Goal: Task Accomplishment & Management: Use online tool/utility

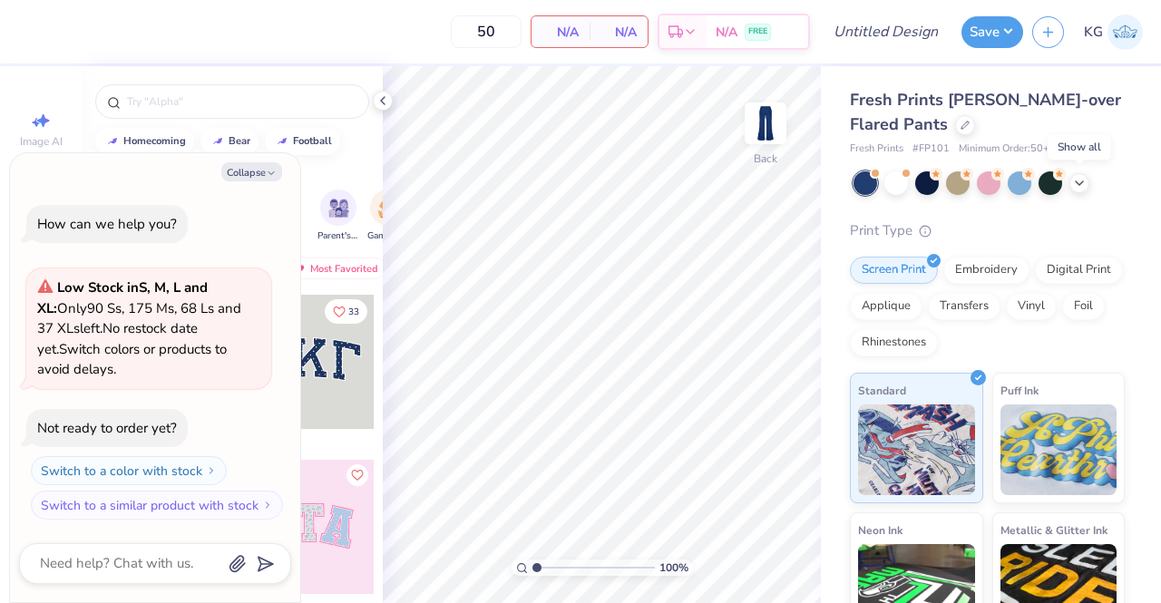
click at [1074, 183] on icon at bounding box center [1079, 183] width 15 height 15
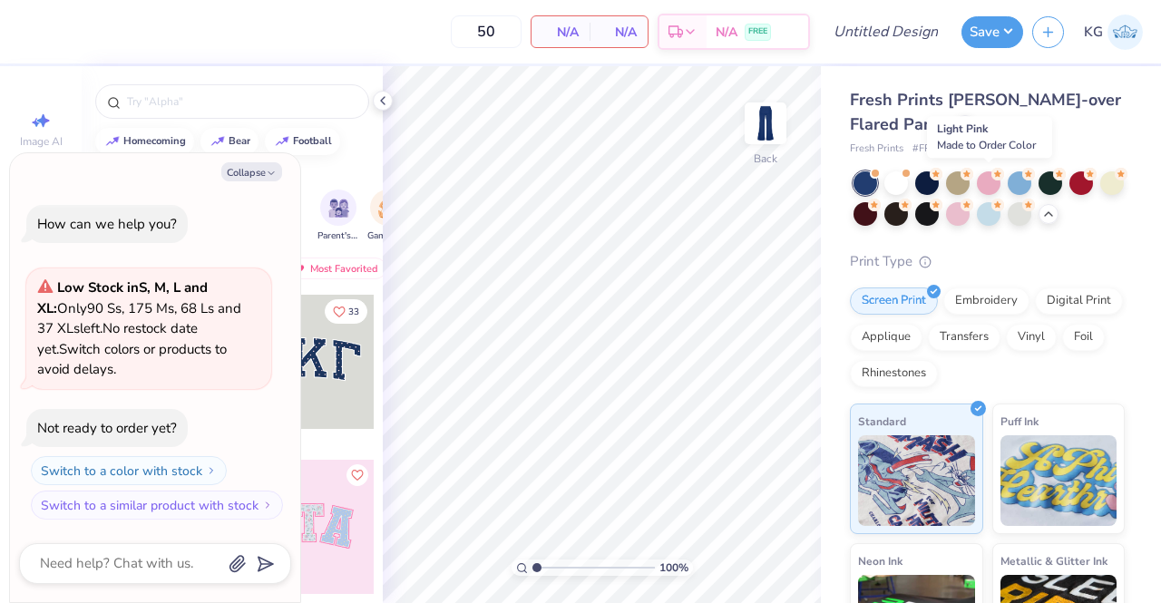
click at [991, 183] on div at bounding box center [989, 183] width 24 height 24
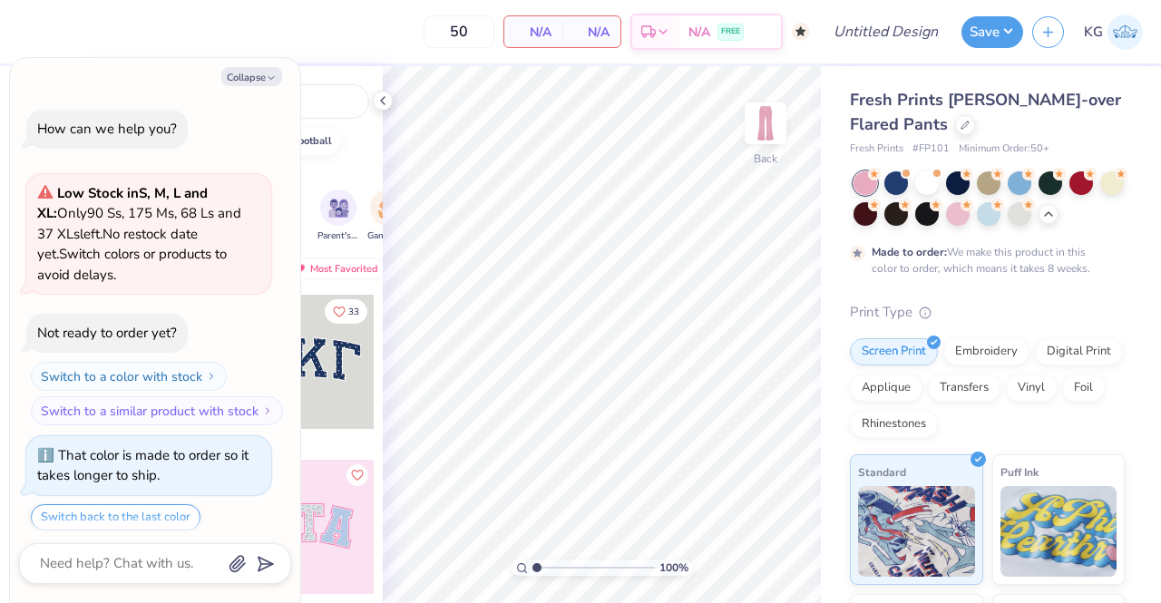
scroll to position [54, 0]
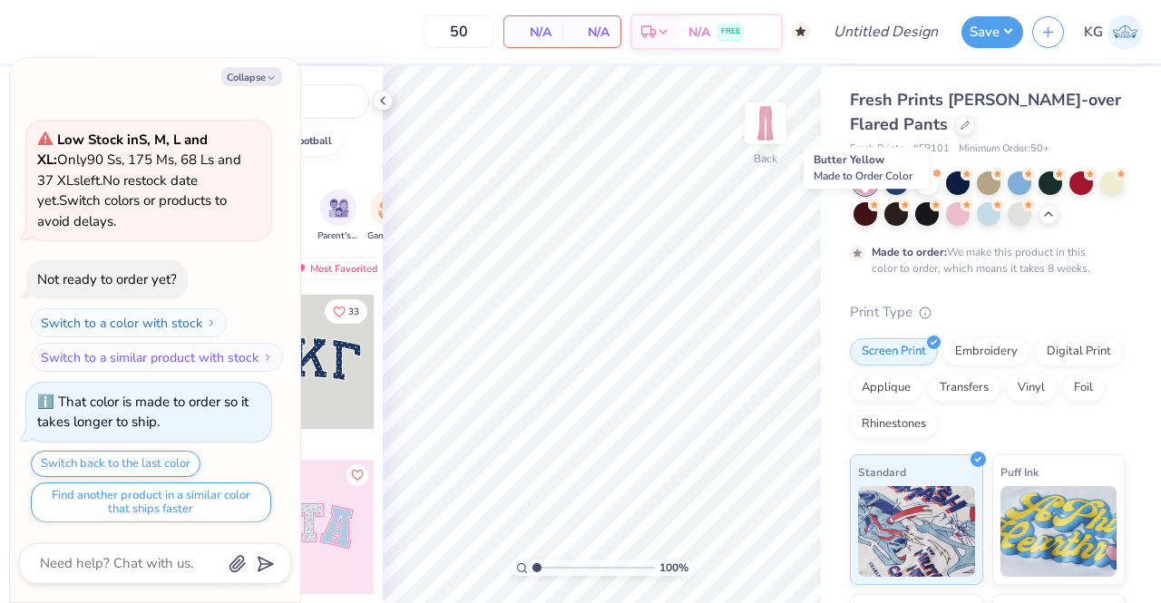
click at [1100, 195] on div at bounding box center [1112, 183] width 24 height 24
click at [1057, 188] on div at bounding box center [1051, 183] width 24 height 24
click at [1020, 186] on div at bounding box center [1020, 183] width 24 height 24
click at [256, 80] on button "Collapse" at bounding box center [251, 76] width 61 height 19
type textarea "x"
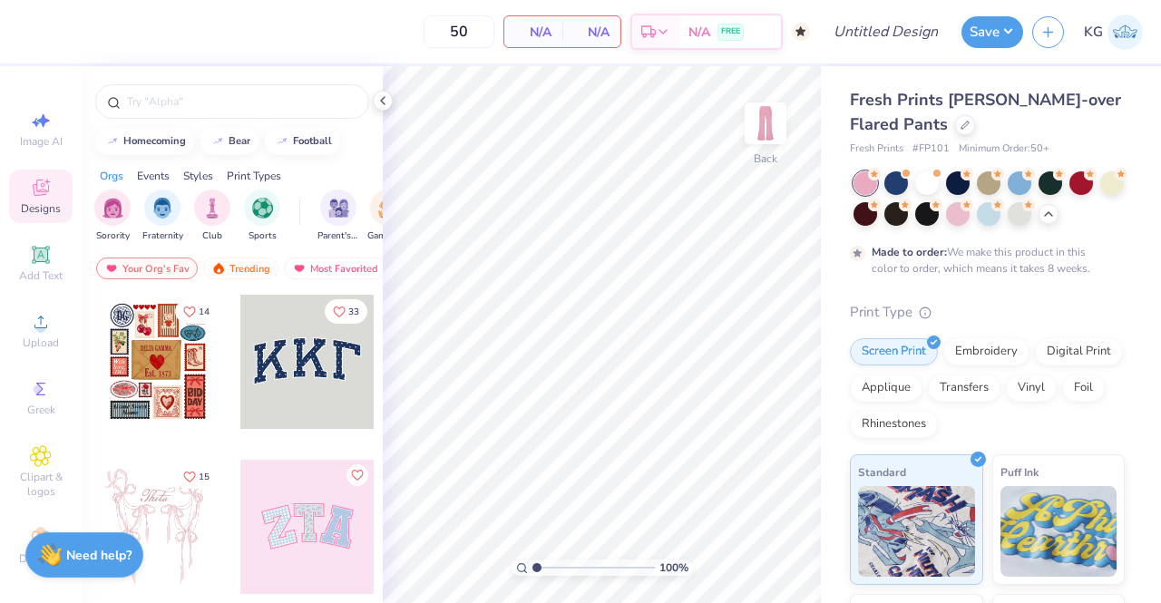
click at [1056, 207] on icon at bounding box center [1048, 214] width 15 height 15
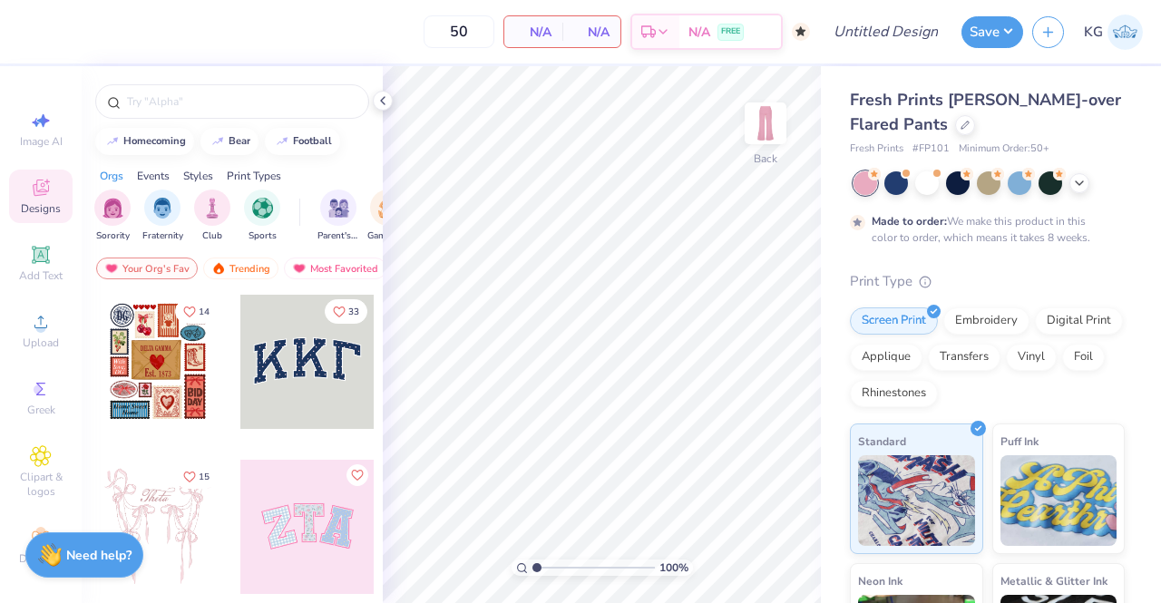
click at [1081, 183] on icon at bounding box center [1079, 183] width 15 height 15
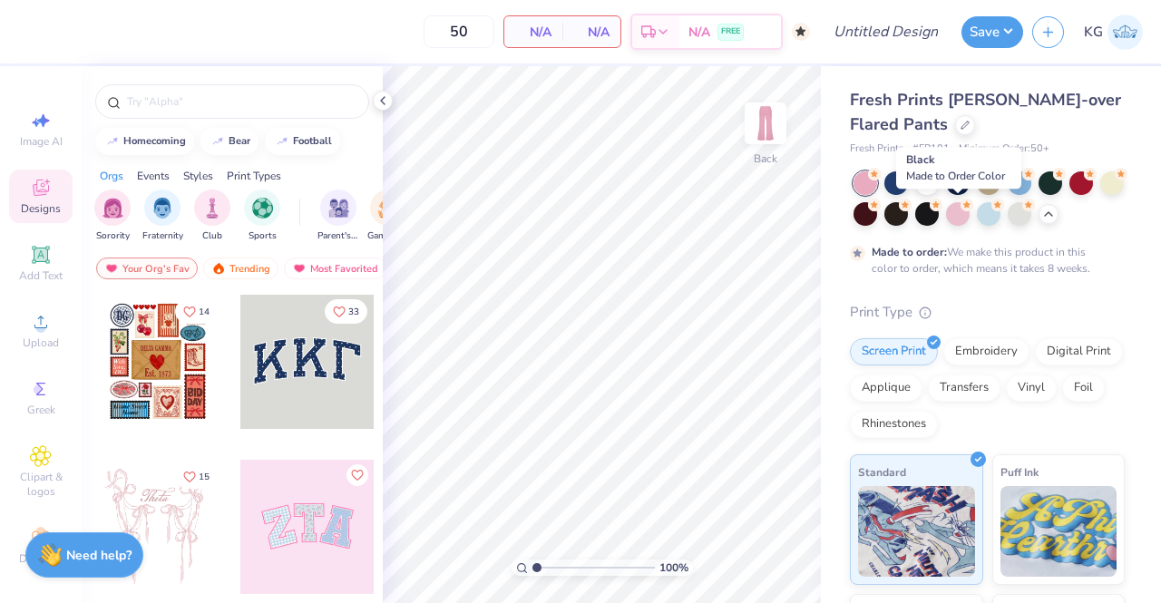
click at [942, 207] on icon at bounding box center [936, 205] width 13 height 13
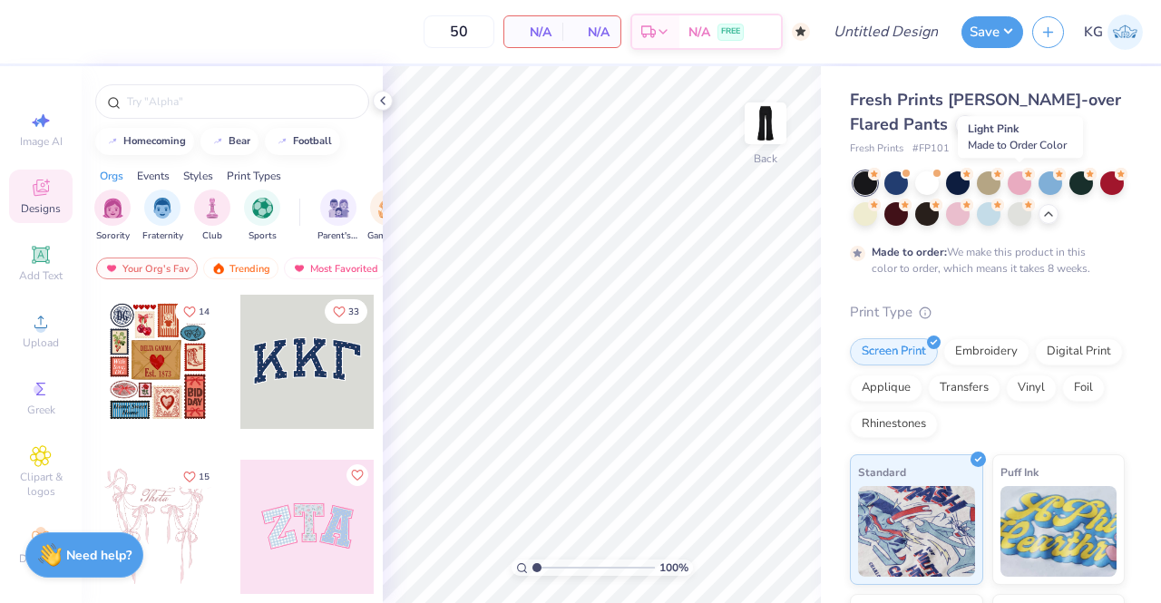
click at [1018, 194] on div at bounding box center [1020, 183] width 24 height 24
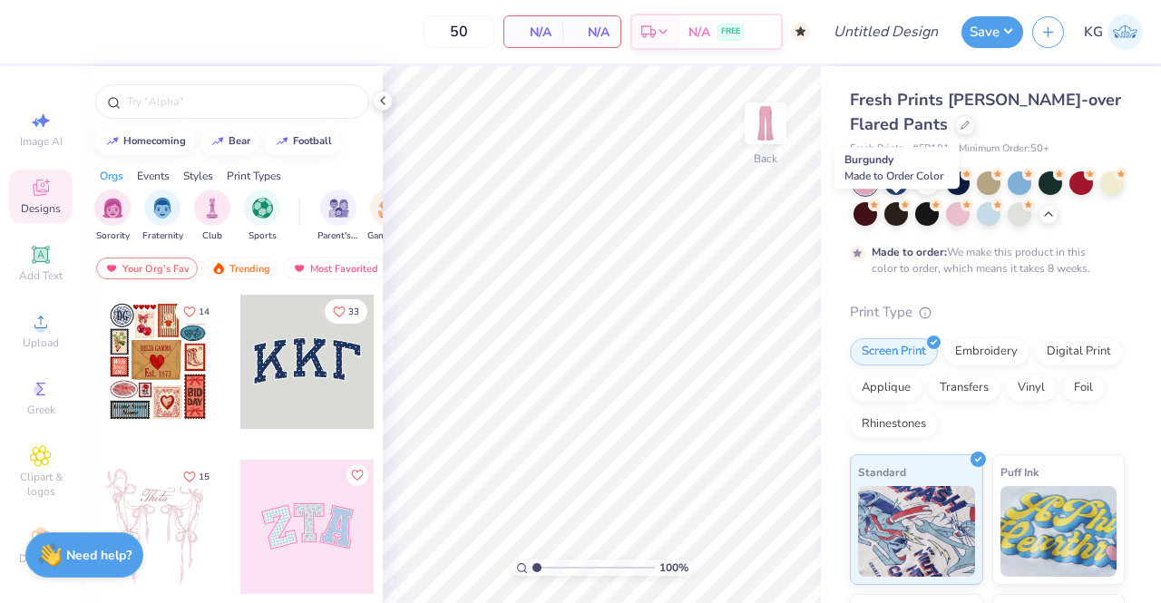
click at [877, 209] on div at bounding box center [866, 214] width 24 height 24
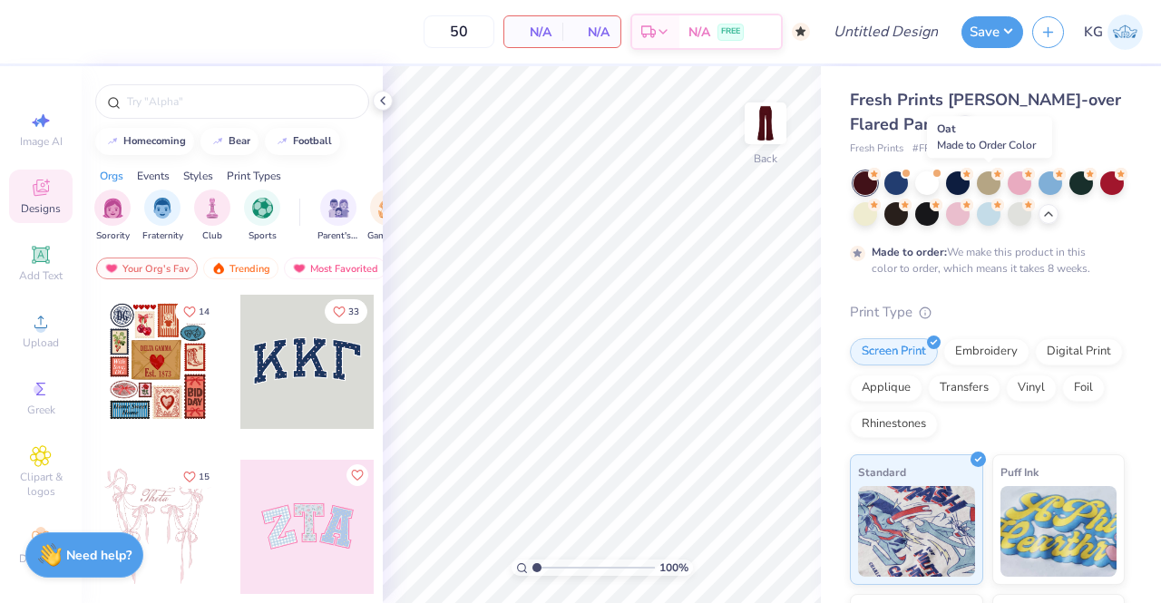
click at [989, 184] on div at bounding box center [989, 183] width 24 height 24
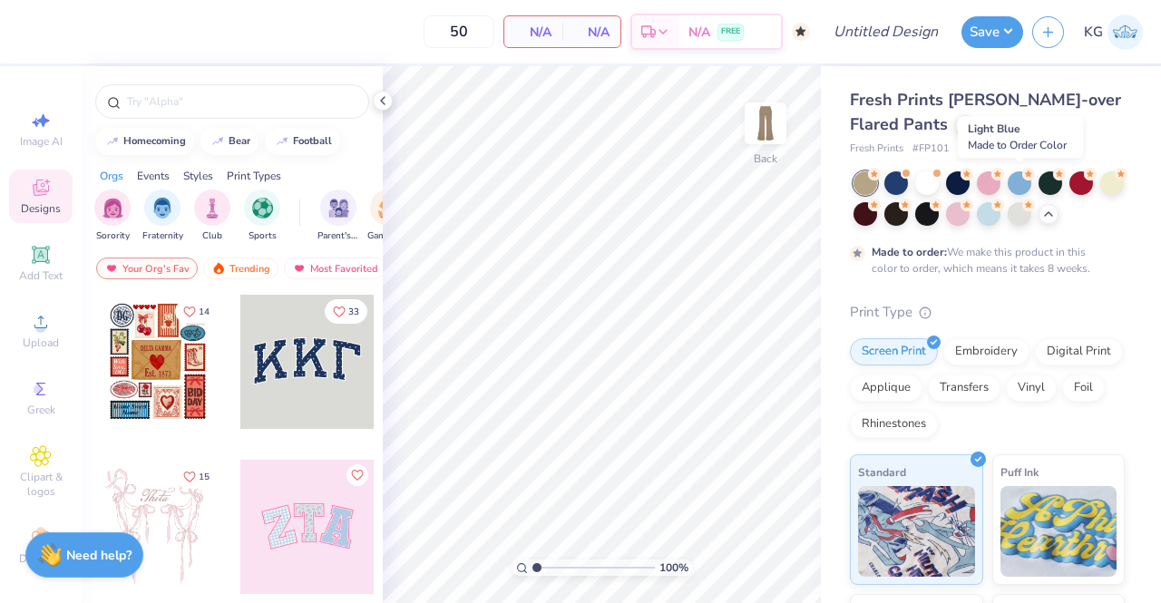
click at [1020, 189] on div at bounding box center [1020, 183] width 24 height 24
click at [939, 220] on div at bounding box center [927, 214] width 24 height 24
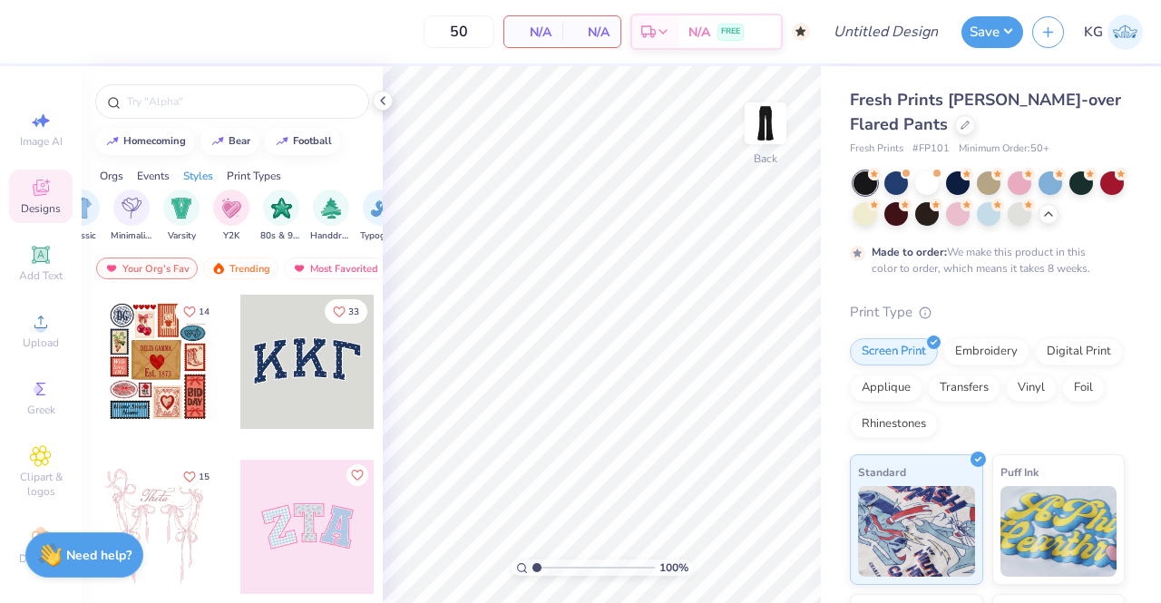
scroll to position [0, 982]
click at [236, 216] on div "filter for Y2K" at bounding box center [230, 208] width 36 height 36
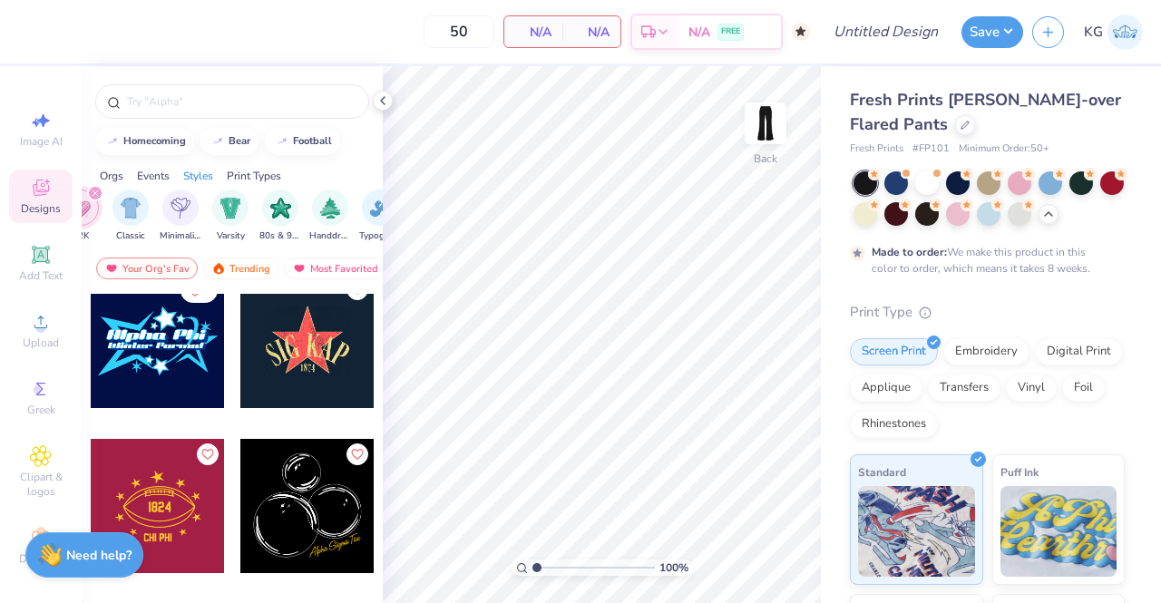
scroll to position [1342, 0]
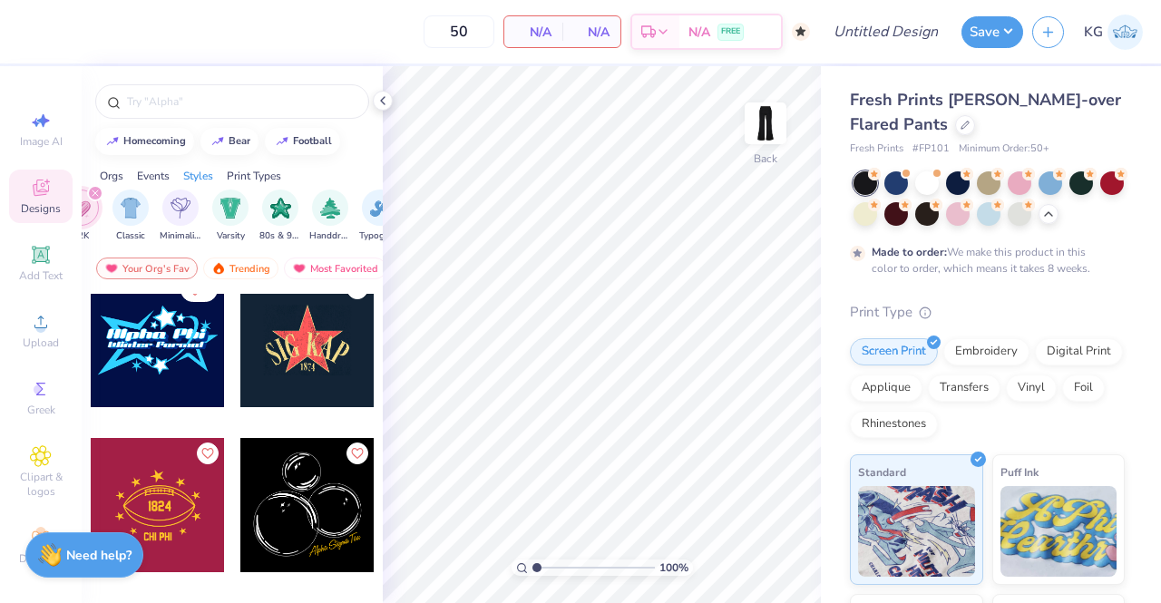
click at [771, 121] on img at bounding box center [765, 123] width 36 height 36
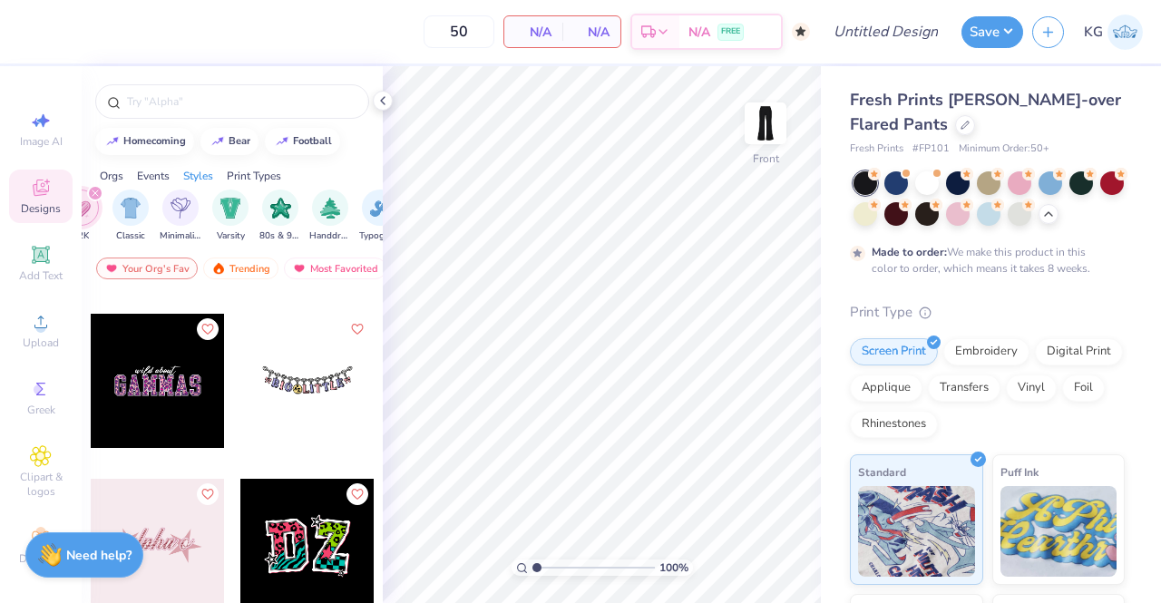
scroll to position [5104, 0]
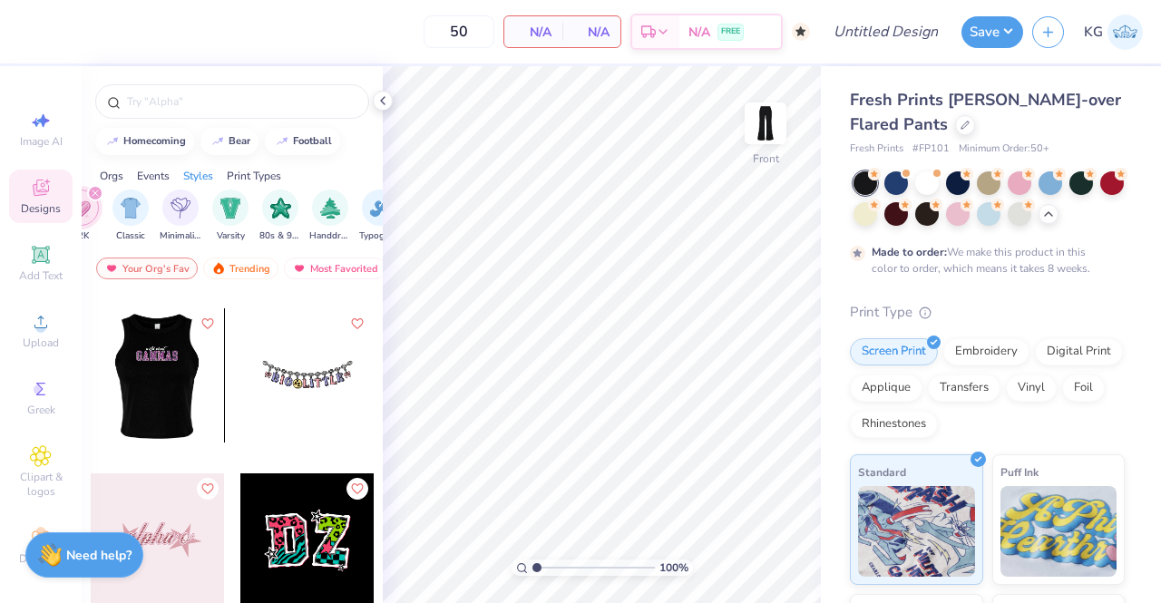
click at [158, 387] on div at bounding box center [157, 375] width 403 height 134
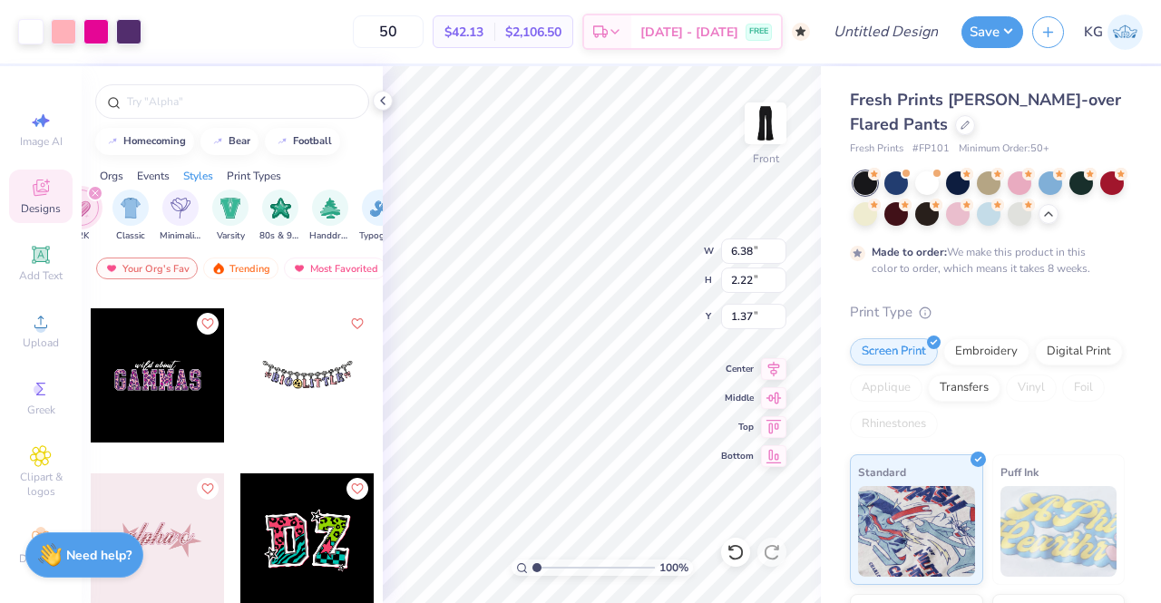
type input "1.37"
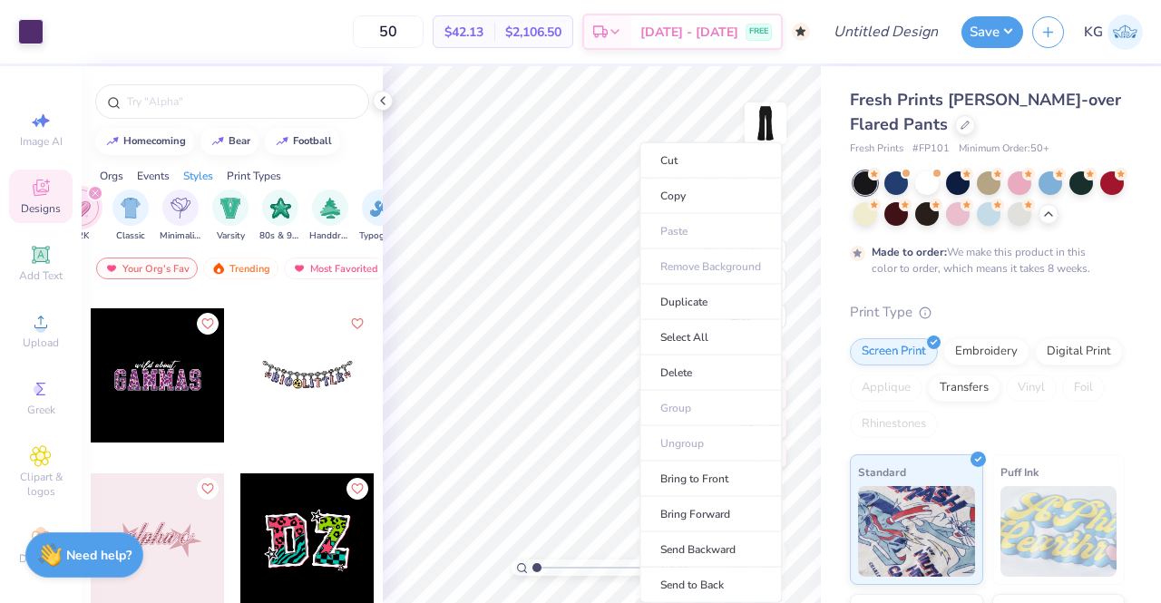
click at [682, 364] on li "Delete" at bounding box center [710, 373] width 142 height 35
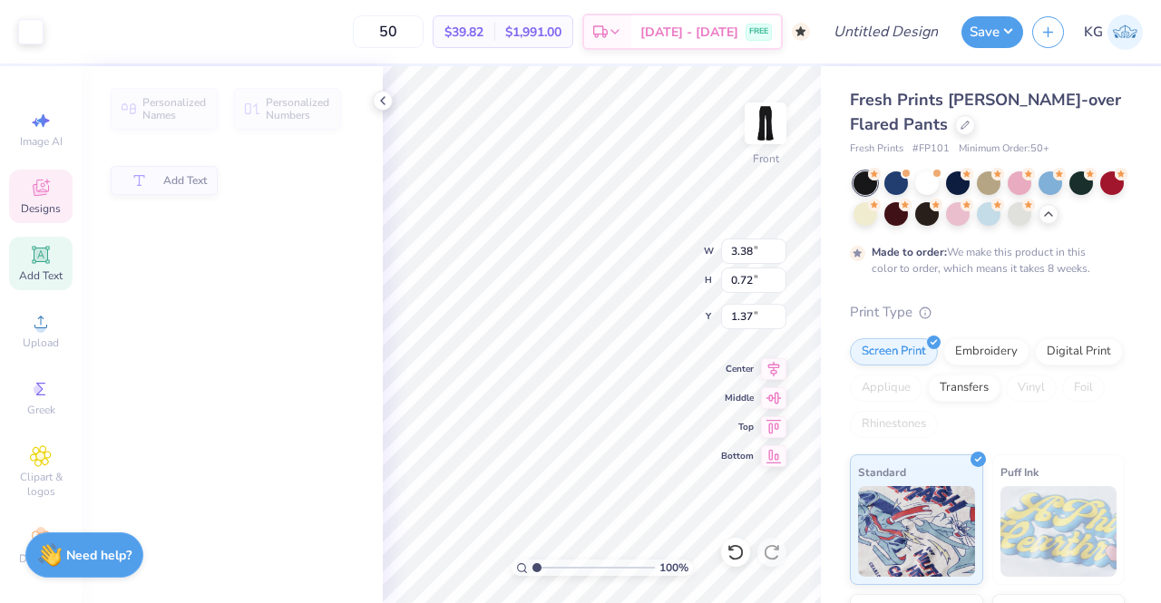
type input "3.38"
type input "0.72"
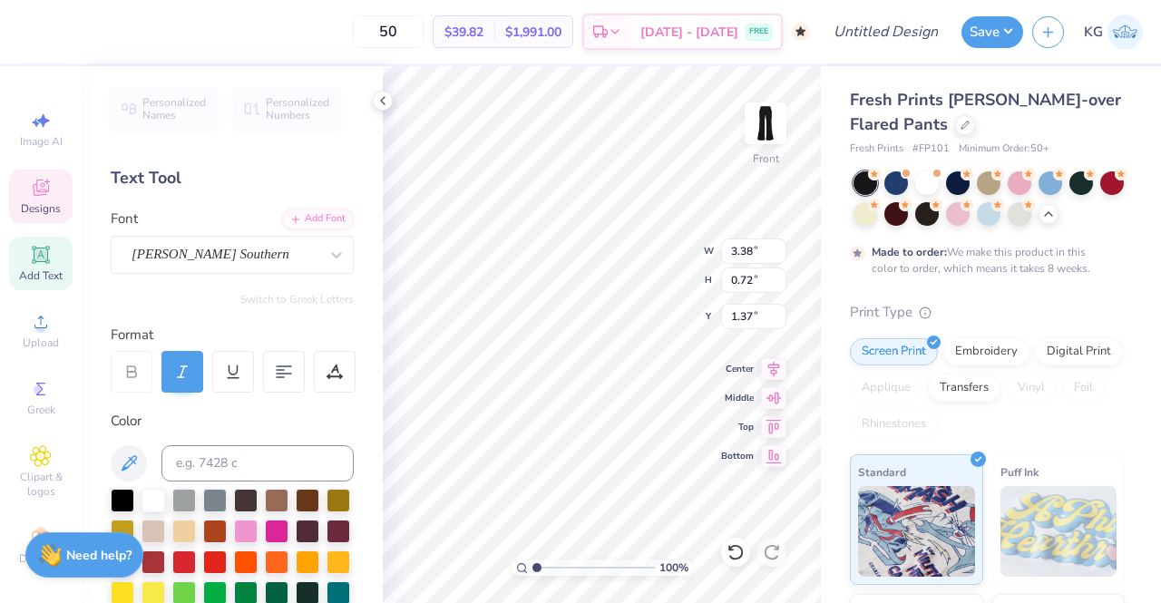
type input "6.69"
type input "3.54"
type input "3.05"
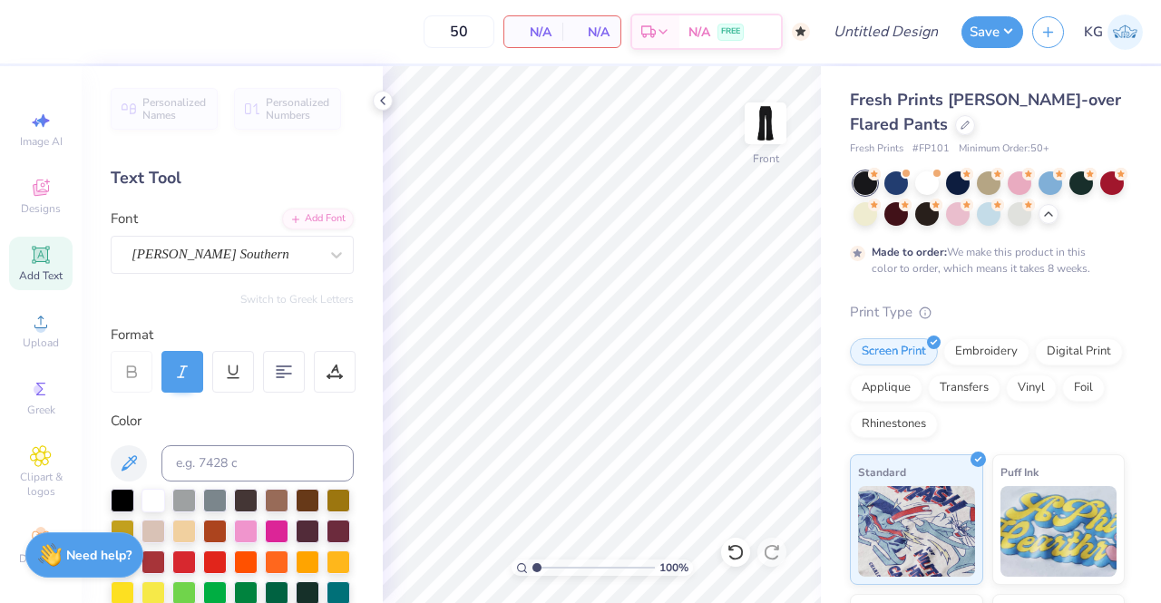
click at [44, 215] on span "Designs" at bounding box center [41, 208] width 40 height 15
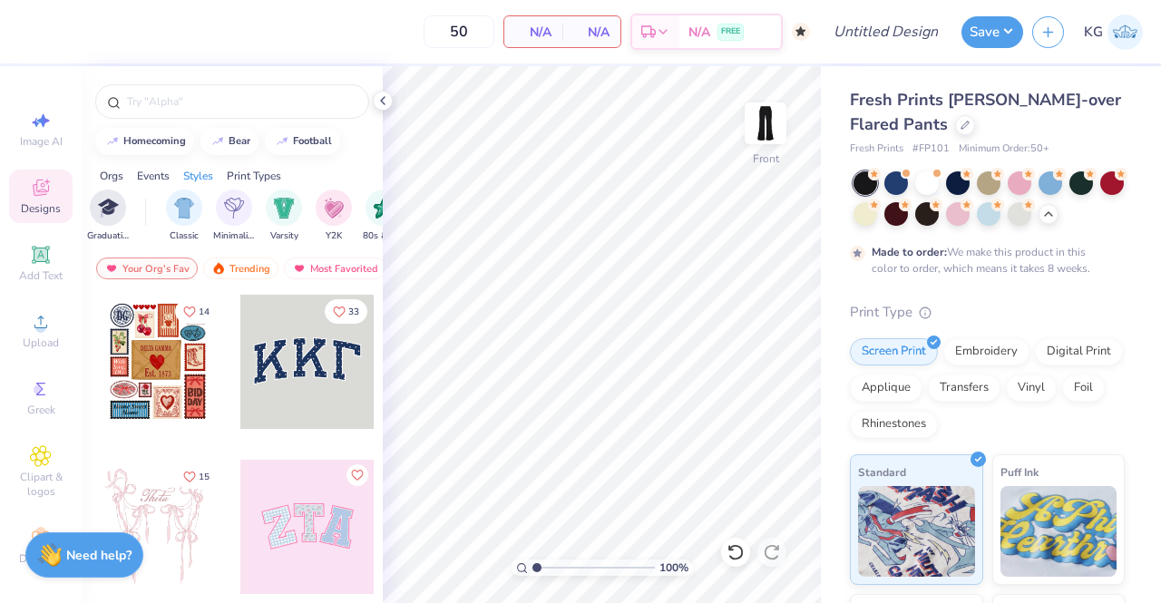
scroll to position [0, 880]
click at [334, 206] on img "filter for Y2K" at bounding box center [333, 208] width 20 height 21
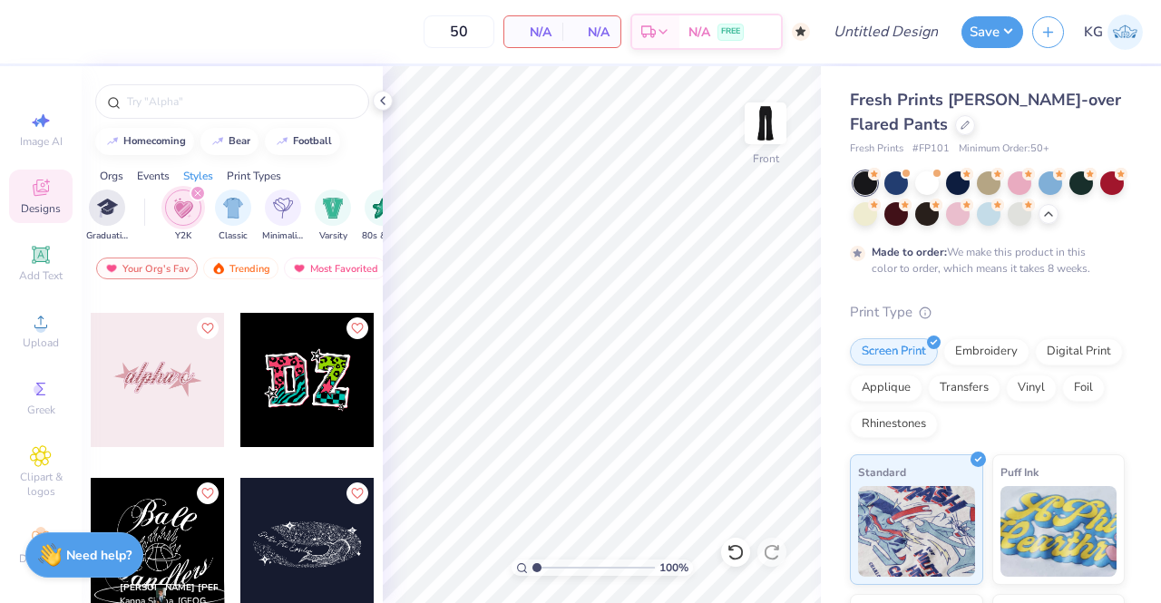
scroll to position [5266, 0]
click at [288, 412] on div at bounding box center [307, 379] width 134 height 134
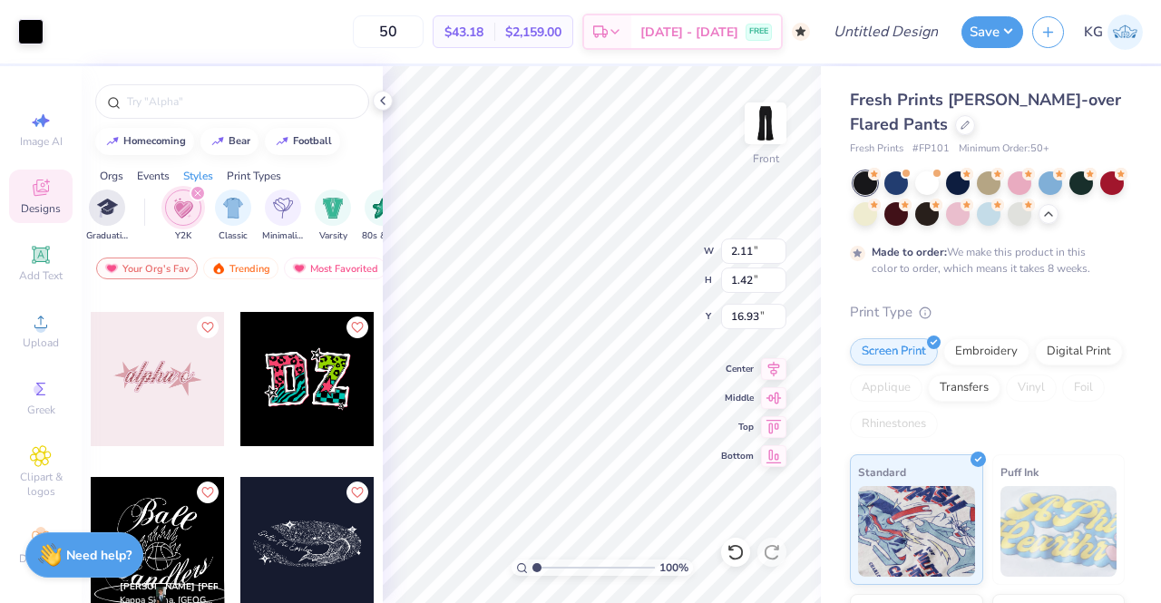
type input "2.11"
type input "1.42"
type input "16.93"
type input "2.53"
type input "2.46"
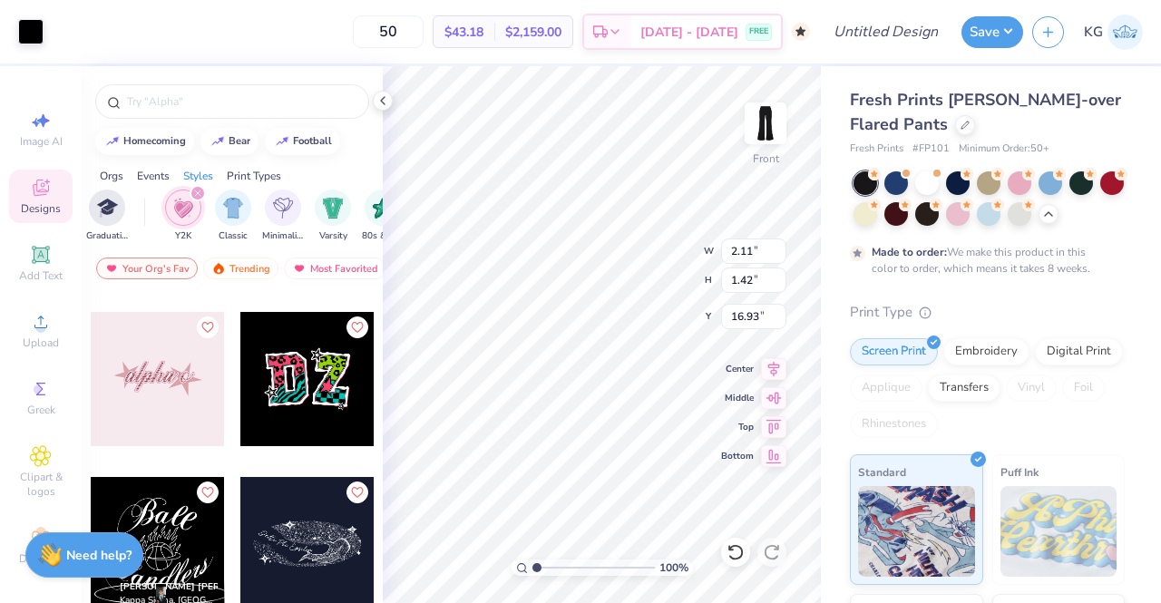
type input "15.74"
type input "2.11"
type input "1.42"
type input "16.93"
type input "2.53"
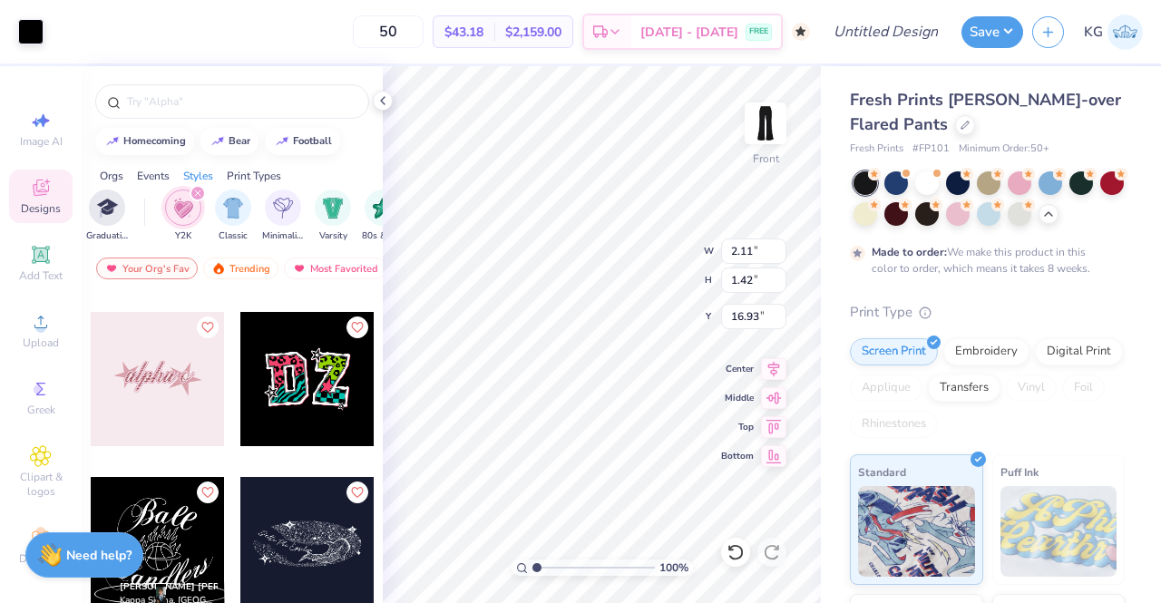
type input "2.46"
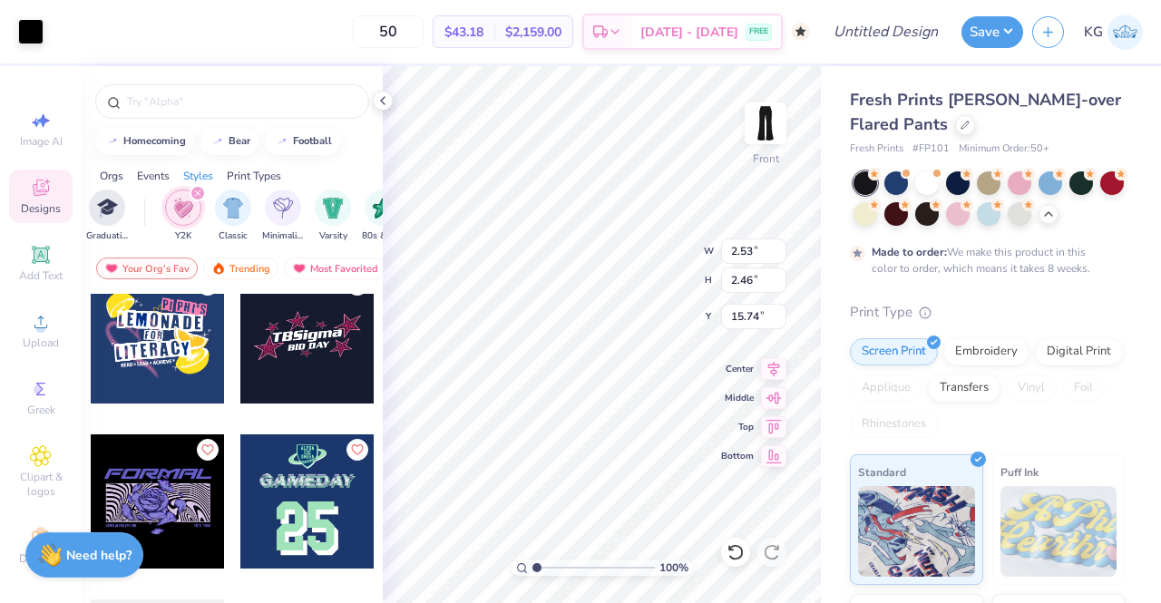
scroll to position [5970, 0]
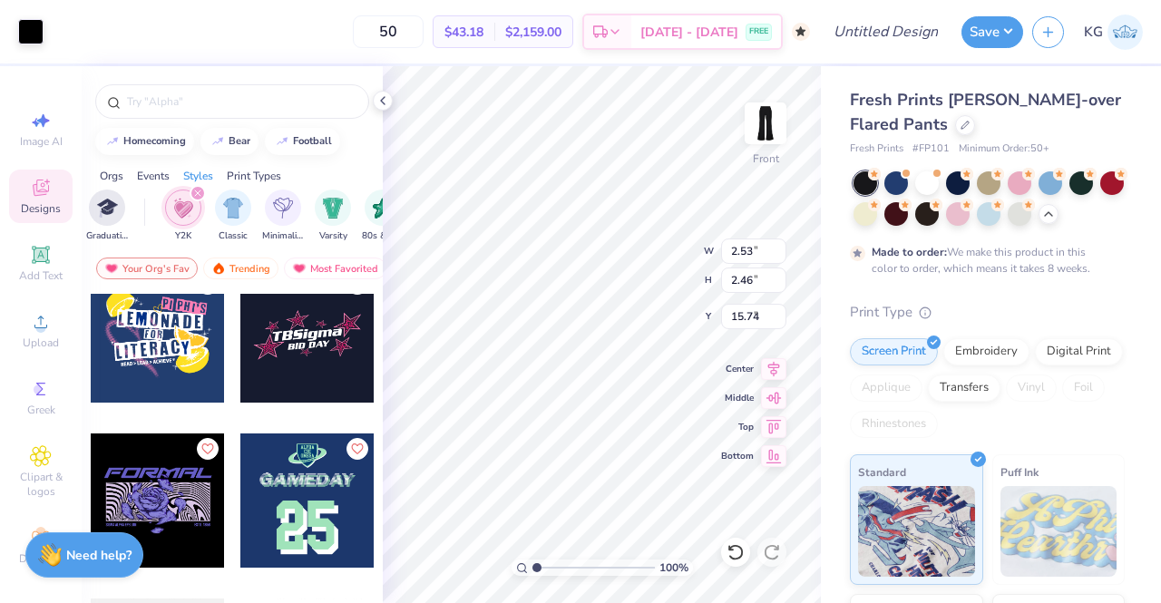
type input "6.59"
click at [742, 543] on icon at bounding box center [736, 552] width 18 height 18
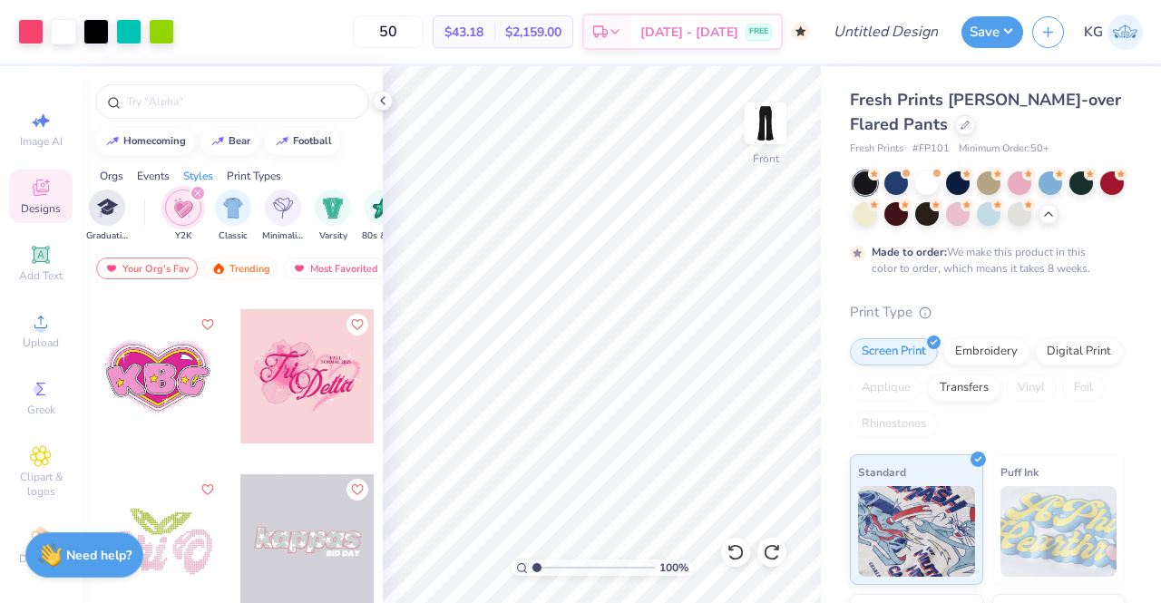
scroll to position [6920, 0]
click at [41, 250] on icon at bounding box center [40, 254] width 17 height 17
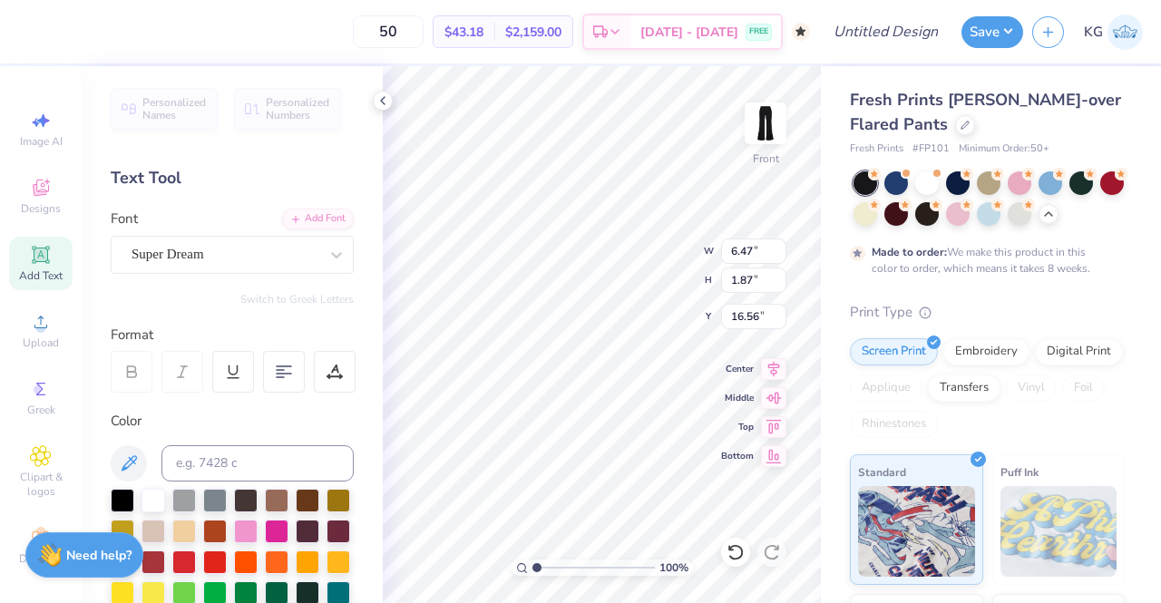
click at [259, 266] on div "Super Dream" at bounding box center [225, 254] width 190 height 28
type input "2.60"
type input "2.55"
type input "15.73"
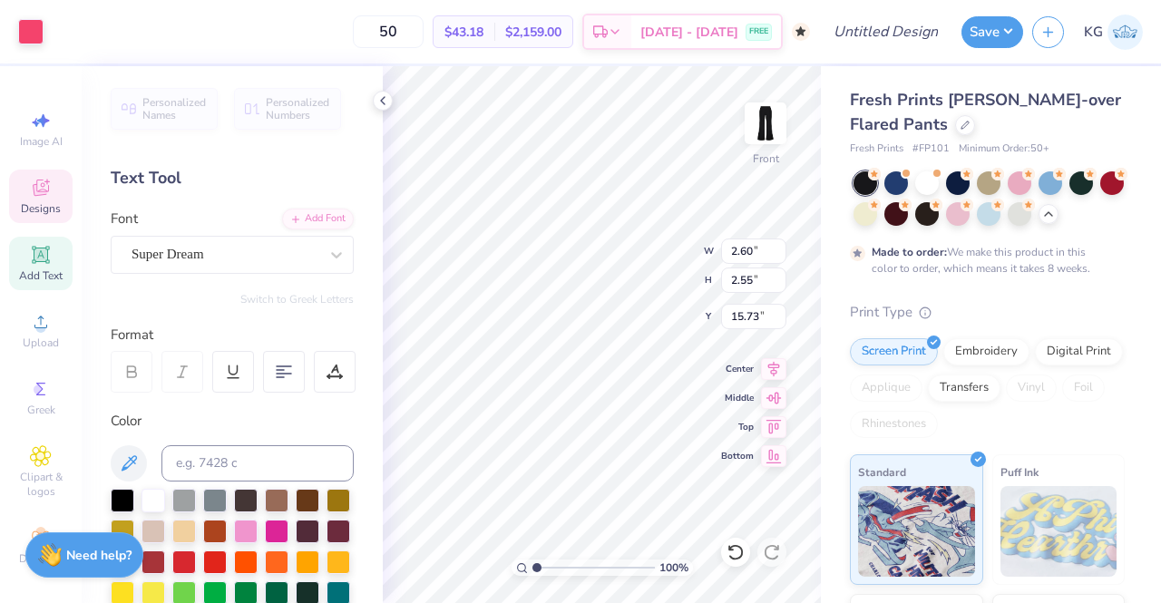
type input "6.47"
type input "1.87"
type input "16.56"
type input "2.89"
type input "3.70"
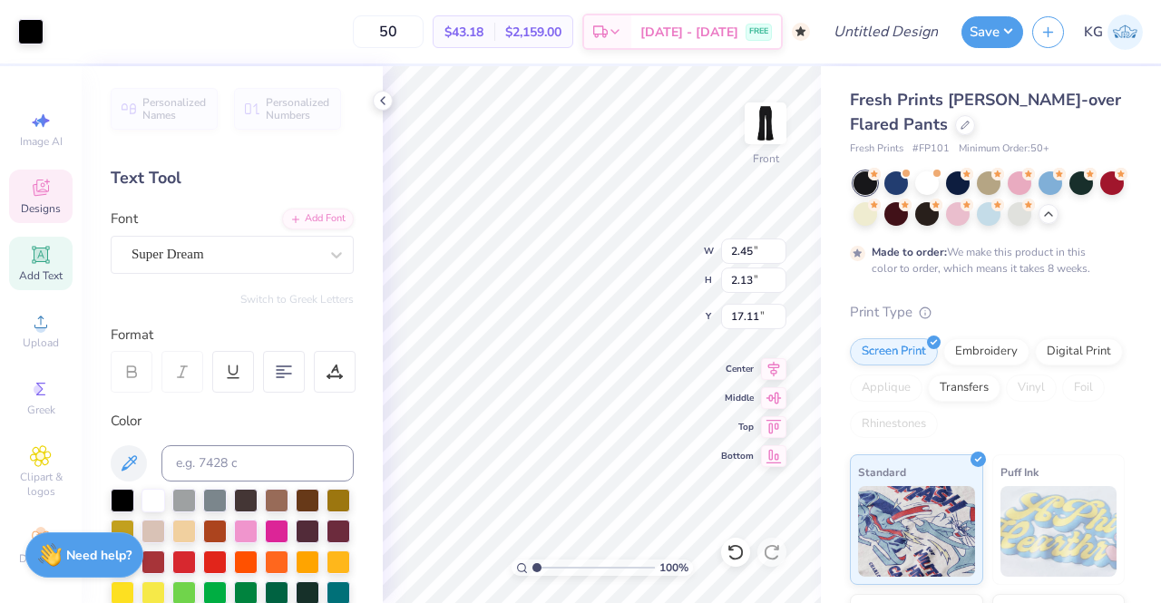
type input "15.64"
type input "19.27"
type input "2.52"
type input "2.25"
type input "19.27"
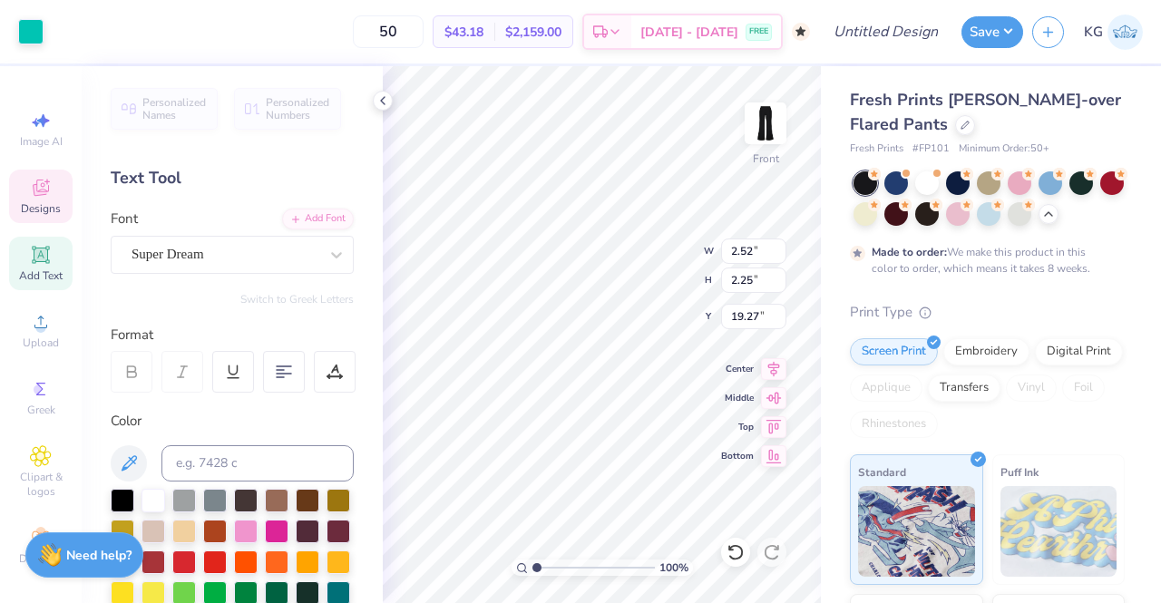
type input "2.53"
type input "2.46"
type input "13.72"
type input "2.60"
type input "2.55"
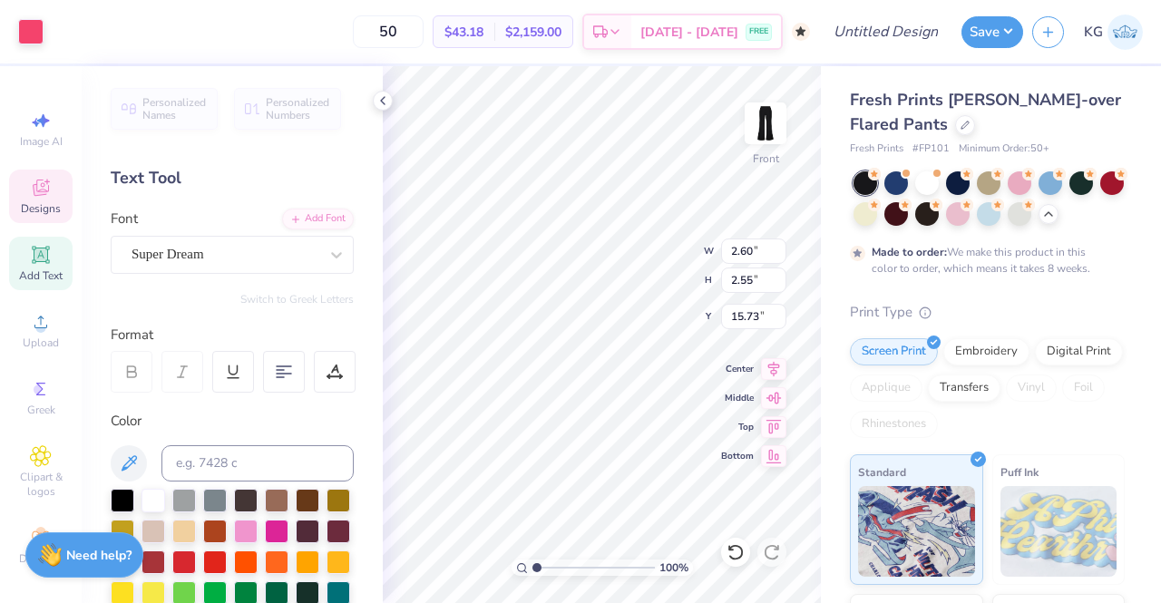
type input "13.99"
type input "2.83"
type input "3.64"
type input "15.67"
type input "2.11"
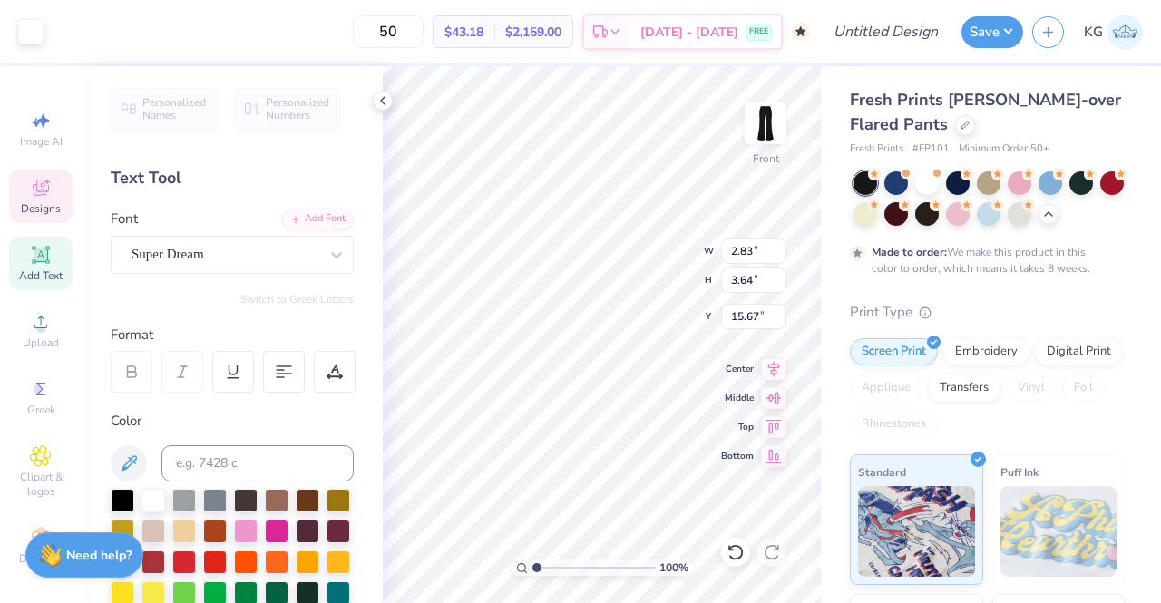
type input "1.42"
type input "18.81"
type input "2.83"
type input "3.64"
type input "15.67"
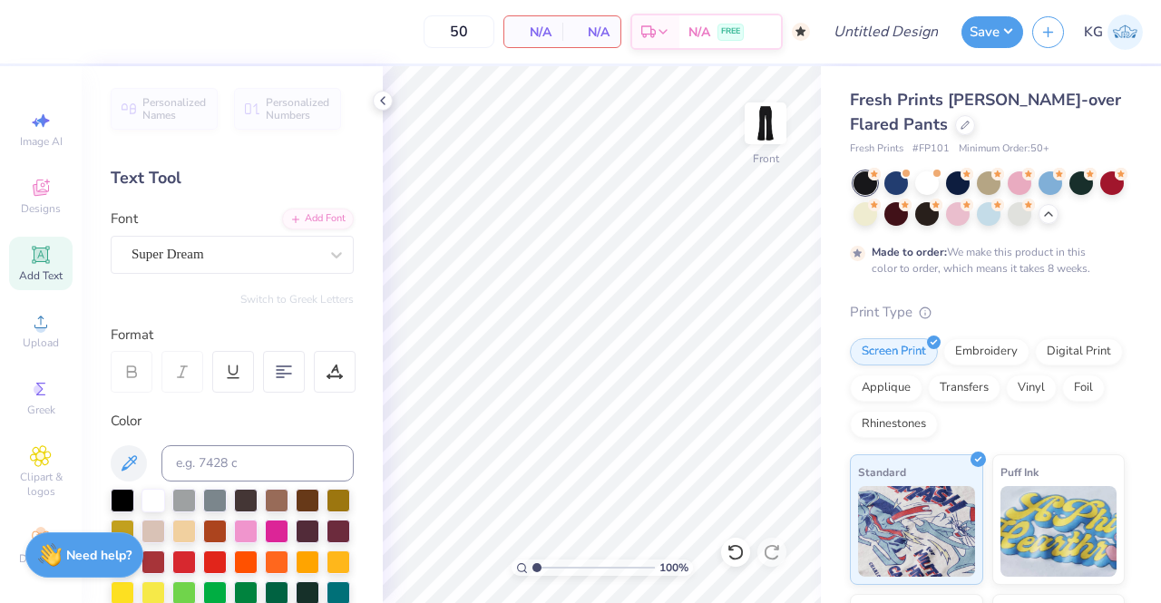
click at [22, 190] on div "Designs" at bounding box center [40, 197] width 63 height 54
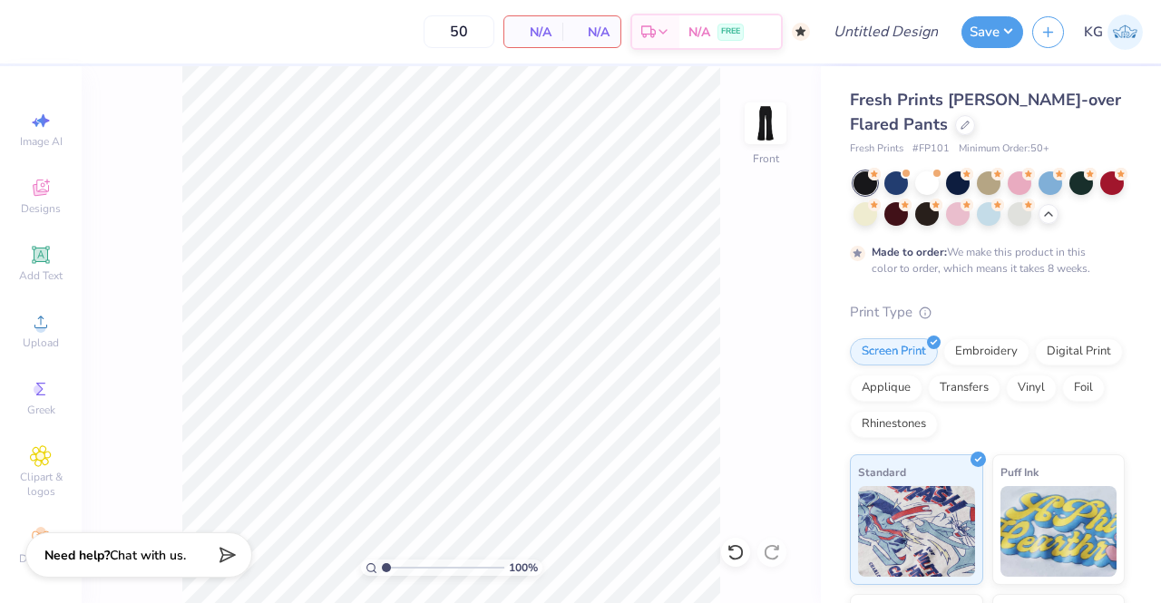
click at [33, 183] on icon at bounding box center [41, 188] width 22 height 22
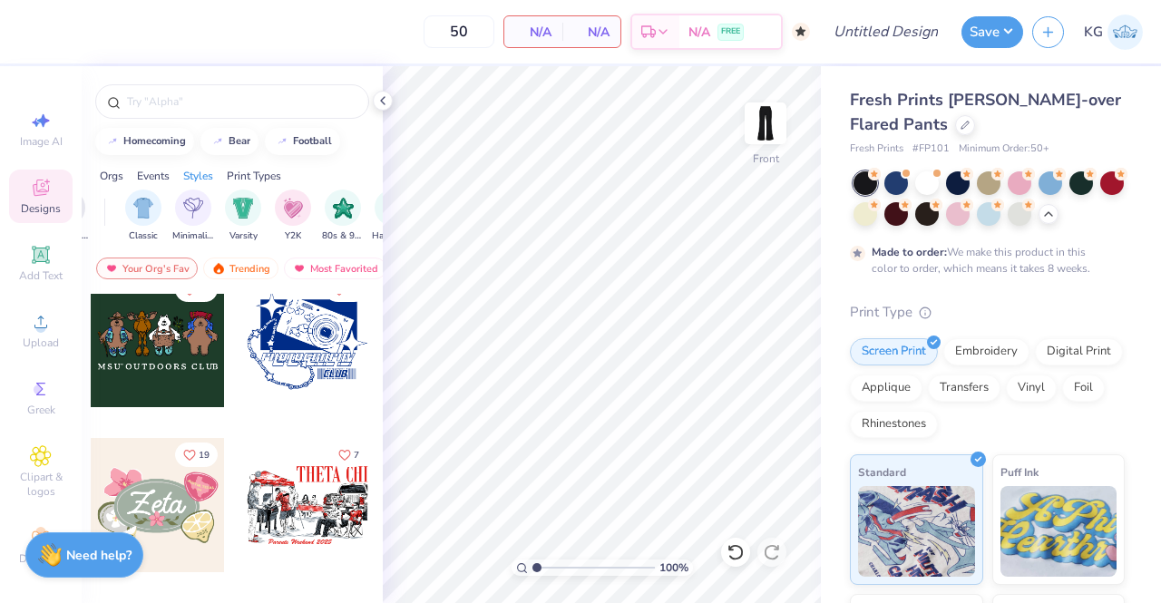
scroll to position [0, 921]
click at [282, 210] on img "filter for Y2K" at bounding box center [292, 208] width 20 height 21
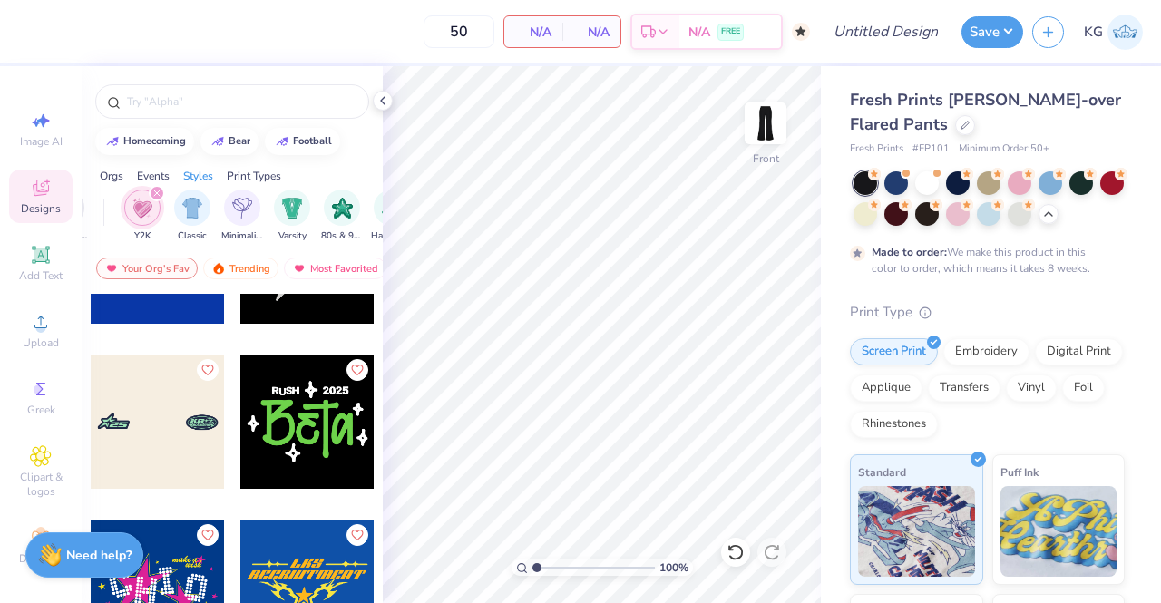
scroll to position [9344, 0]
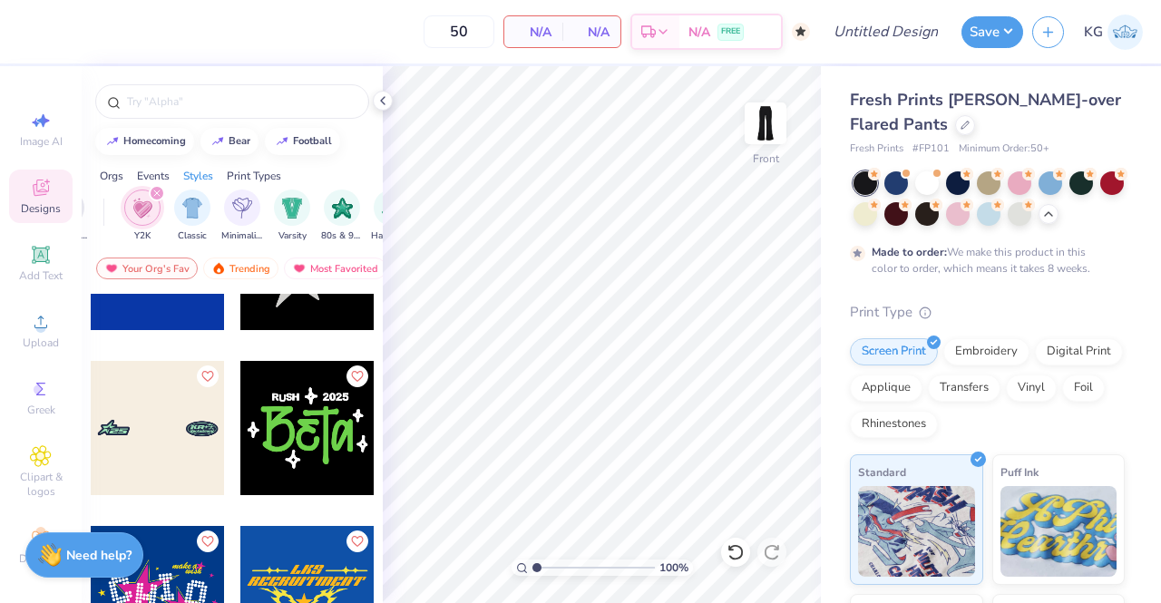
click at [192, 442] on div at bounding box center [158, 428] width 134 height 134
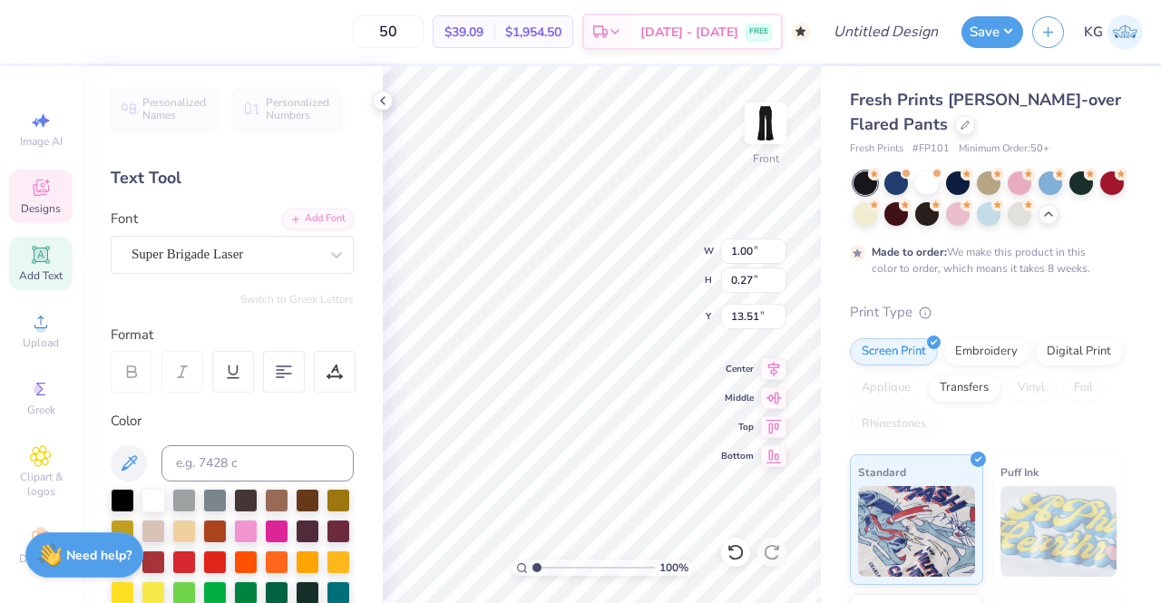
type input "13.51"
click at [740, 543] on icon at bounding box center [736, 552] width 18 height 18
type input "1.15"
type input "4.07"
type input "2.01"
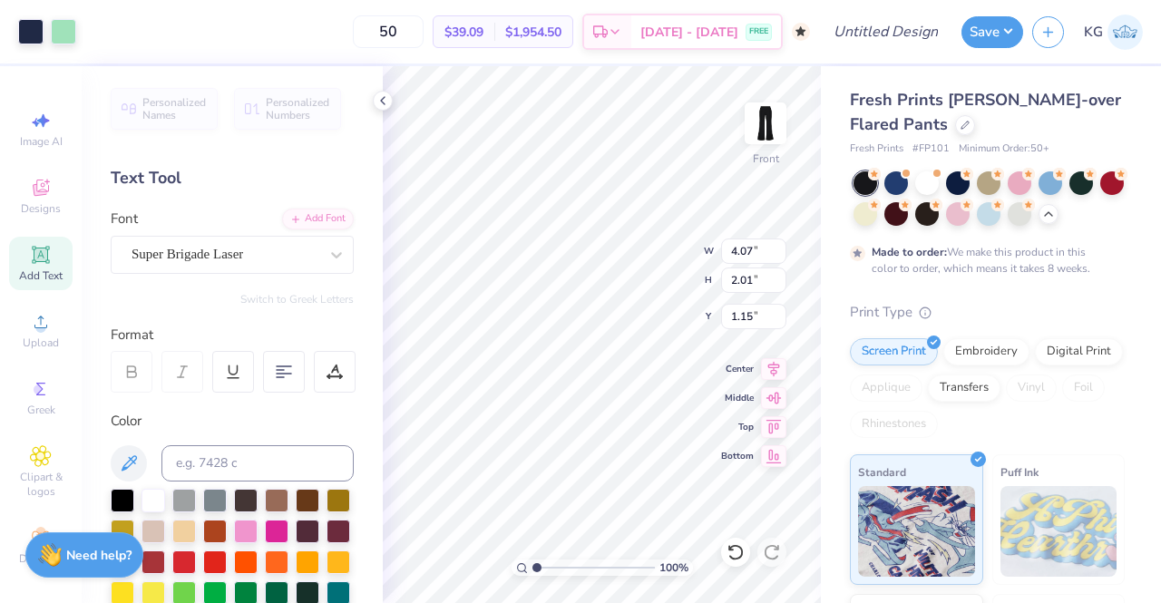
type input "0.50"
type input "5.78"
type input "2.85"
type textarea "29"
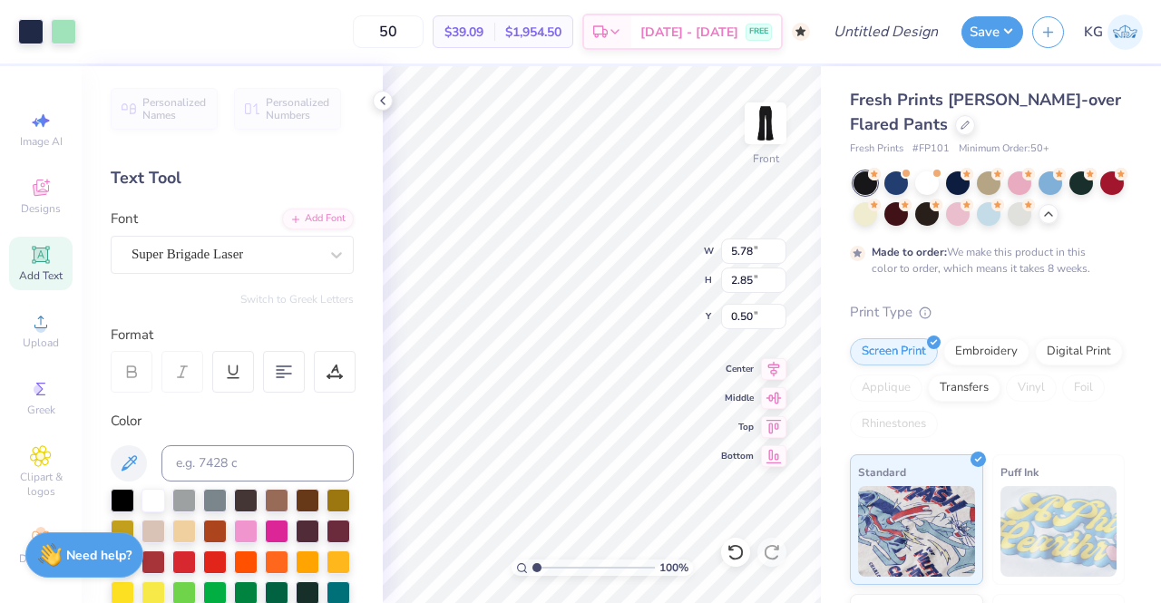
scroll to position [141, 0]
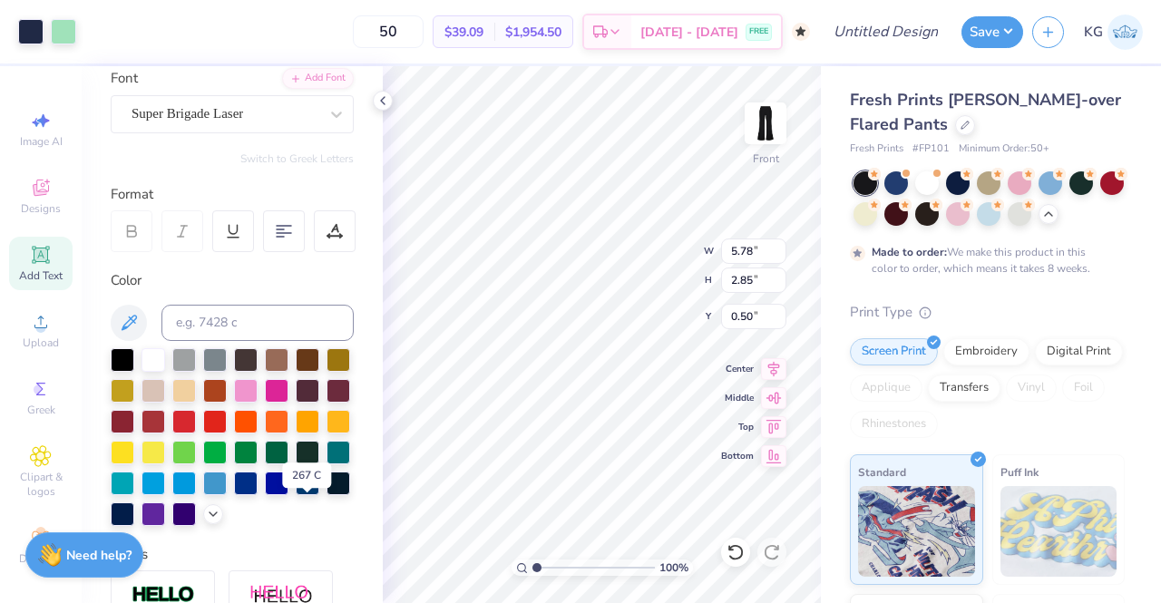
click at [165, 508] on div at bounding box center [154, 515] width 24 height 24
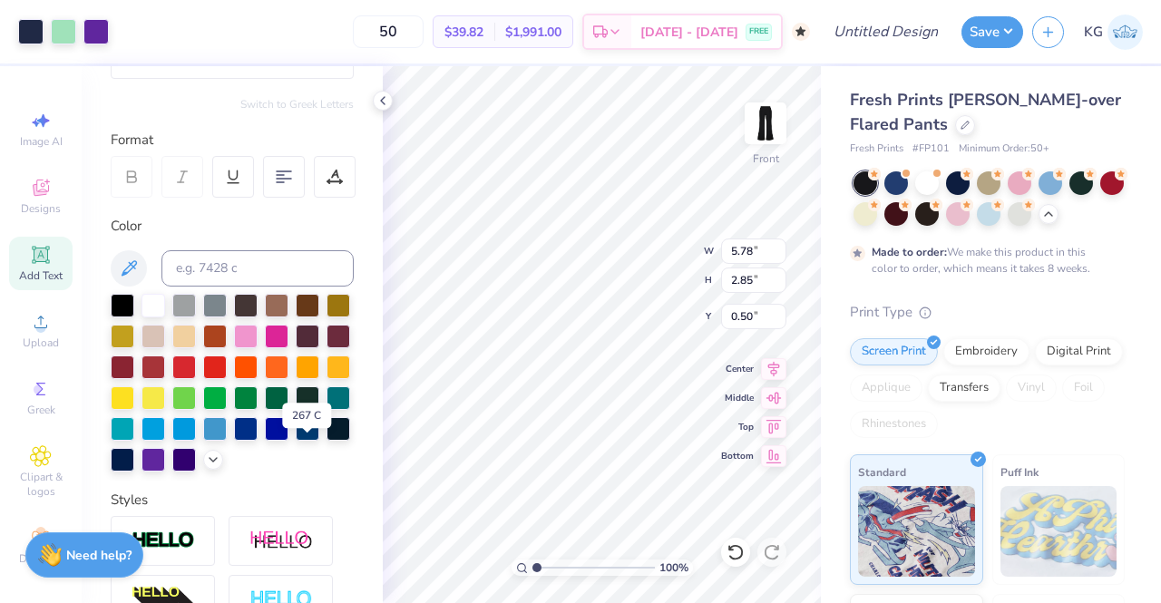
scroll to position [200, 0]
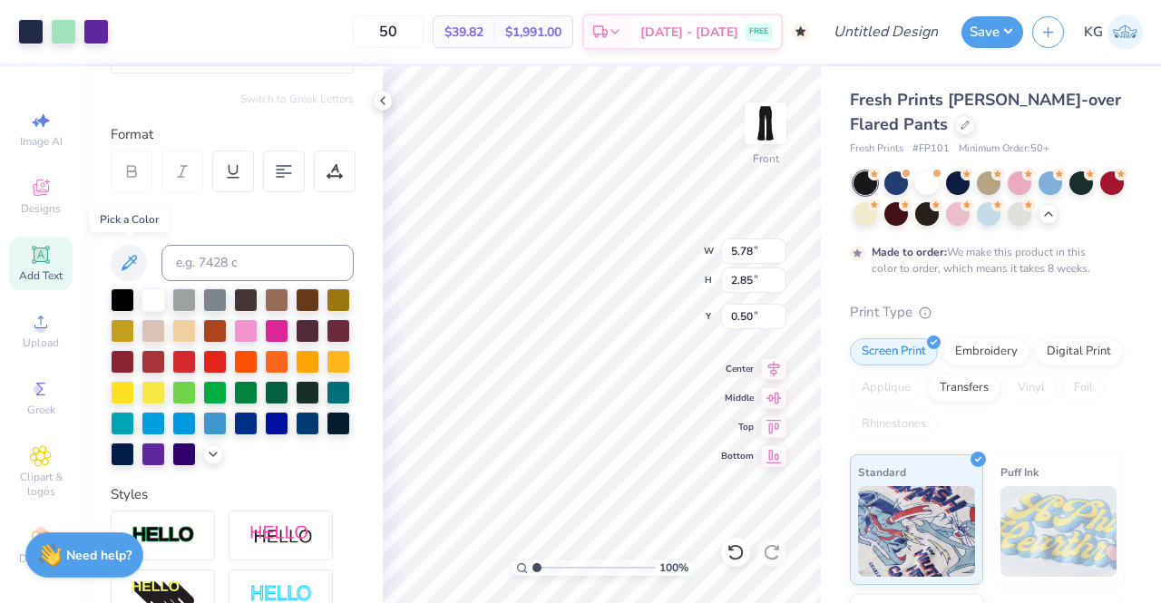
click at [126, 273] on button at bounding box center [129, 263] width 36 height 36
click at [132, 259] on icon at bounding box center [129, 262] width 15 height 15
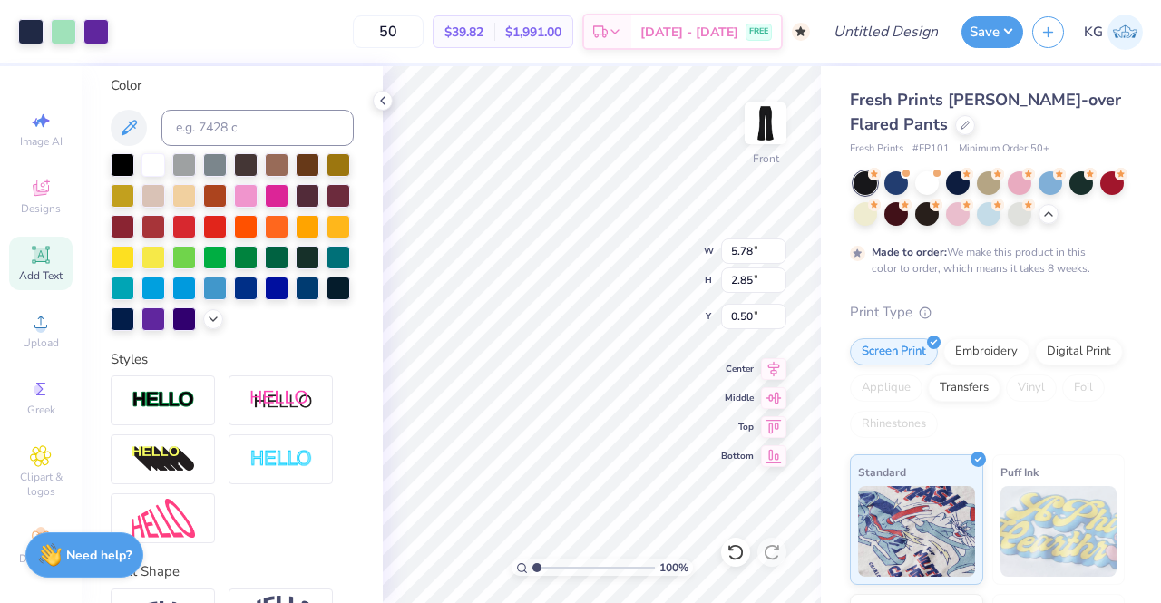
scroll to position [337, 0]
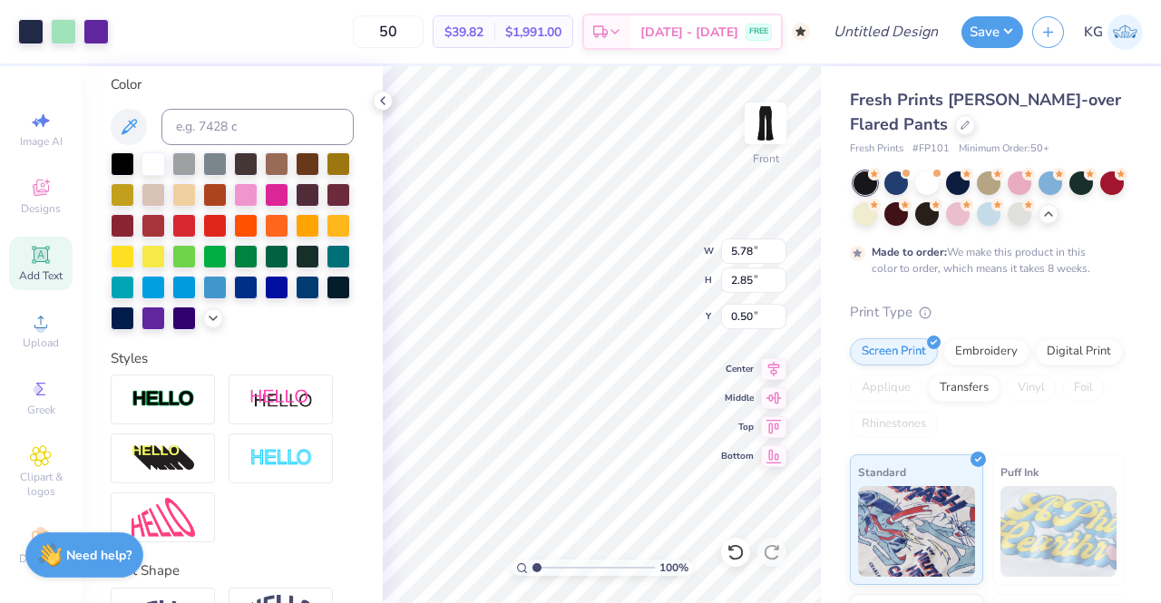
click at [258, 197] on div at bounding box center [246, 195] width 24 height 24
click at [258, 193] on div at bounding box center [246, 195] width 24 height 24
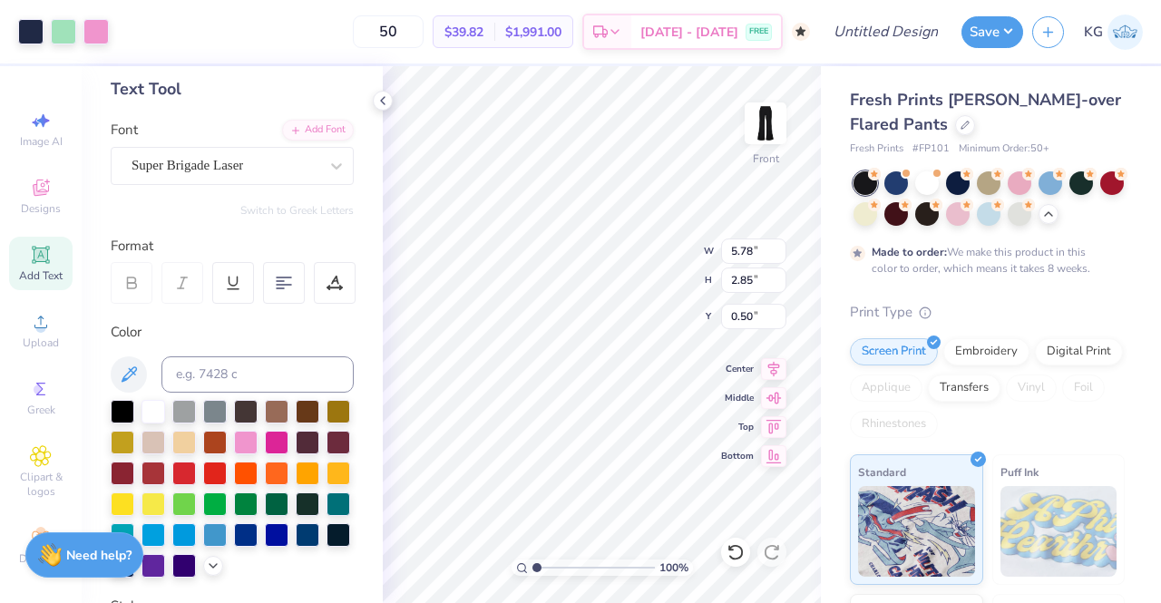
scroll to position [0, 0]
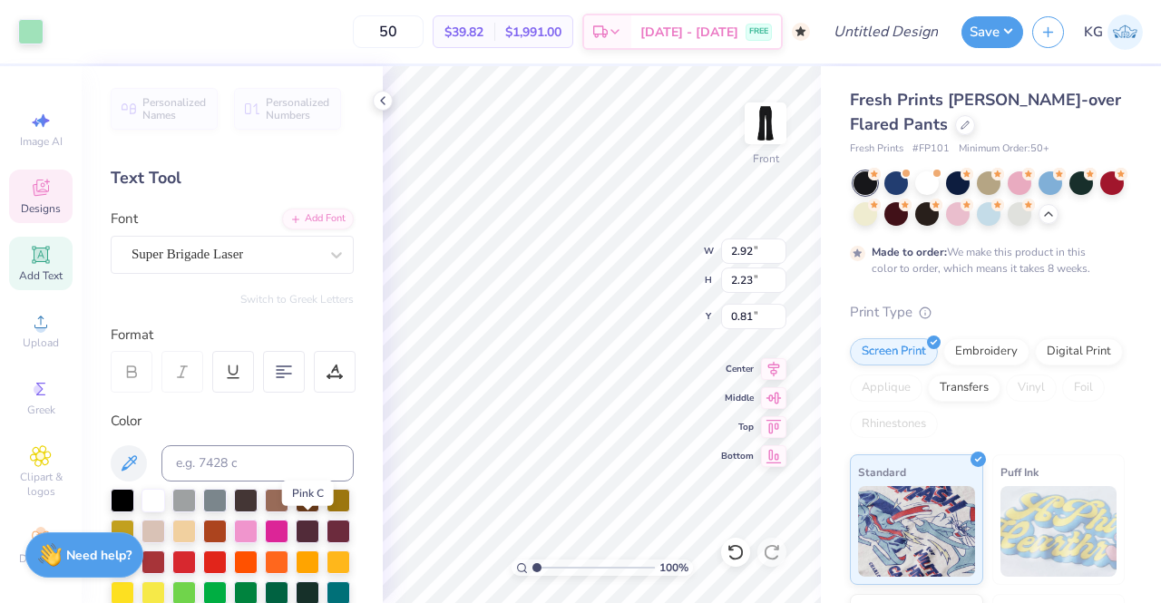
click at [288, 531] on div at bounding box center [277, 532] width 24 height 24
click at [288, 527] on div at bounding box center [277, 532] width 24 height 24
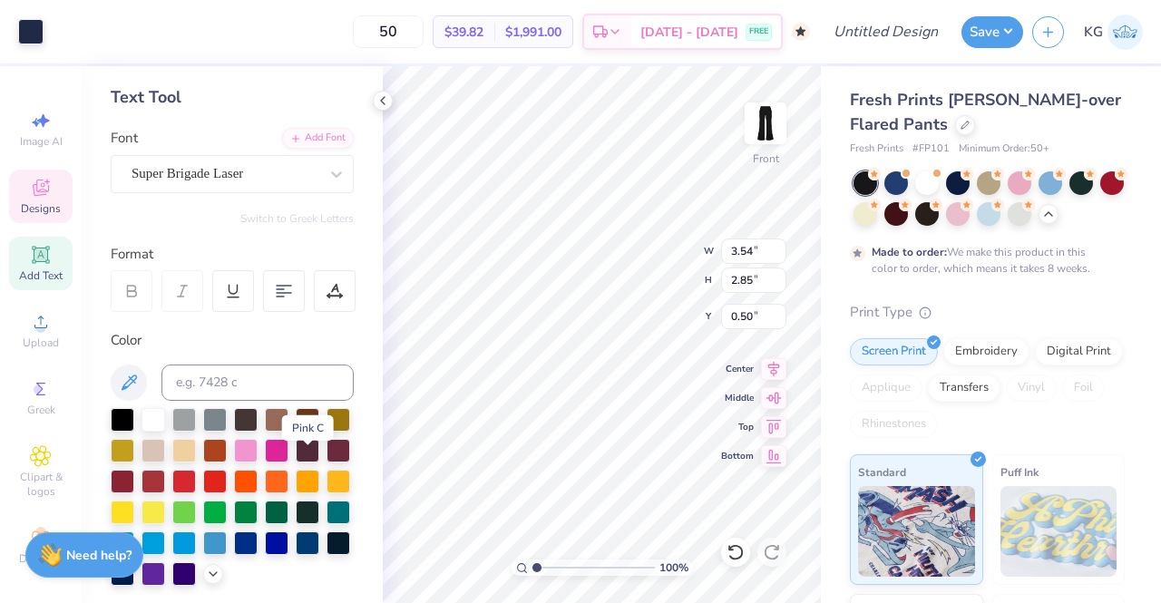
scroll to position [82, 0]
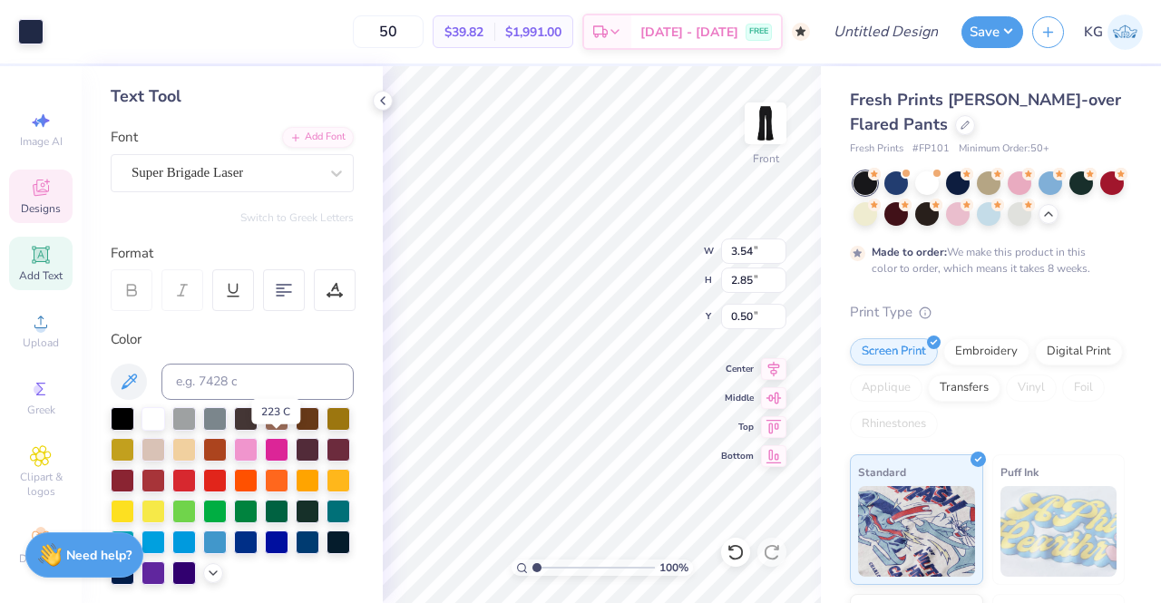
click at [258, 452] on div at bounding box center [246, 450] width 24 height 24
type input "3.59"
type input "1.72"
type input "16.23"
click at [733, 547] on icon at bounding box center [734, 552] width 15 height 16
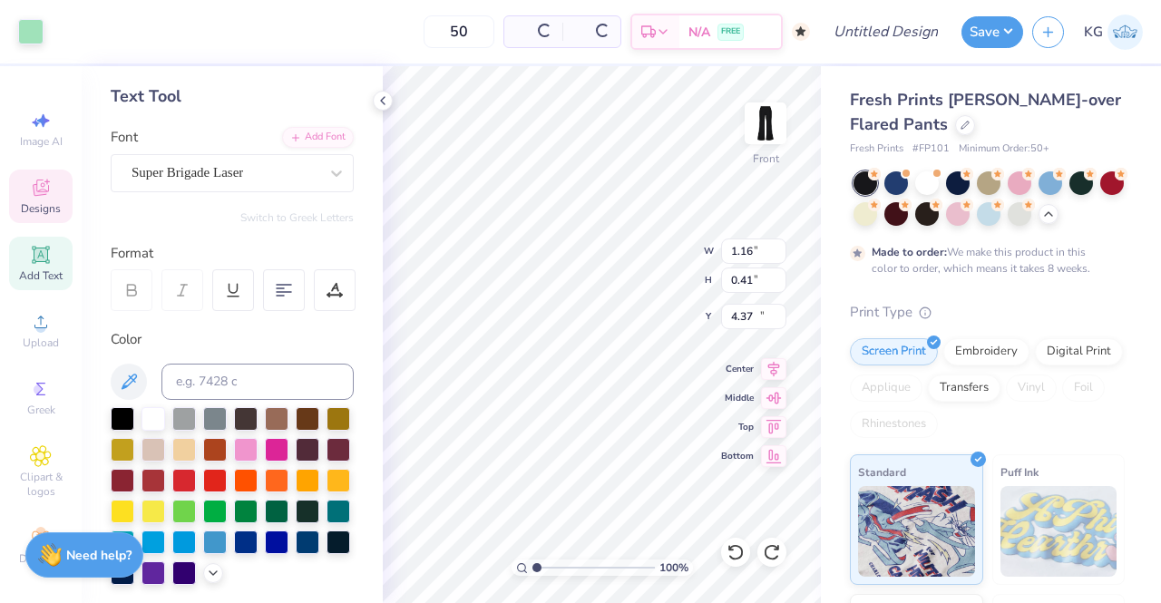
type input "16.68"
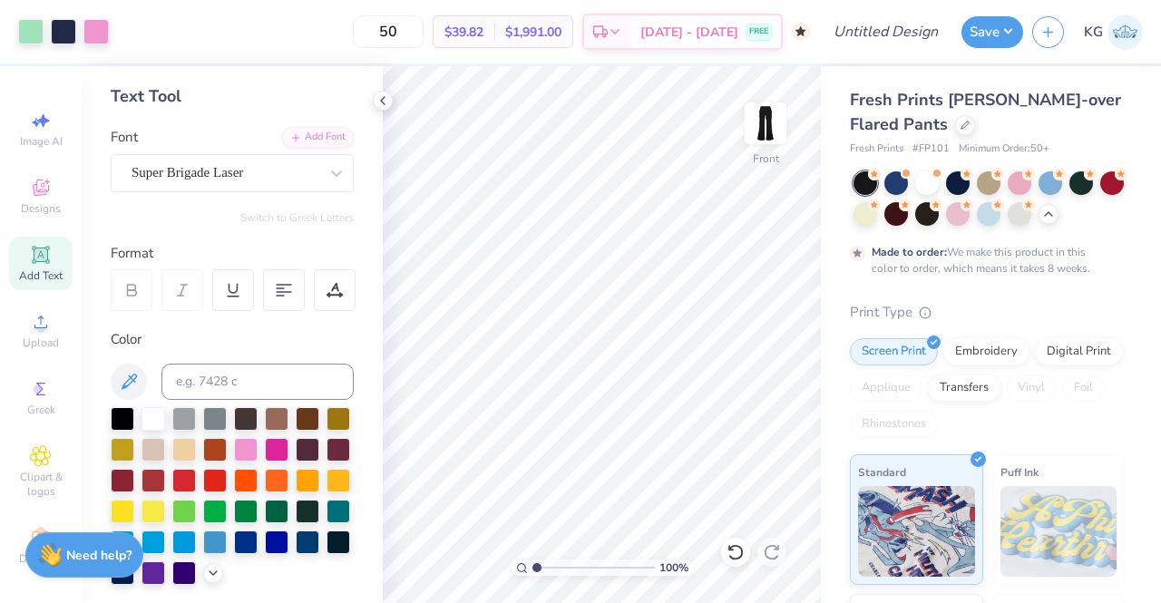
click at [33, 204] on span "Designs" at bounding box center [41, 208] width 40 height 15
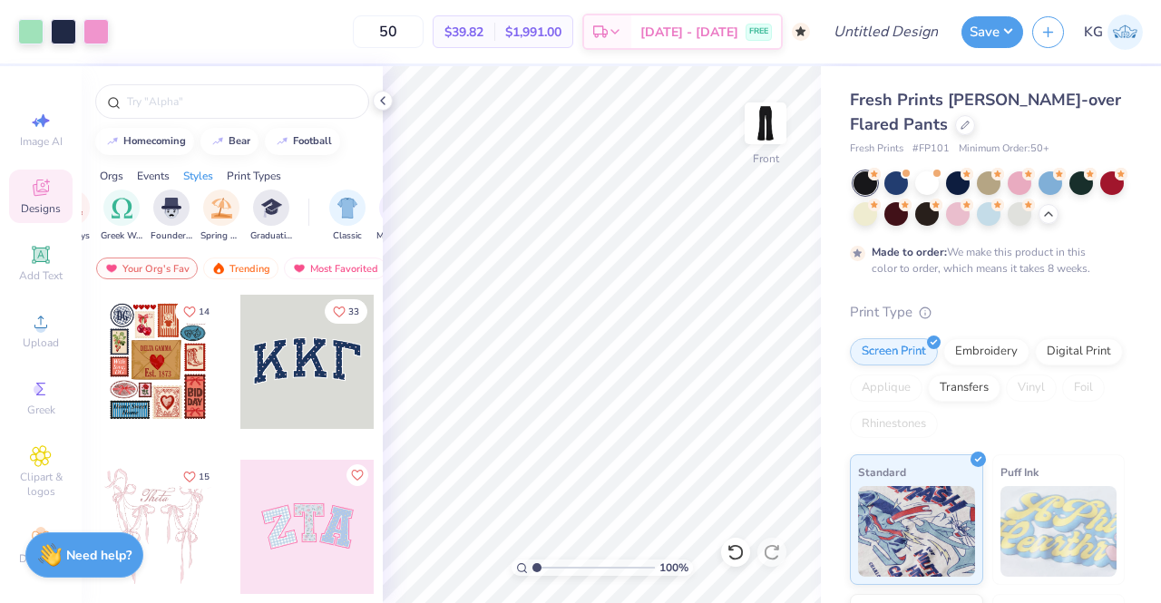
scroll to position [0, 866]
click at [347, 211] on img "filter for Y2K" at bounding box center [347, 208] width 20 height 21
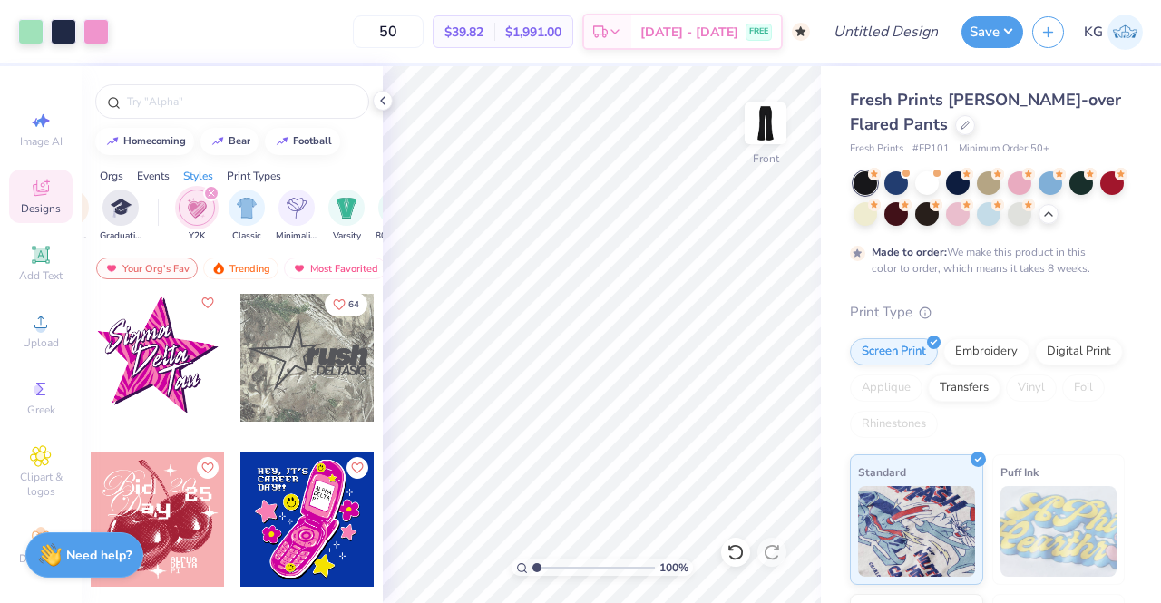
scroll to position [19320, 0]
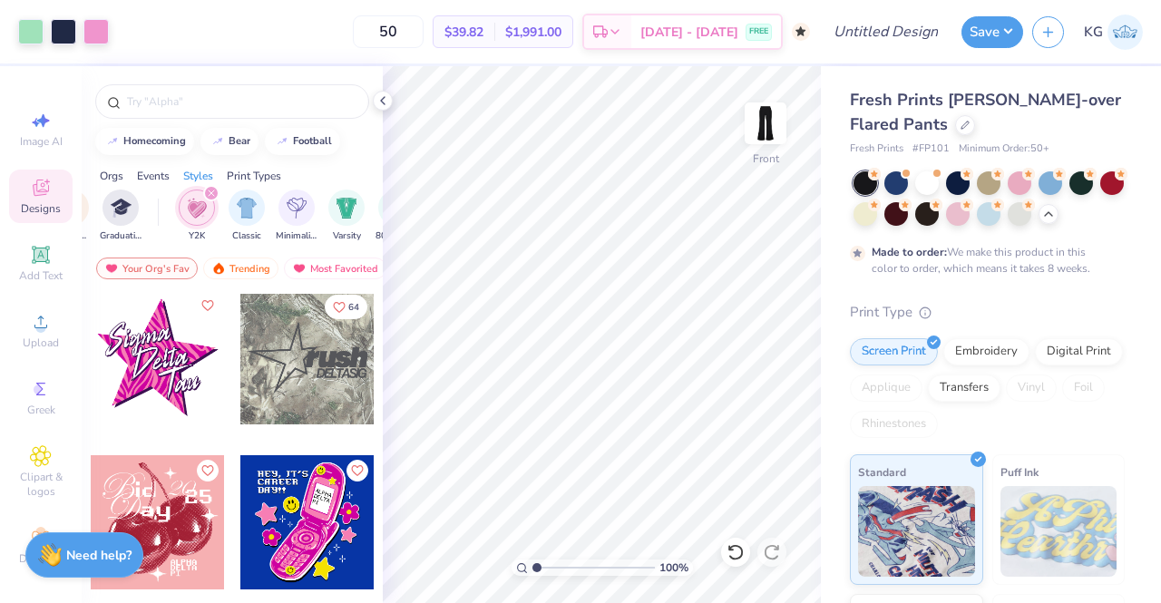
click at [160, 378] on div at bounding box center [158, 357] width 134 height 134
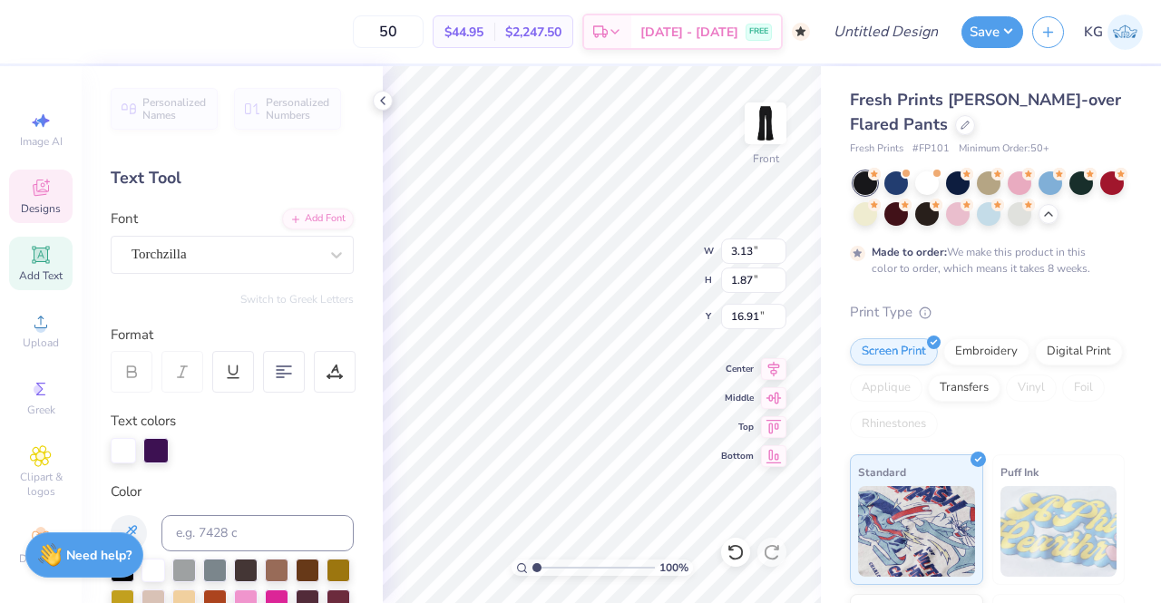
scroll to position [15, 2]
type input "3.55"
type input "1.89"
type input "15.61"
type textarea "Kat"
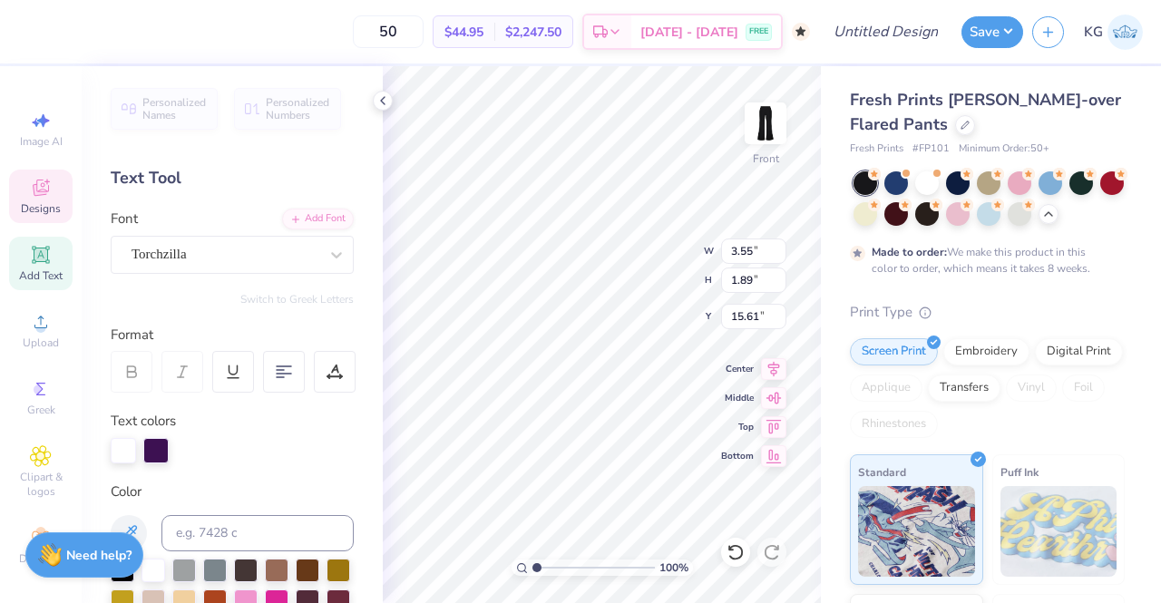
type input "3.13"
type input "1.87"
type input "16.91"
type textarea "CO'"
type input "2.30"
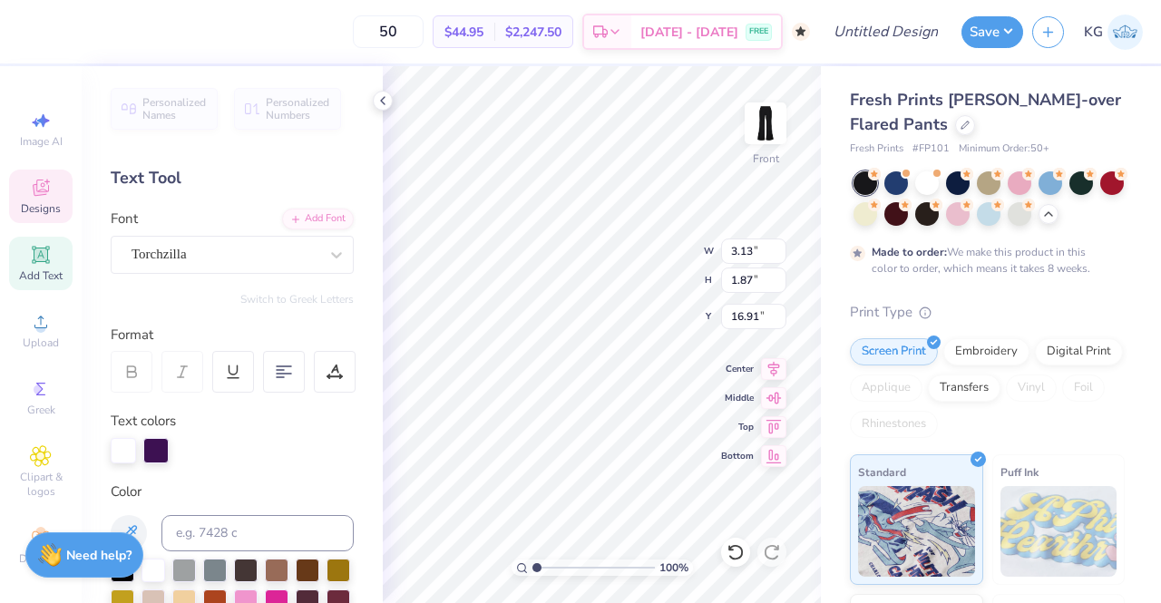
type input "1.94"
type input "17.86"
type textarea "2029"
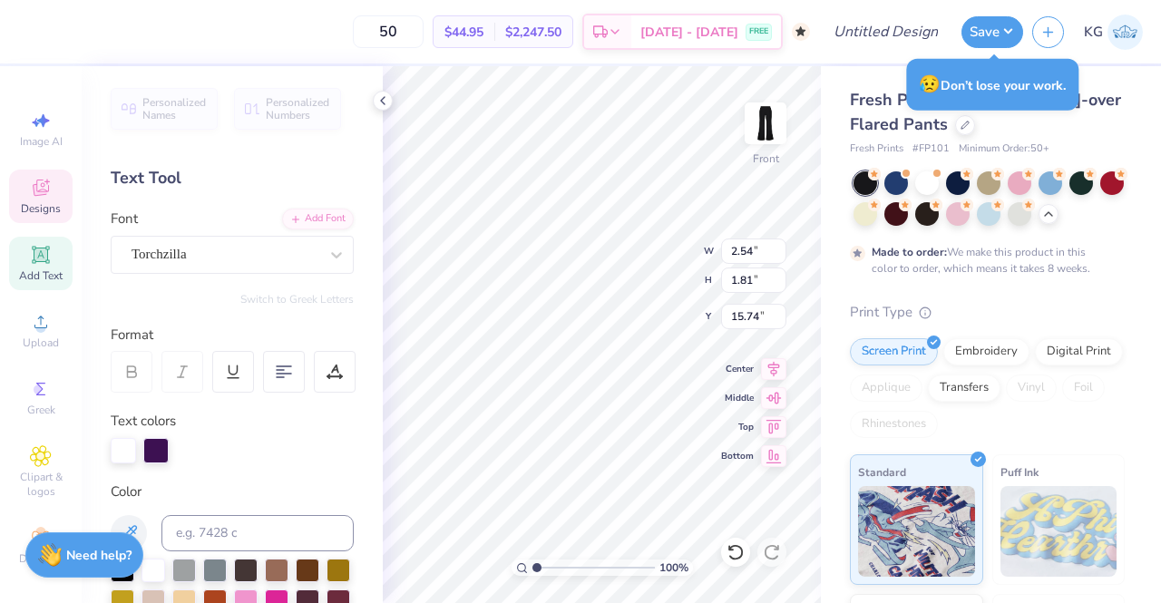
type input "16.60"
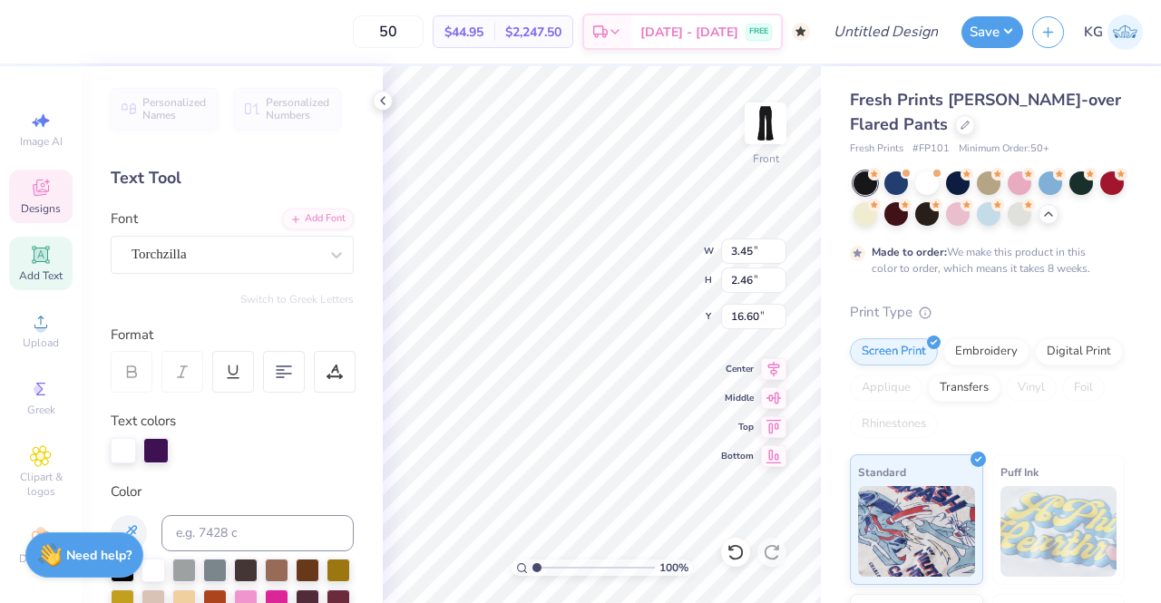
type input "3.45"
type input "2.46"
type input "15.66"
type input "3.54"
type input "2.32"
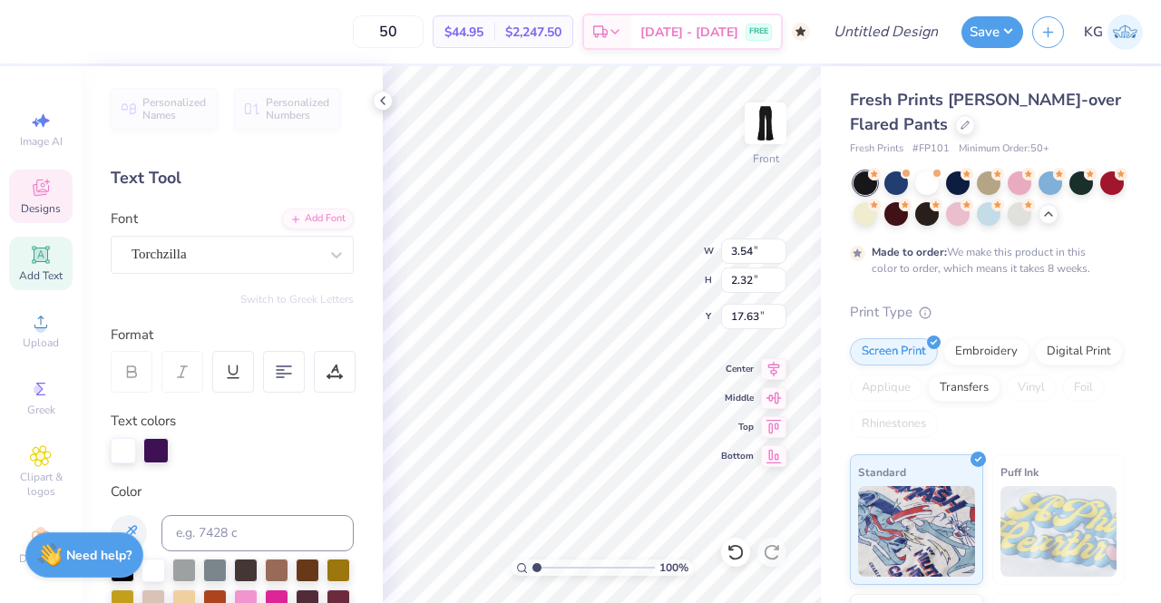
type input "17.50"
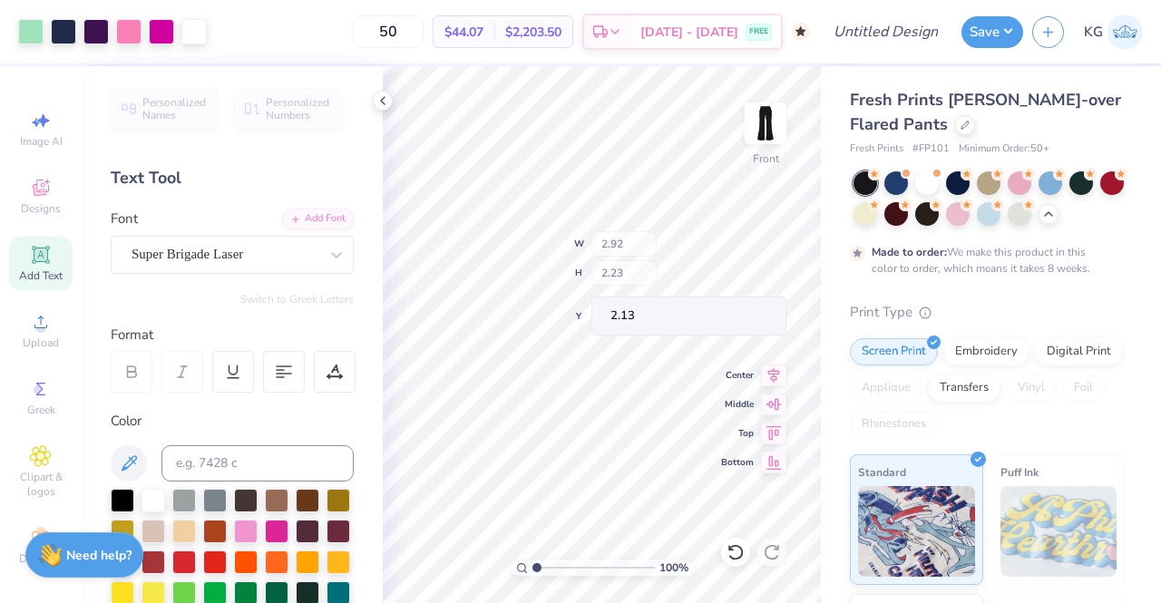
type input "2.13"
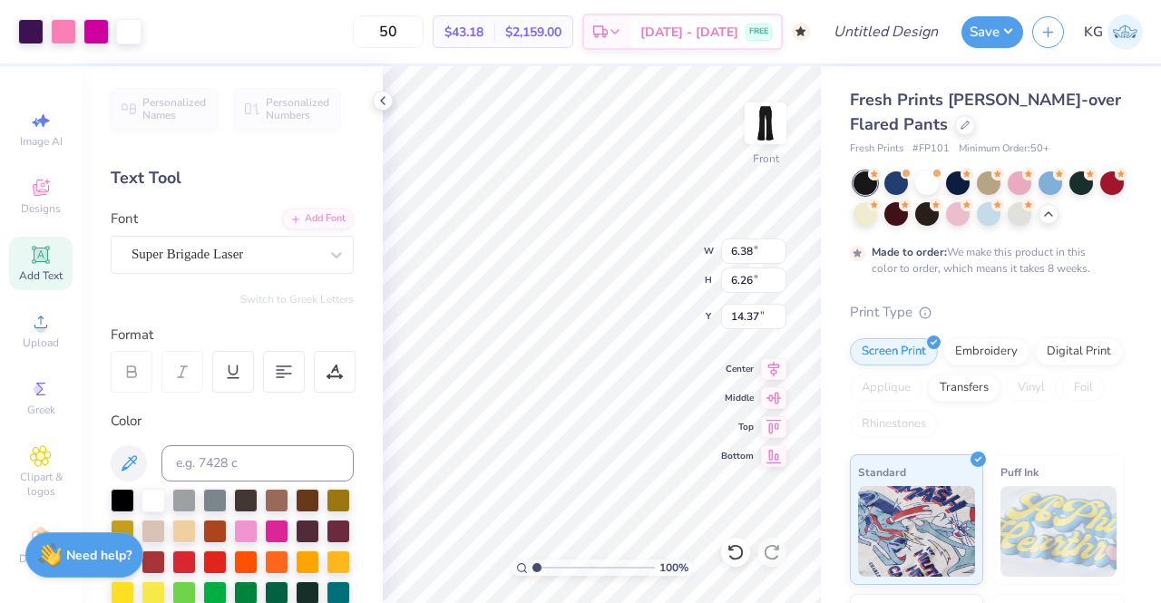
type input "4.22"
type input "4.14"
type input "0.50"
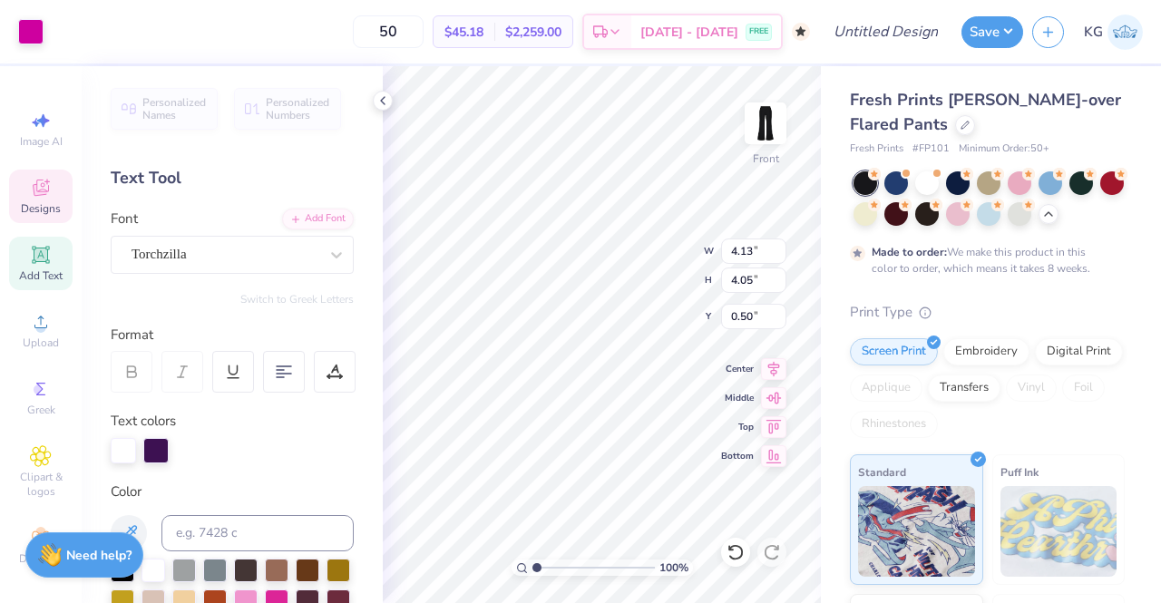
type input "4.13"
type input "4.05"
type input "0.50"
type input "5.18"
type input "5.07"
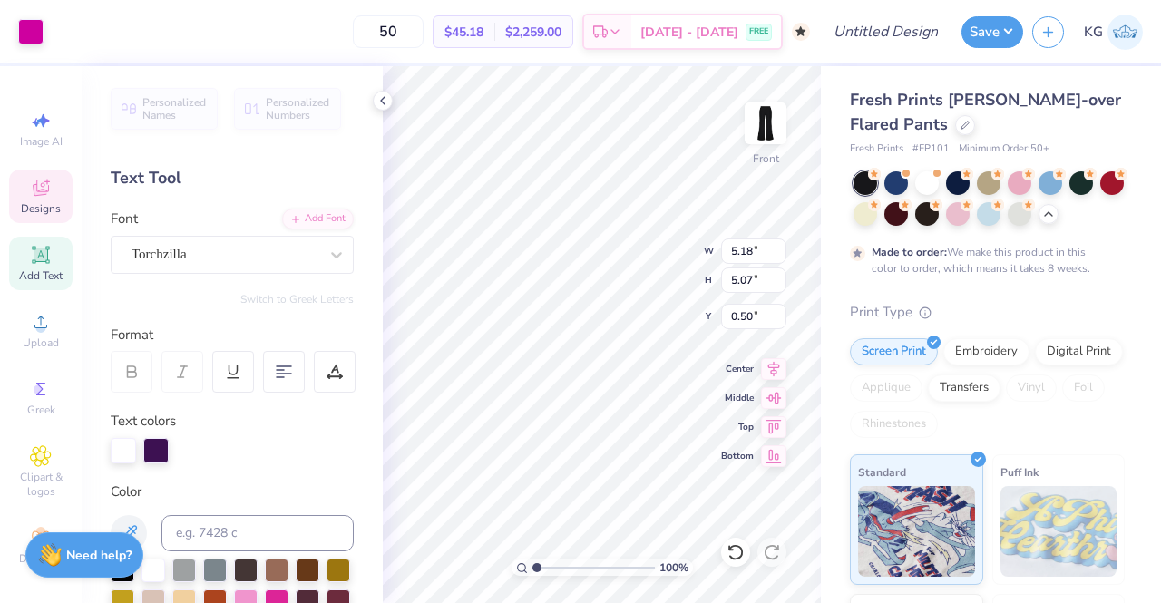
click at [729, 557] on icon at bounding box center [734, 552] width 15 height 16
type input "4.13"
type input "4.05"
click at [660, 269] on div "100 % Front W 4.13 4.13 " H 4.05 4.05 " Y 0.50 0.50 " Center Middle Top Bottom" at bounding box center [602, 334] width 438 height 537
type input "5.36"
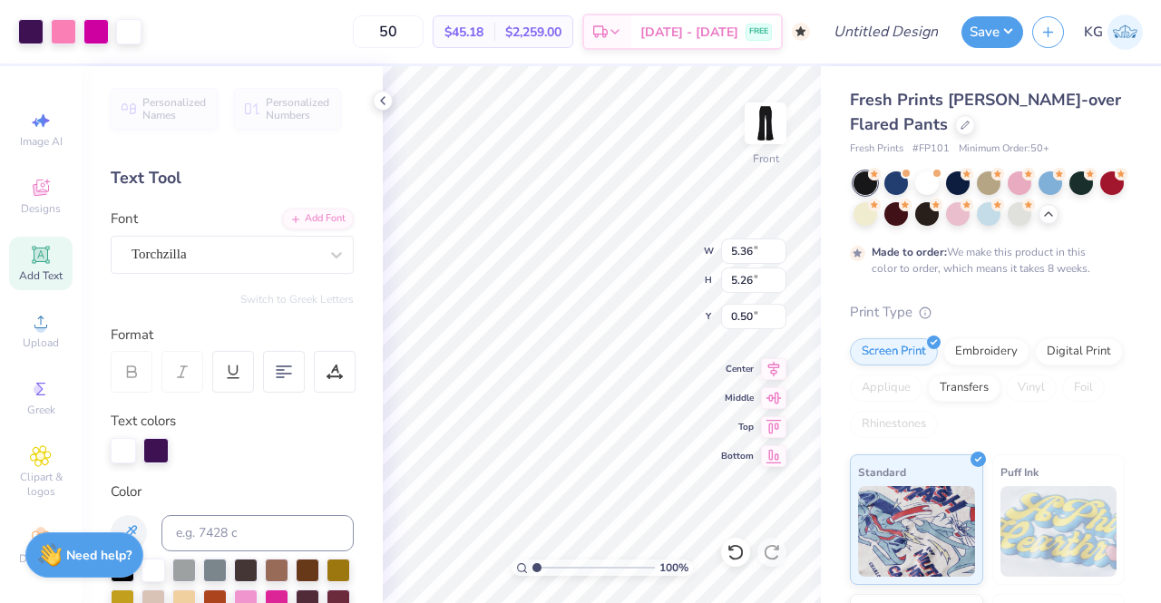
type input "5.26"
click at [737, 552] on icon at bounding box center [736, 552] width 18 height 18
type input "3.13"
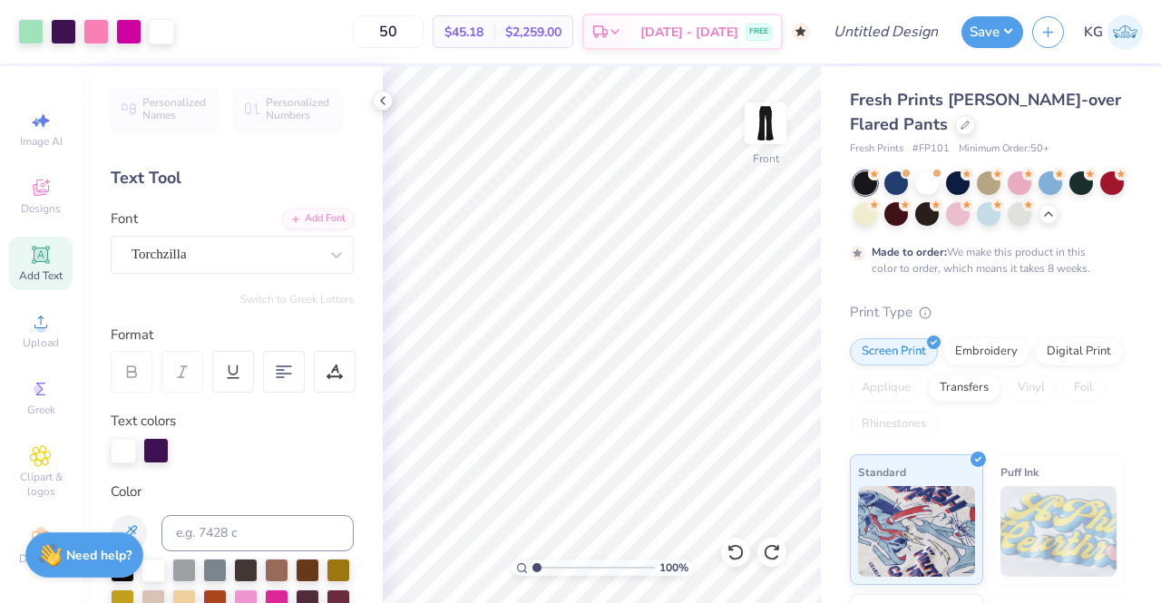
click at [769, 106] on img at bounding box center [765, 123] width 36 height 36
click at [767, 122] on img at bounding box center [765, 123] width 36 height 36
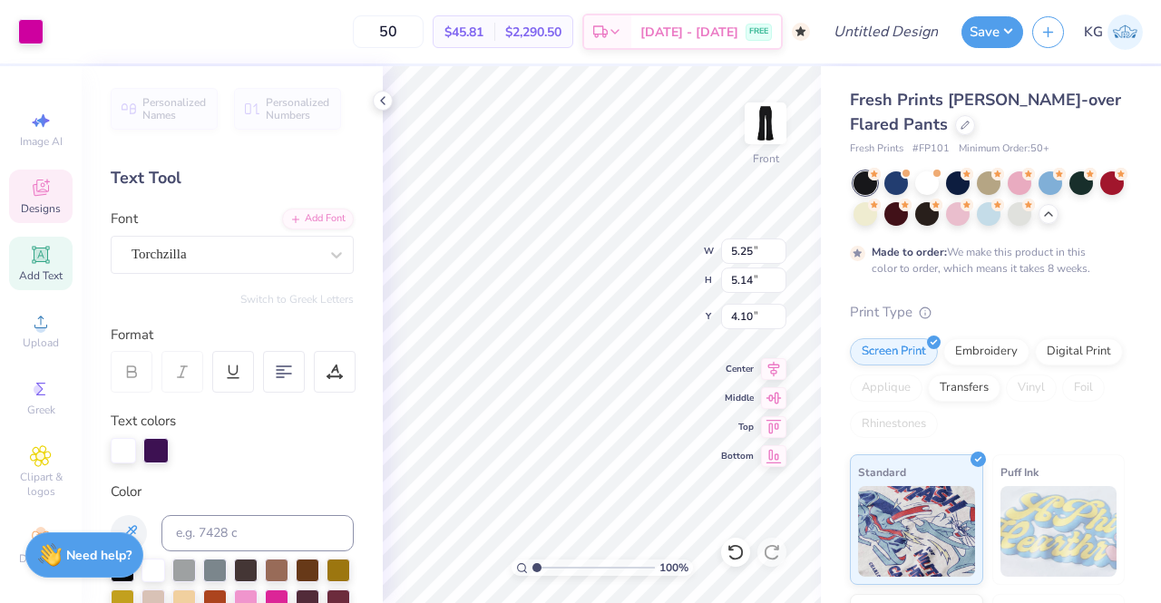
type input "4.10"
type input "2.90"
type input "2.06"
type input "1.01"
type input "5.07"
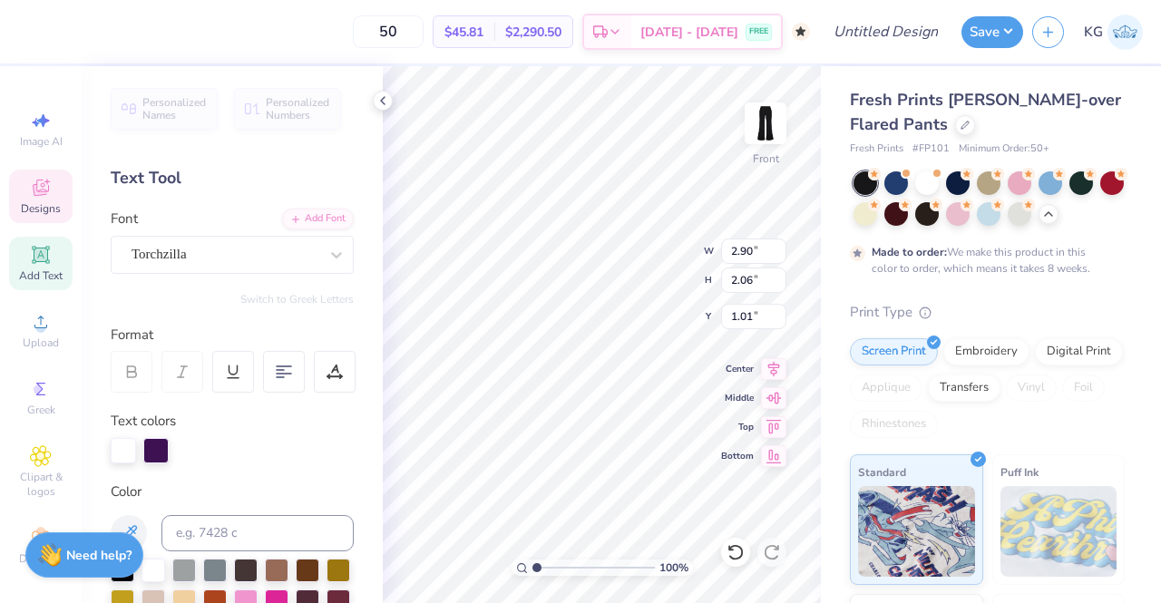
type input "5.11"
type input "11.81"
type input "5.25"
type input "5.14"
type input "0.50"
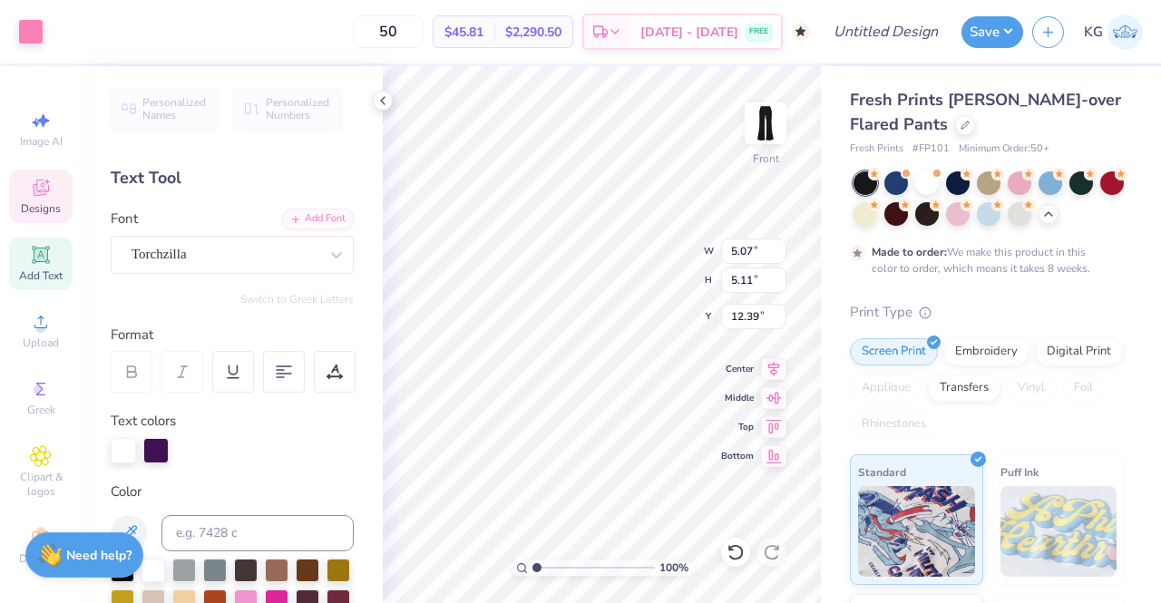
click at [742, 549] on icon at bounding box center [736, 552] width 18 height 18
type input "0.57"
click at [742, 550] on icon at bounding box center [736, 552] width 18 height 18
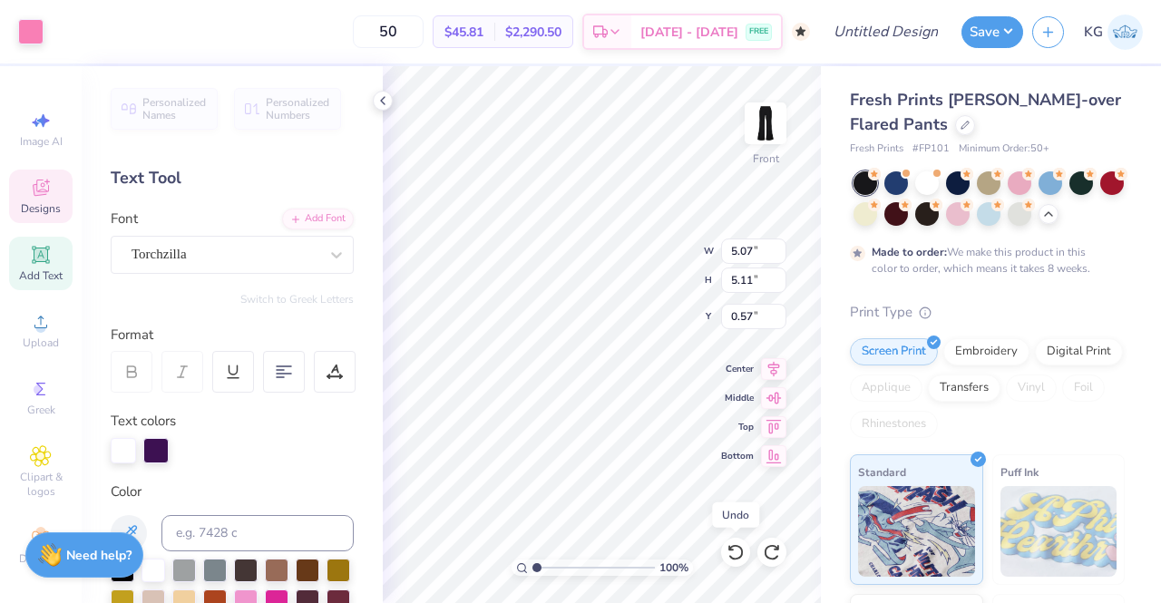
click at [742, 550] on icon at bounding box center [736, 552] width 18 height 18
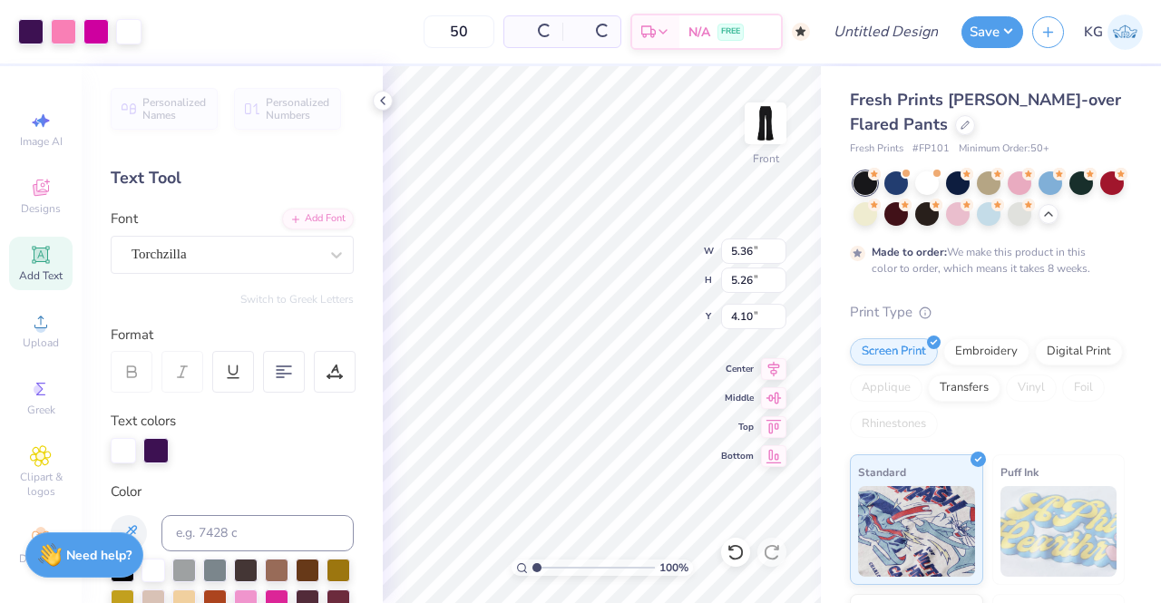
type input "4.10"
type input "5.25"
type input "5.14"
type input "0.50"
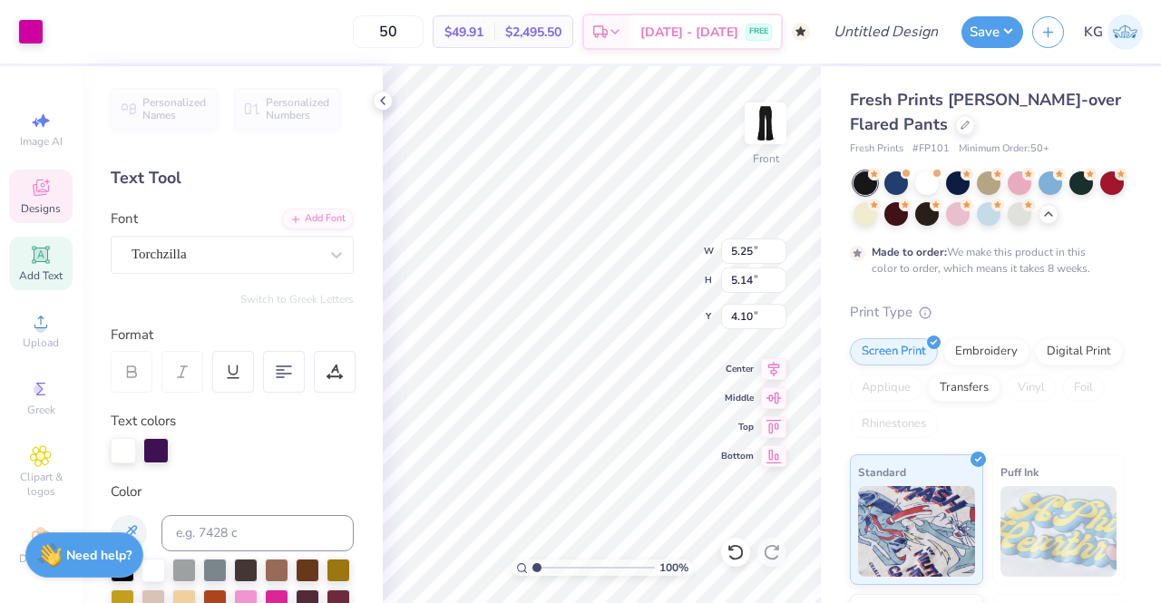
click at [738, 554] on icon at bounding box center [736, 552] width 18 height 18
click at [738, 548] on icon at bounding box center [736, 552] width 18 height 18
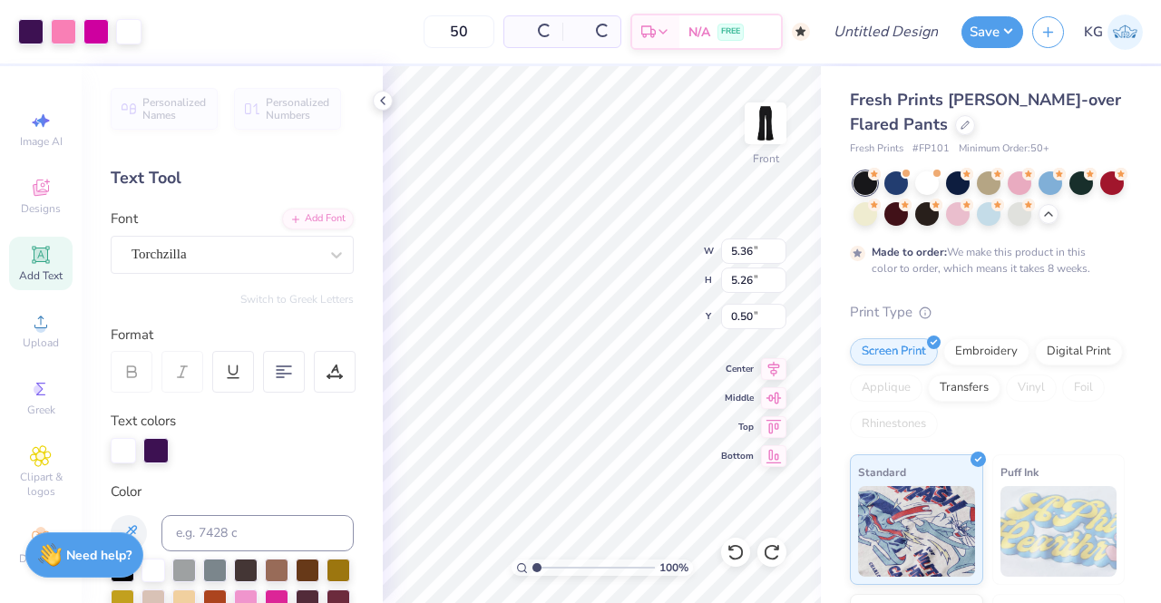
type input "5.36"
type input "5.26"
click at [771, 549] on icon at bounding box center [772, 552] width 18 height 18
type input "4.10"
click at [771, 549] on icon at bounding box center [772, 552] width 18 height 18
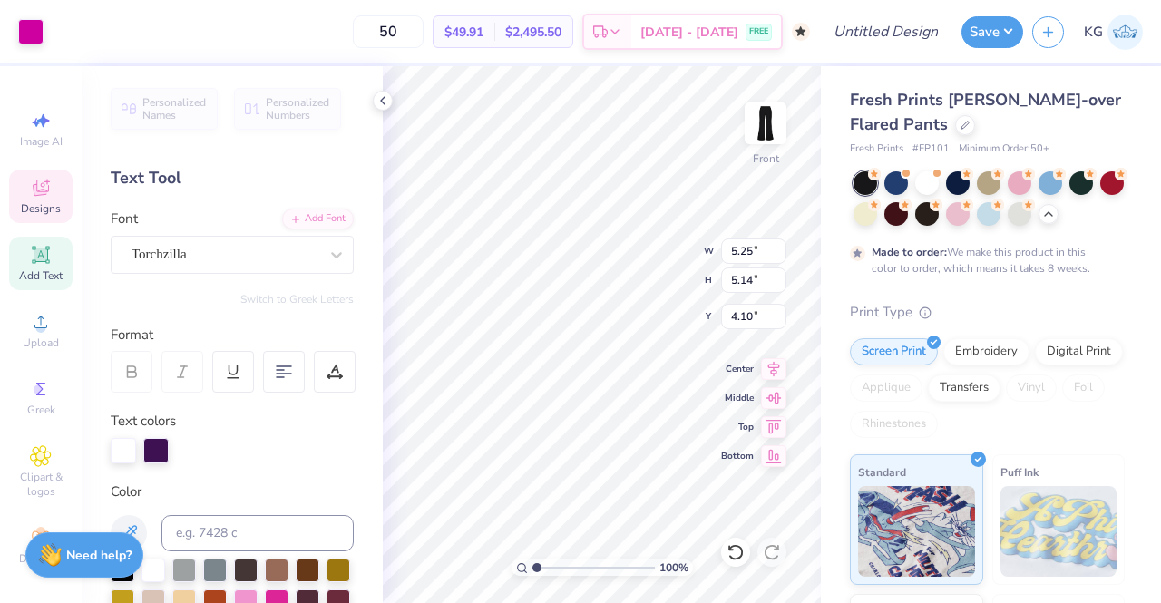
click at [748, 556] on div at bounding box center [735, 552] width 29 height 29
type input "0.50"
type input "5.25"
type input "5.14"
type input "0.50"
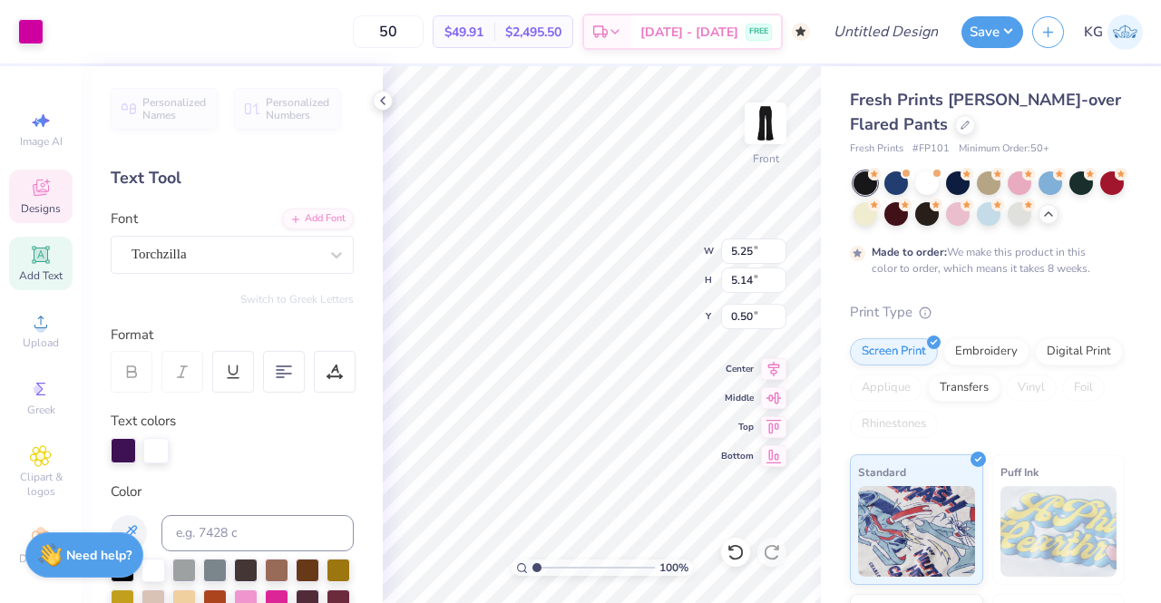
type input "2.90"
type input "2.06"
type input "1.58"
type input "5.25"
type input "5.14"
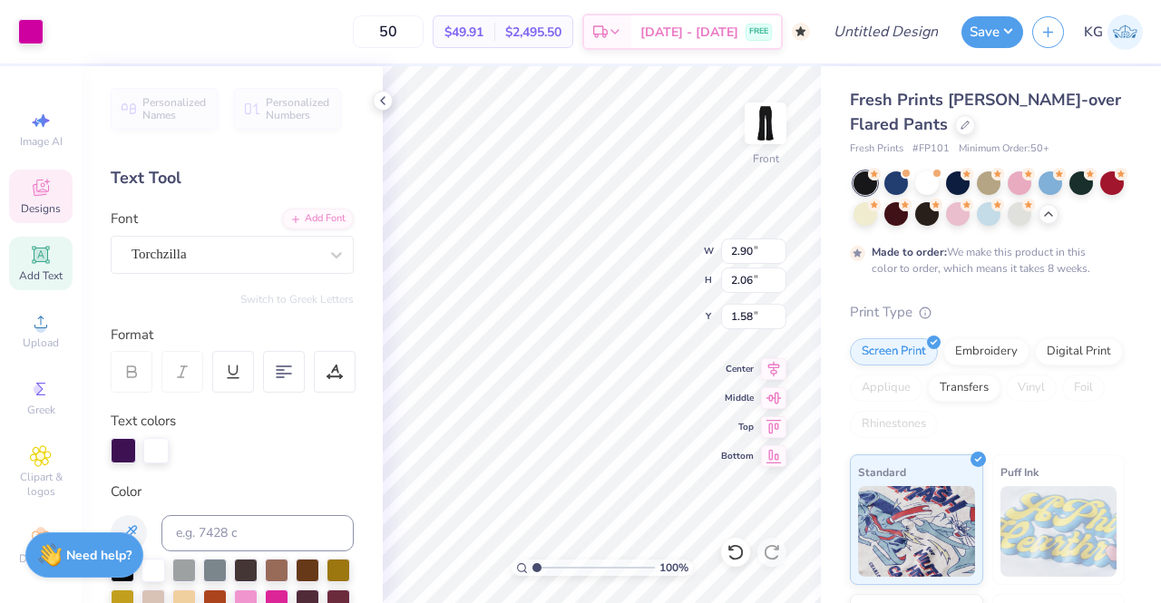
type input "0.50"
type input "2.98"
type input "1.95"
type input "2.10"
type input "3.47"
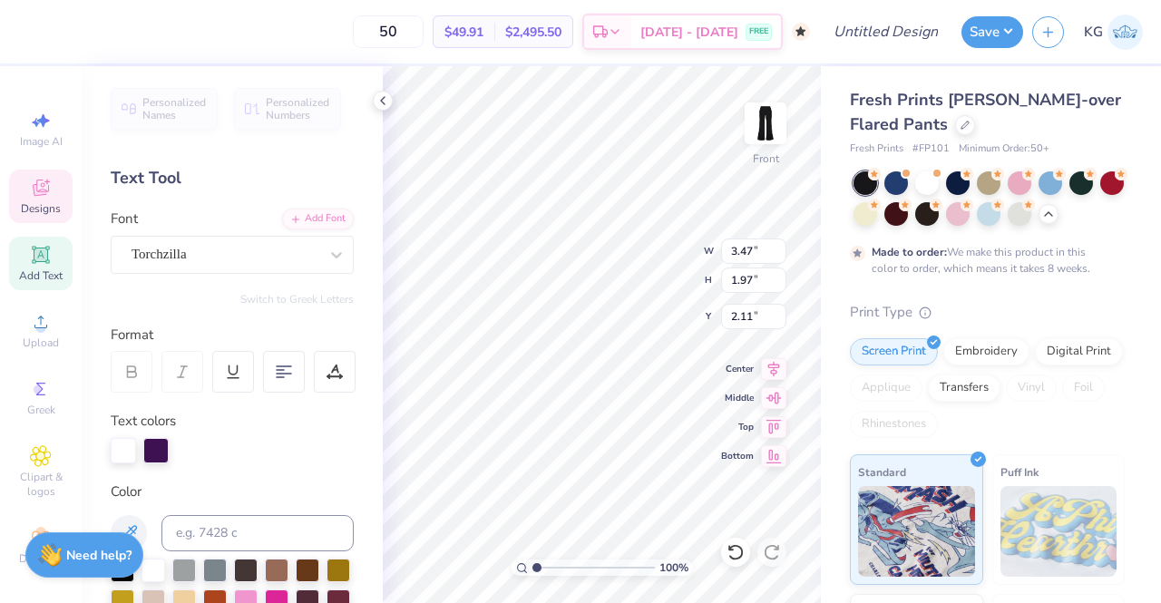
type input "1.97"
type input "2.11"
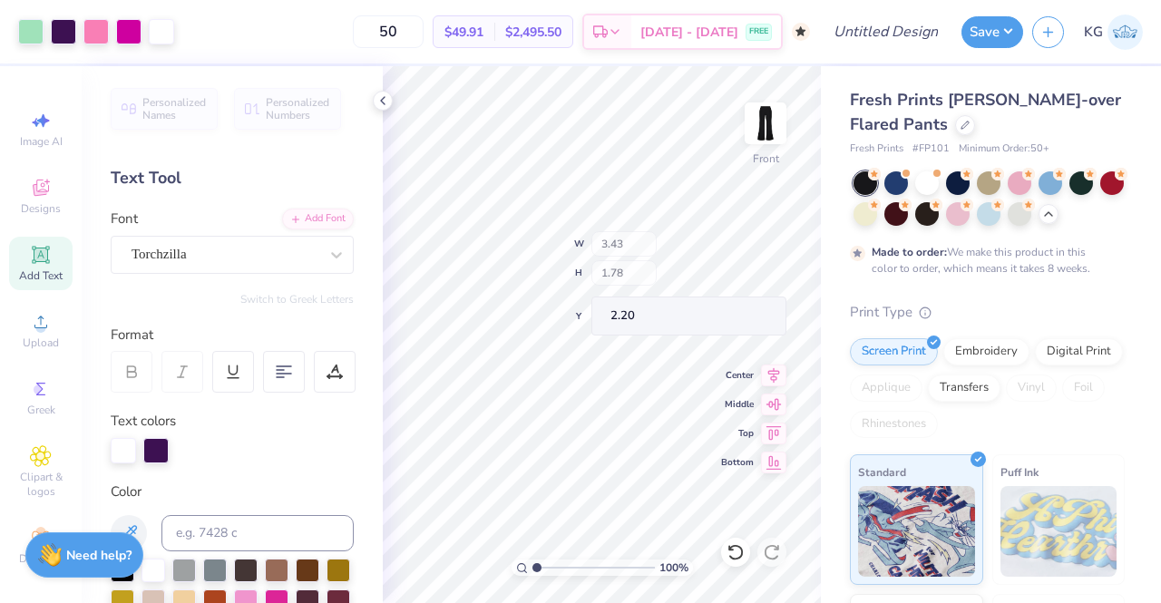
type input "3.43"
type input "1.78"
type input "2.20"
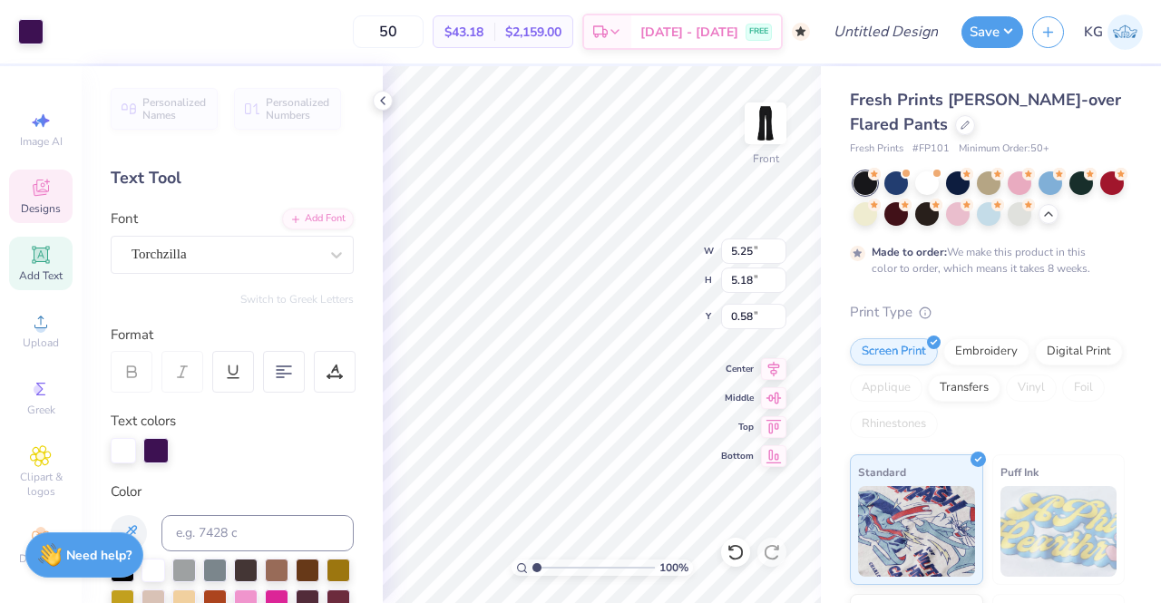
click at [736, 547] on icon at bounding box center [734, 552] width 15 height 16
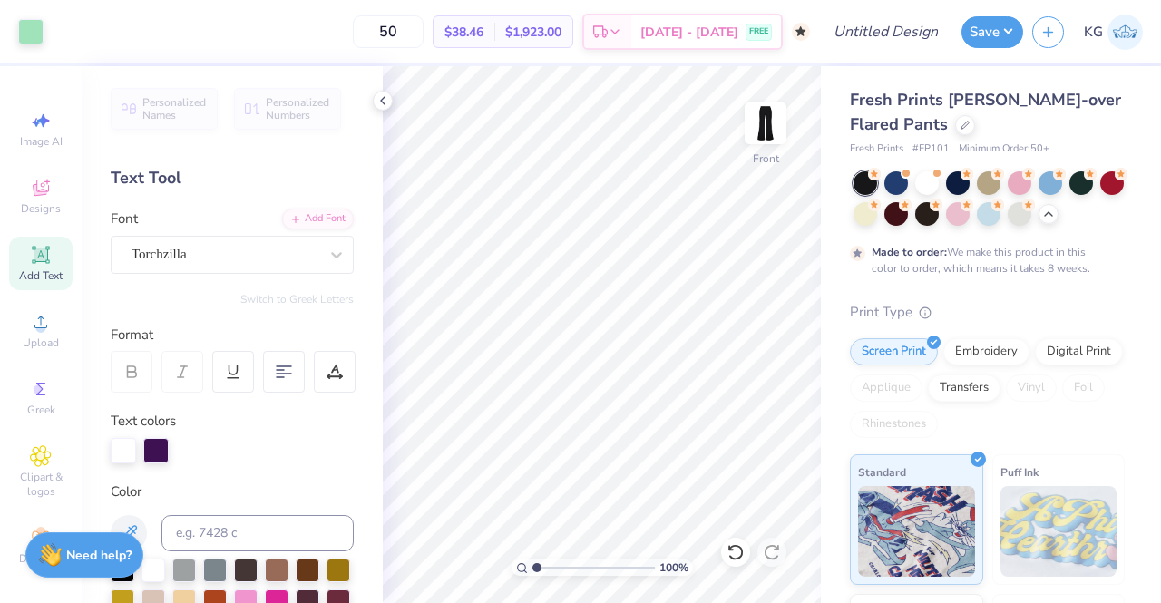
click at [38, 198] on icon at bounding box center [41, 188] width 22 height 22
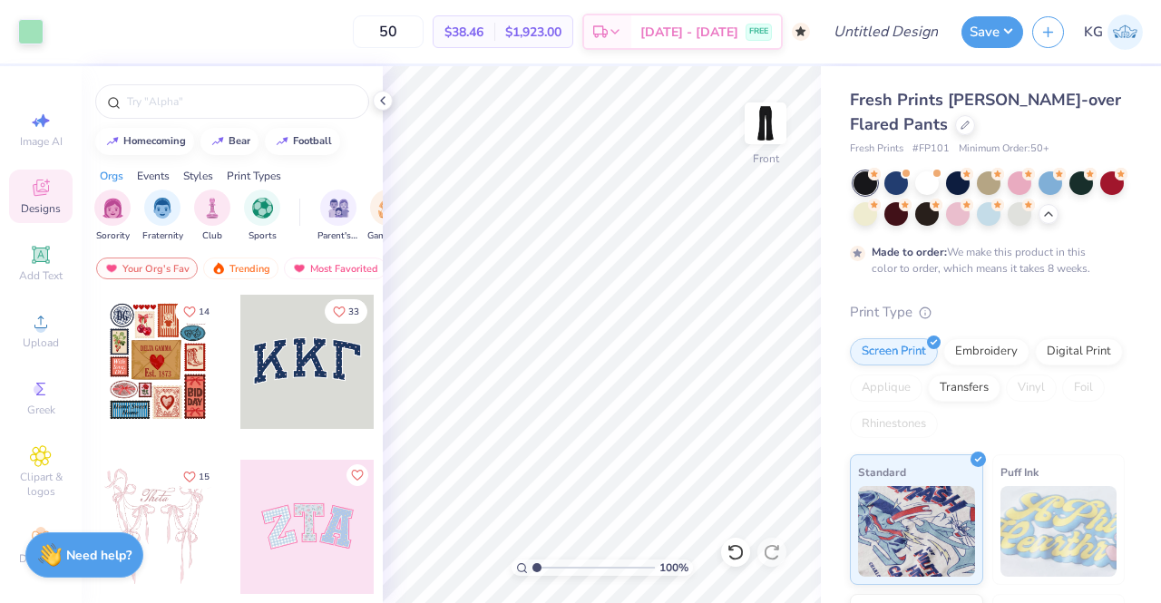
click at [782, 126] on img at bounding box center [765, 123] width 36 height 36
click at [36, 454] on icon at bounding box center [40, 456] width 9 height 9
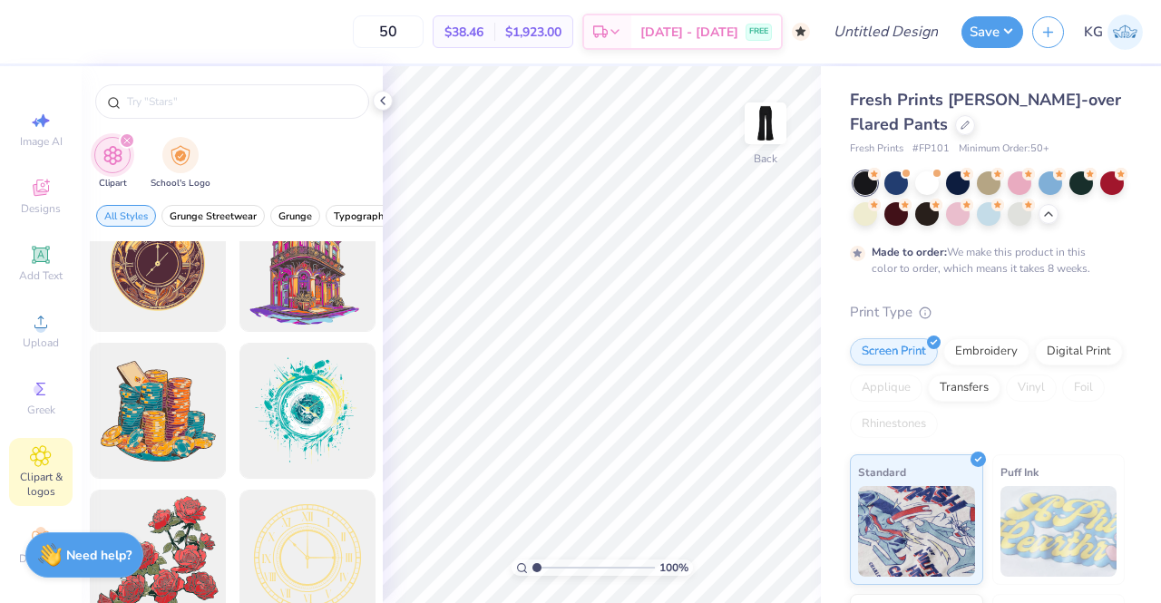
scroll to position [20, 0]
click at [214, 217] on span "Grunge Streetwear" at bounding box center [213, 217] width 87 height 14
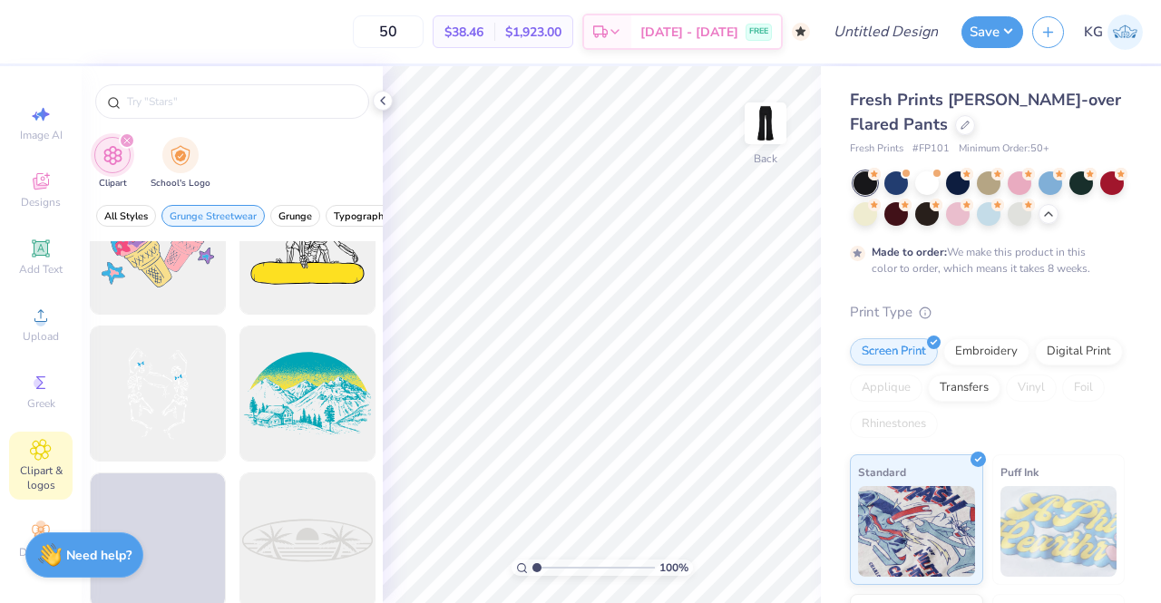
scroll to position [1974, 0]
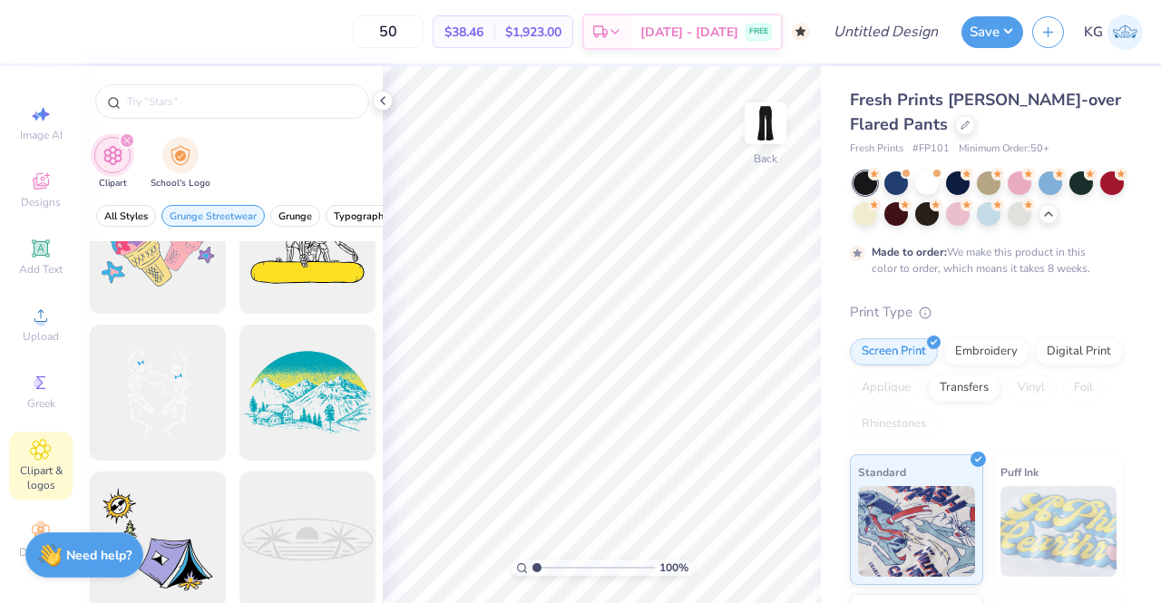
click at [234, 100] on input "text" at bounding box center [241, 102] width 232 height 18
type input "vertical"
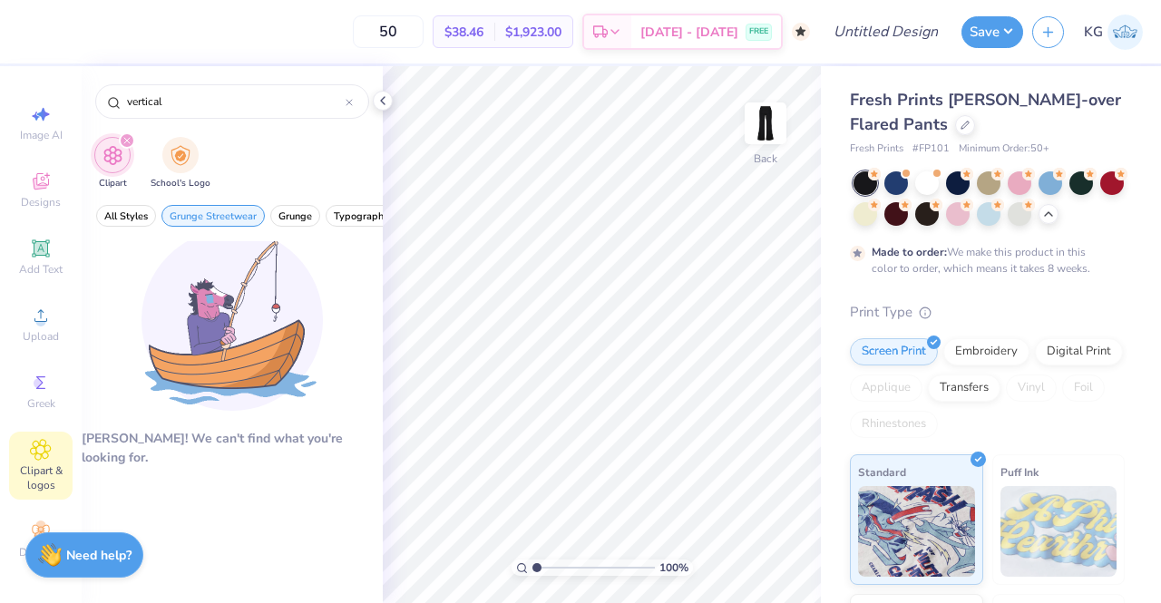
click at [40, 176] on icon at bounding box center [41, 182] width 22 height 22
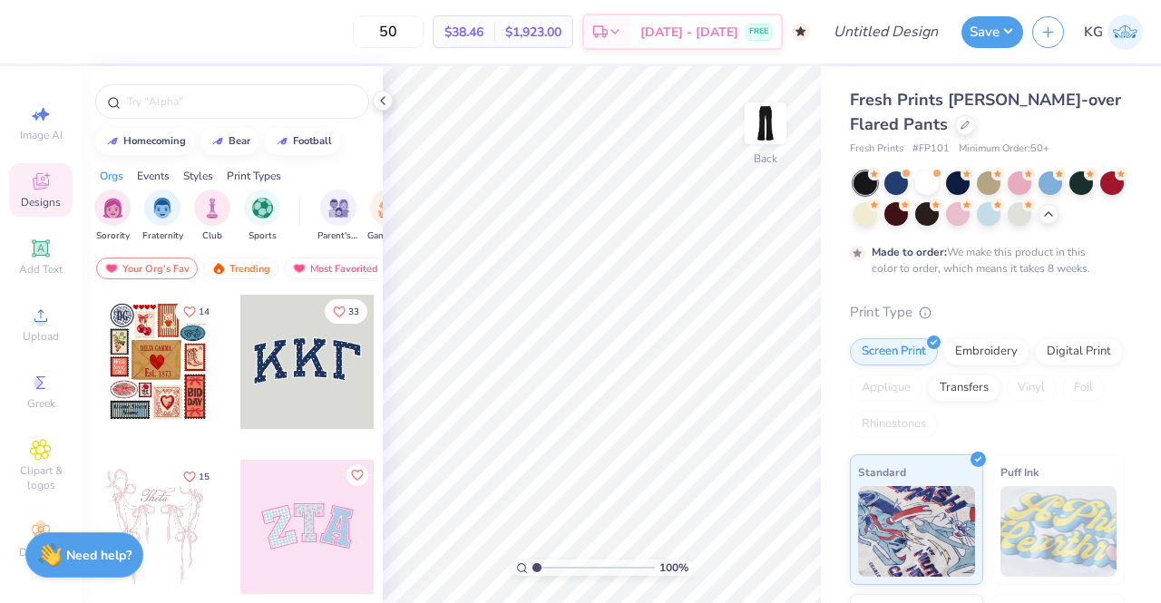
click at [189, 111] on div at bounding box center [232, 101] width 274 height 34
click at [163, 104] on input "text" at bounding box center [241, 102] width 232 height 18
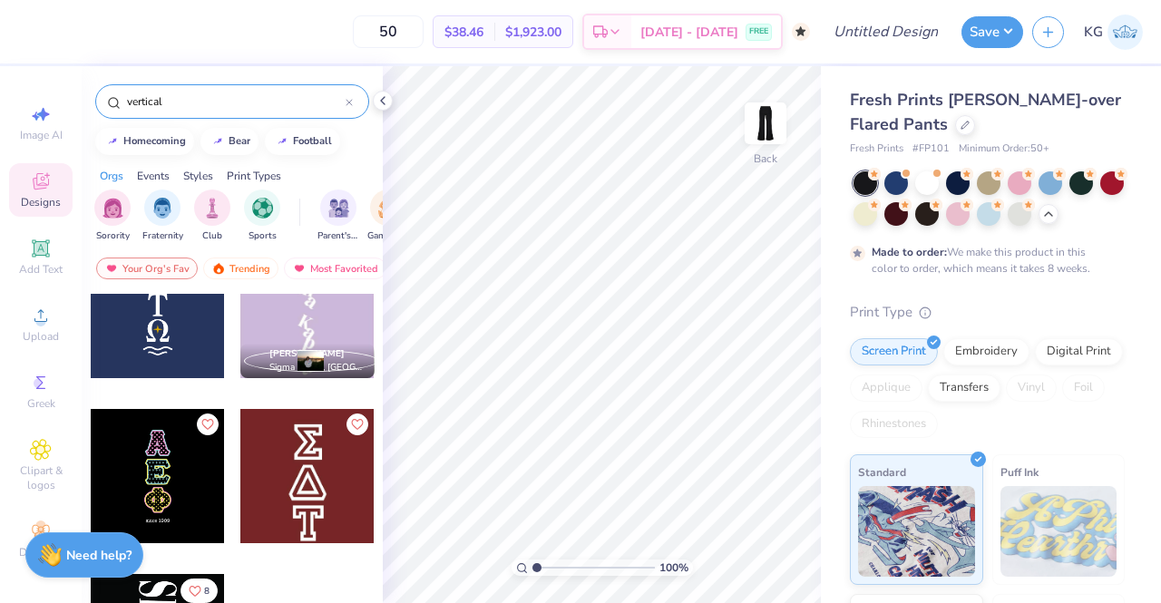
scroll to position [280, 0]
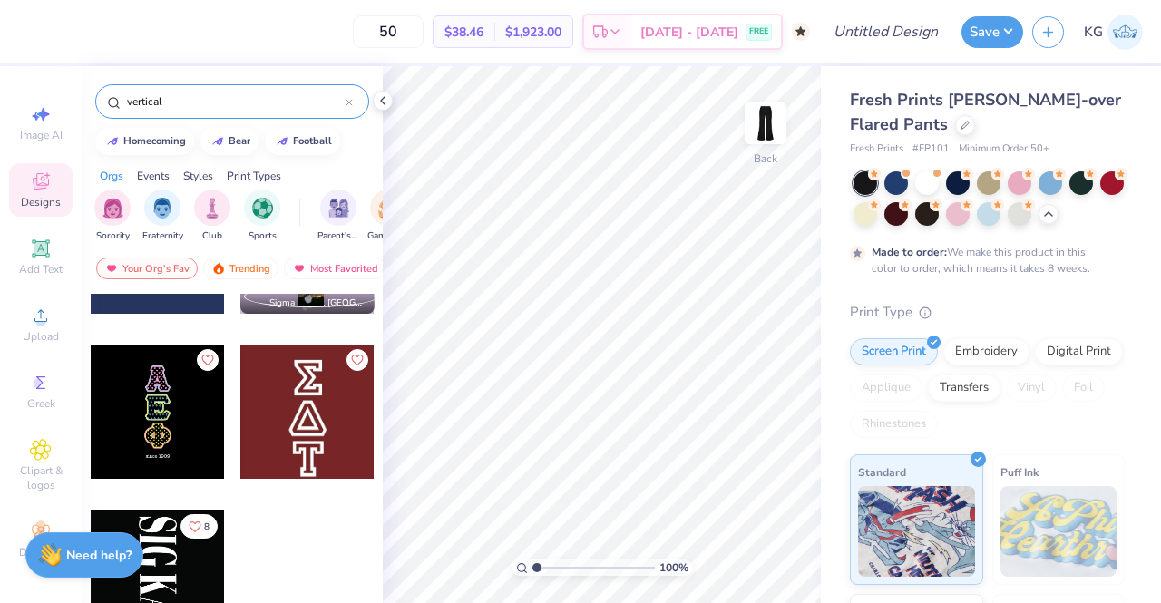
type input "vertical"
click at [189, 427] on div at bounding box center [158, 412] width 134 height 134
click at [325, 349] on div at bounding box center [307, 412] width 134 height 134
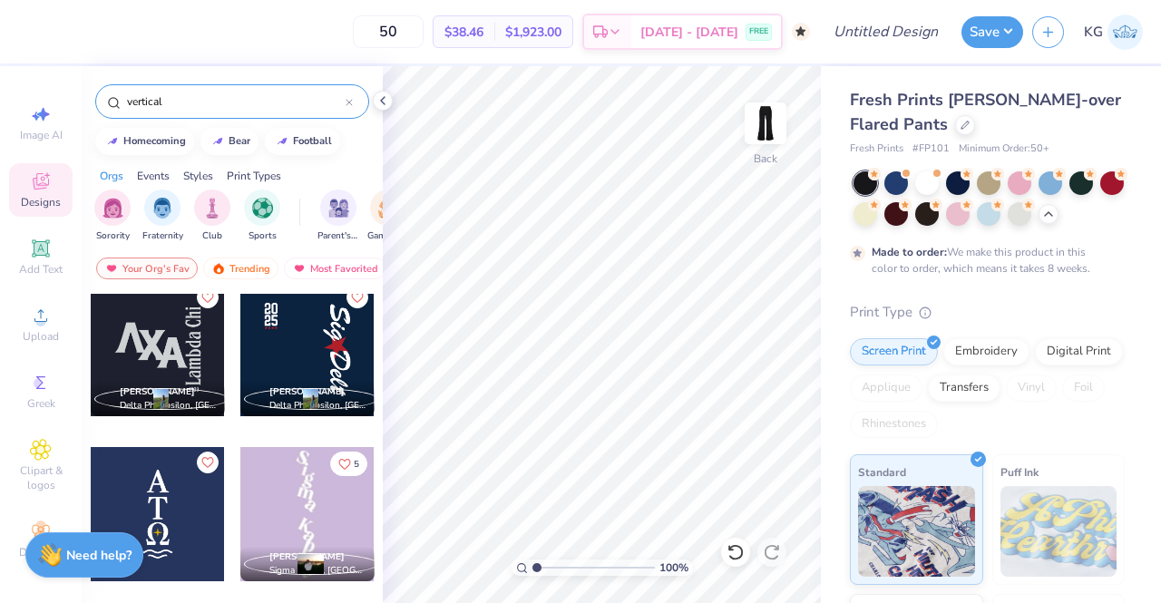
scroll to position [0, 0]
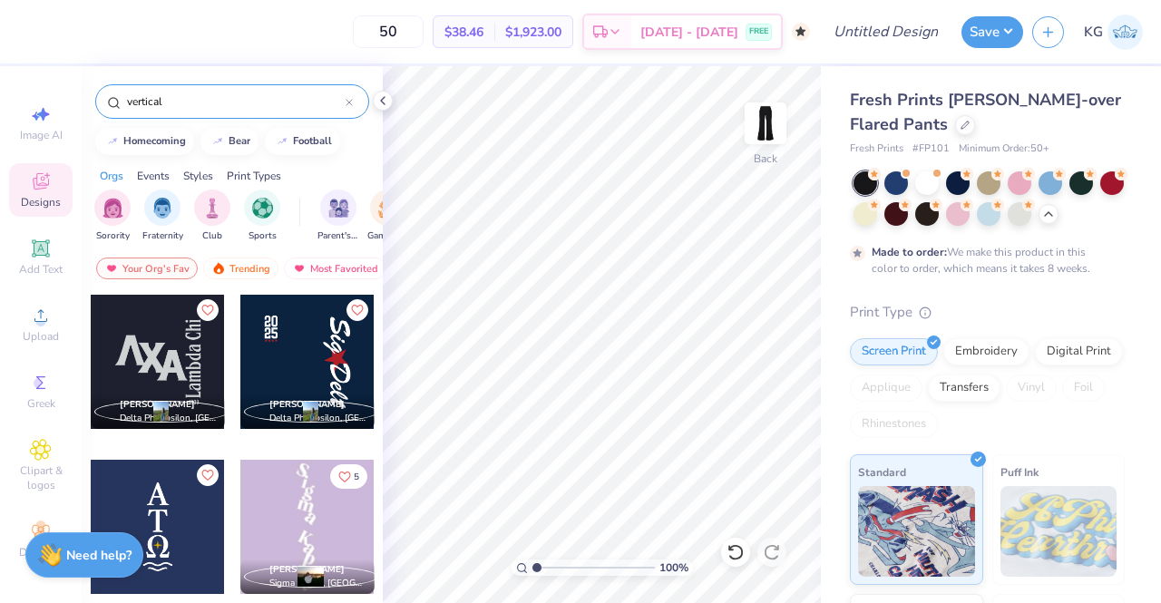
click at [267, 507] on div at bounding box center [307, 527] width 134 height 134
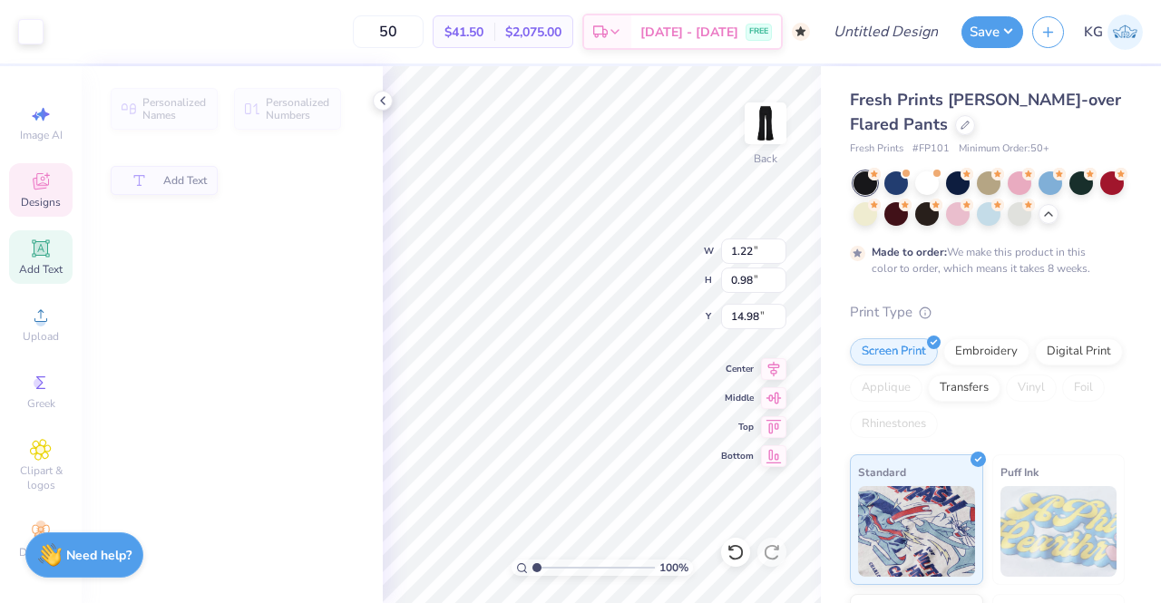
type input "1.22"
type input "0.98"
type input "14.98"
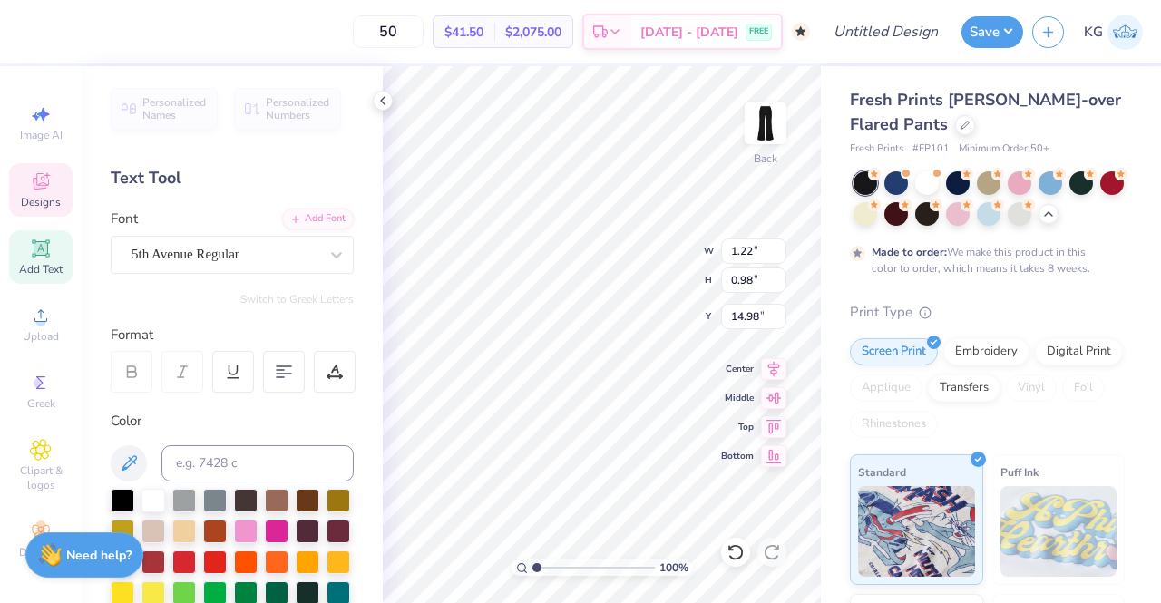
type input "0.97"
type input "12.28"
type input "10.18"
click at [732, 554] on icon at bounding box center [736, 552] width 18 height 18
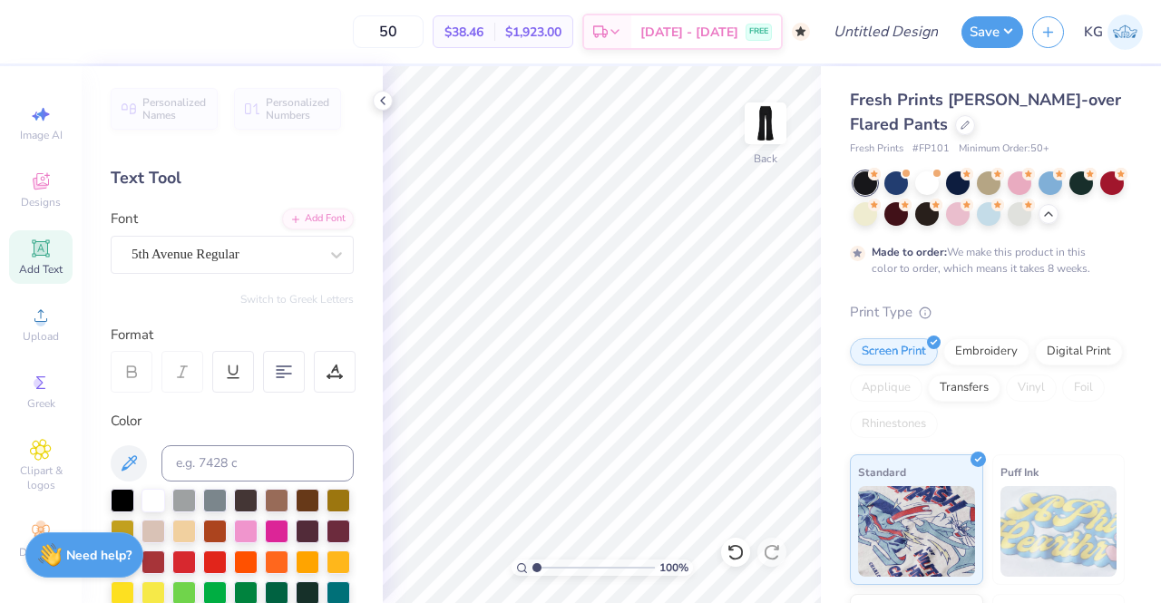
click at [47, 179] on div "Designs" at bounding box center [40, 190] width 63 height 54
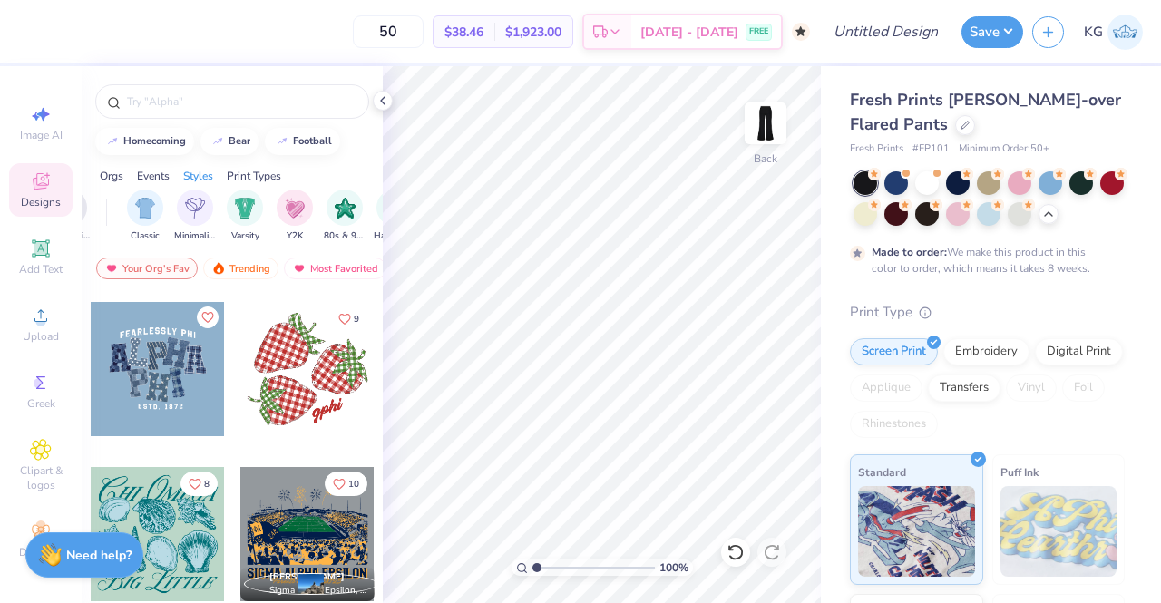
scroll to position [0, 919]
click at [284, 224] on div "Y2K" at bounding box center [294, 217] width 36 height 54
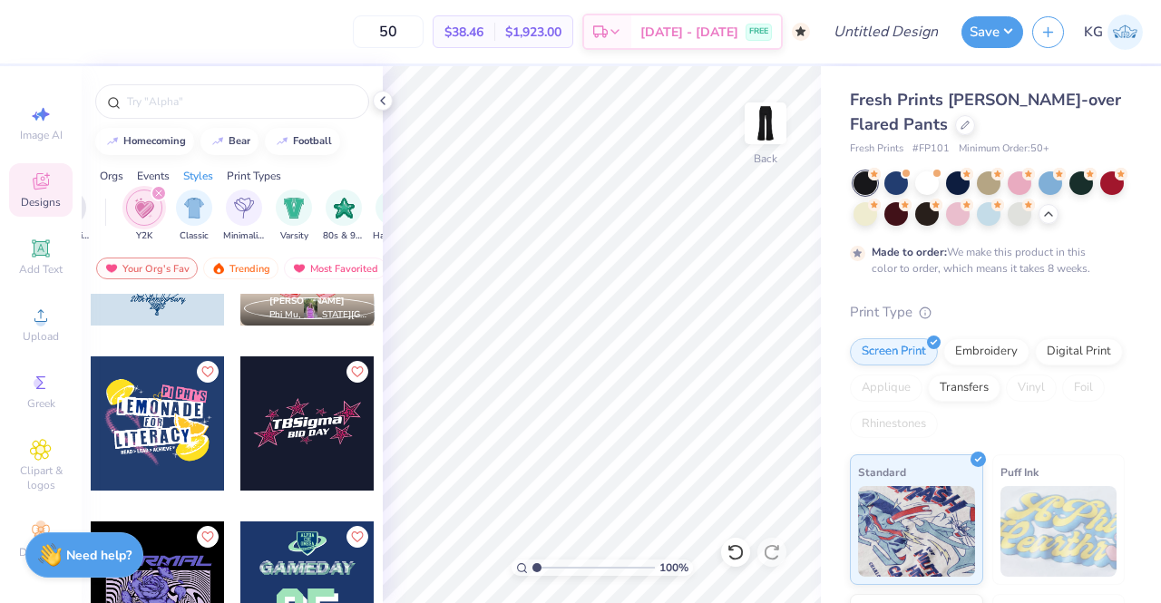
scroll to position [5882, 0]
click at [274, 444] on div at bounding box center [307, 423] width 134 height 134
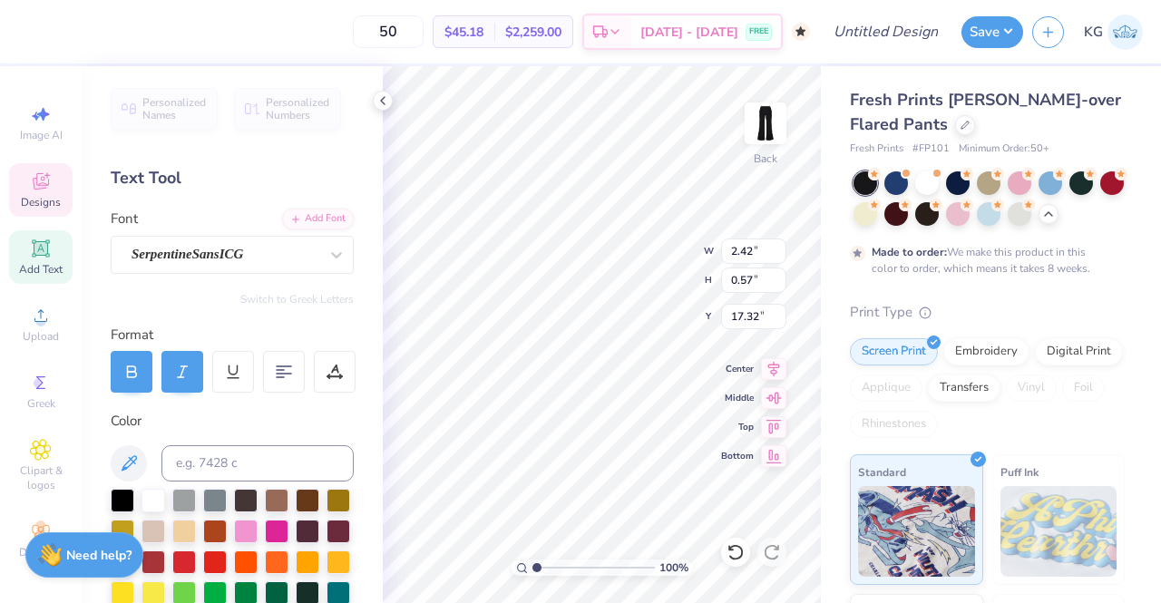
scroll to position [15, 2]
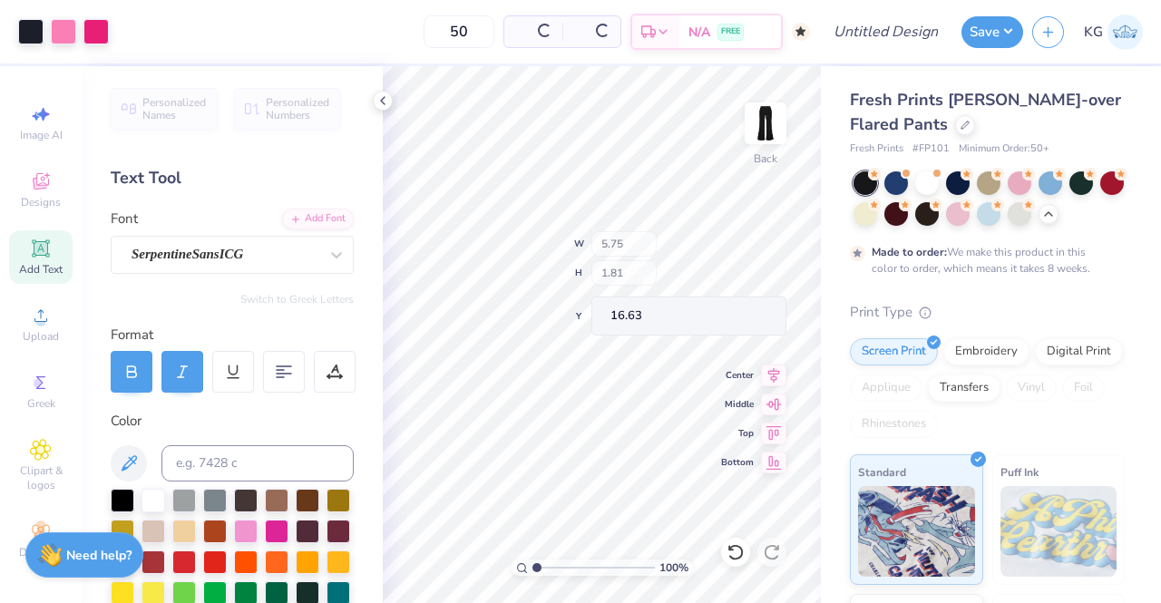
type input "5.75"
type input "1.81"
type input "16.63"
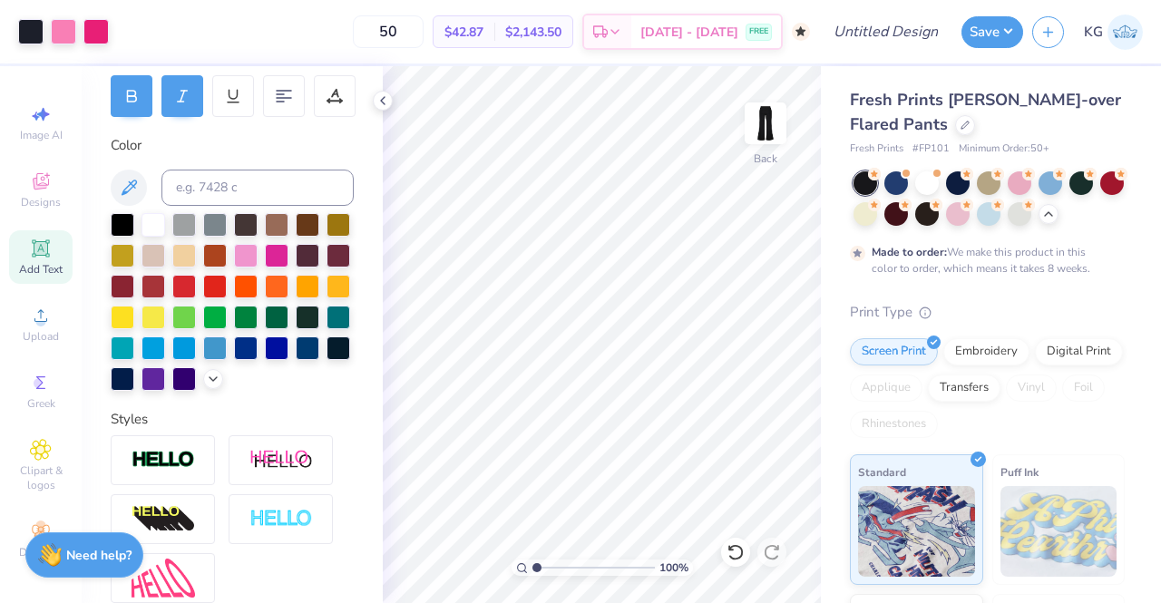
scroll to position [0, 0]
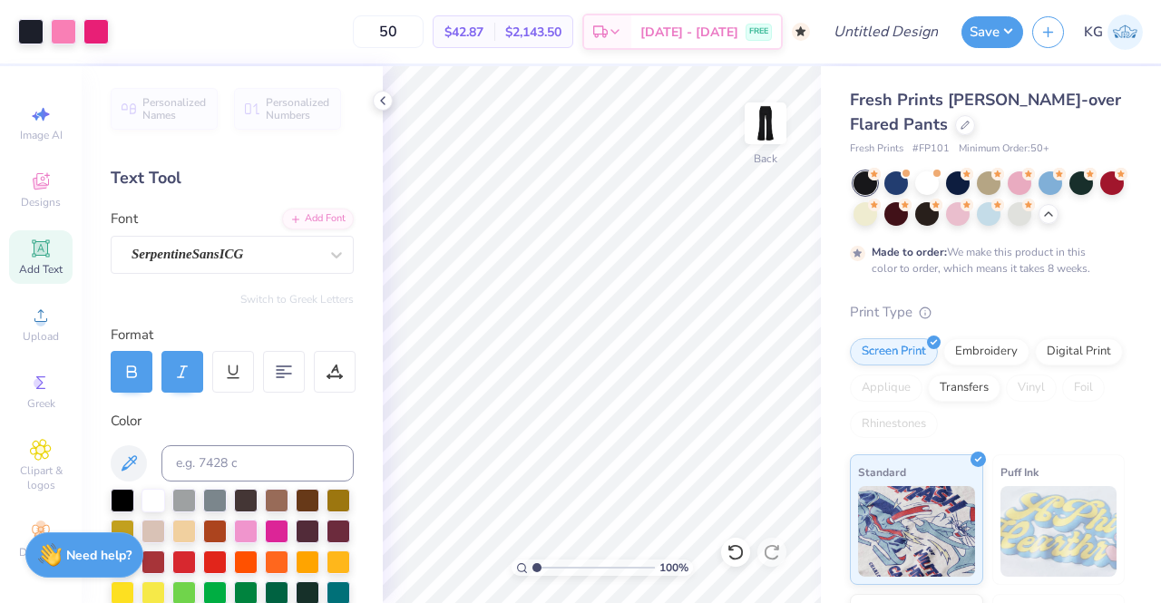
click at [259, 326] on div "Format" at bounding box center [233, 335] width 245 height 21
click at [35, 241] on icon at bounding box center [41, 248] width 14 height 14
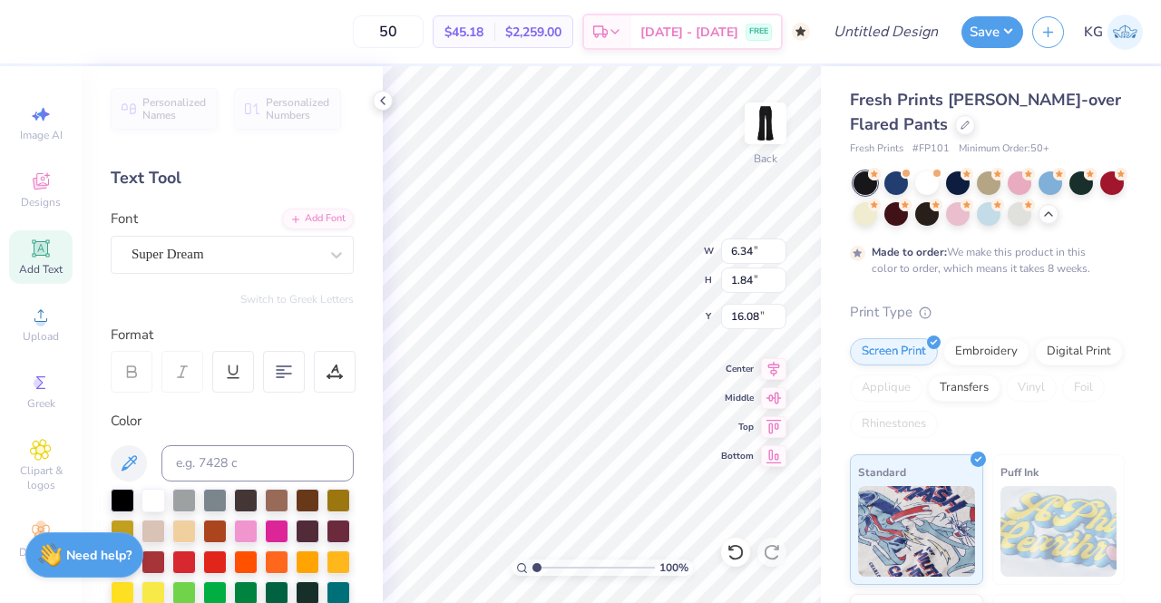
click at [320, 248] on div at bounding box center [336, 255] width 33 height 33
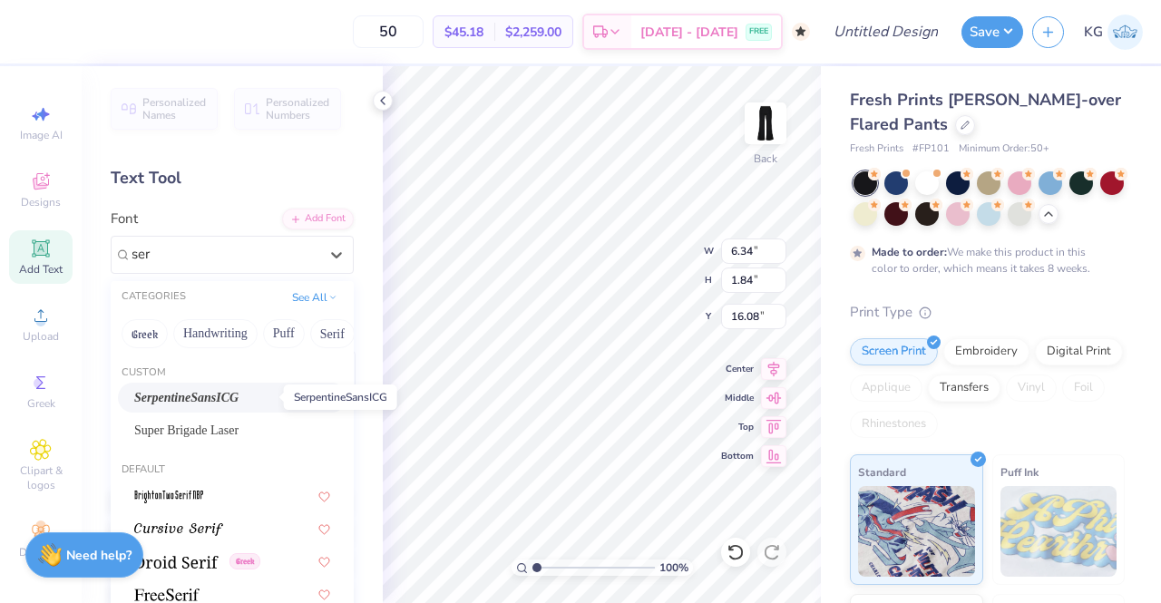
click at [239, 396] on span "SerpentineSansICG" at bounding box center [186, 397] width 104 height 19
type input "ser"
type input "6.26"
type input "1.39"
type input "16.31"
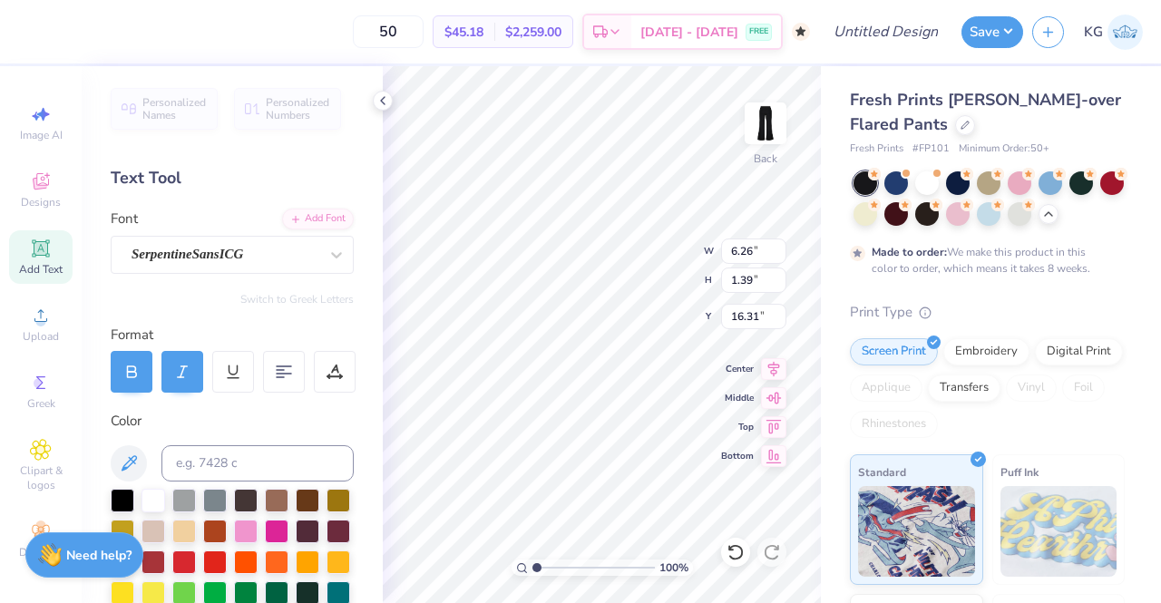
scroll to position [15, 3]
type textarea "Babson"
click at [327, 253] on icon at bounding box center [336, 255] width 18 height 18
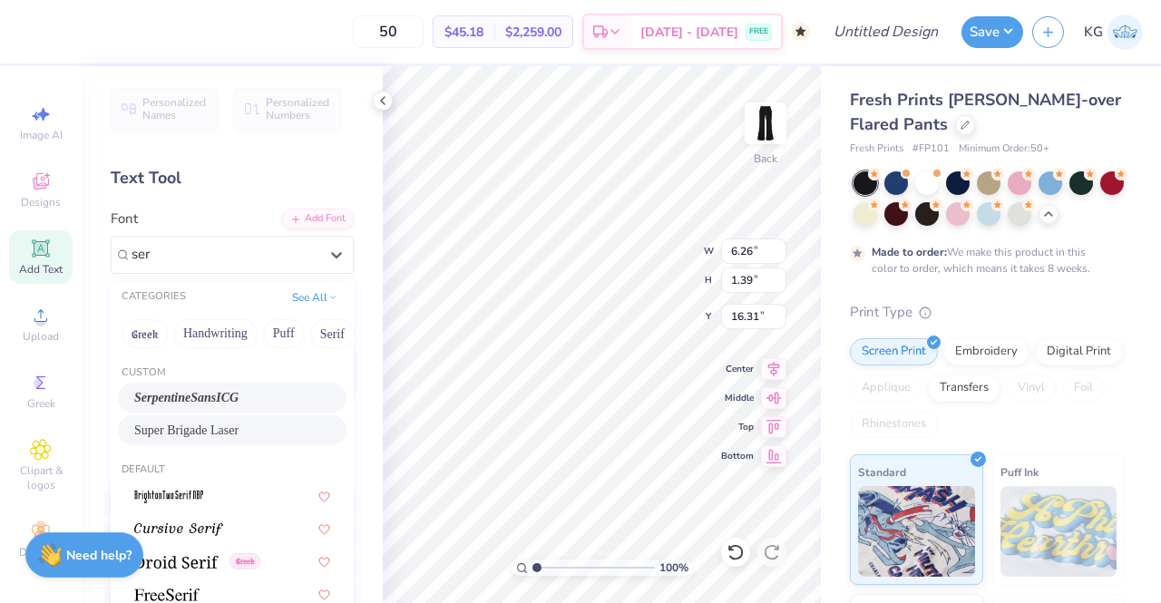
click at [230, 444] on div "Super Brigade Laser" at bounding box center [232, 430] width 229 height 30
type input "ser"
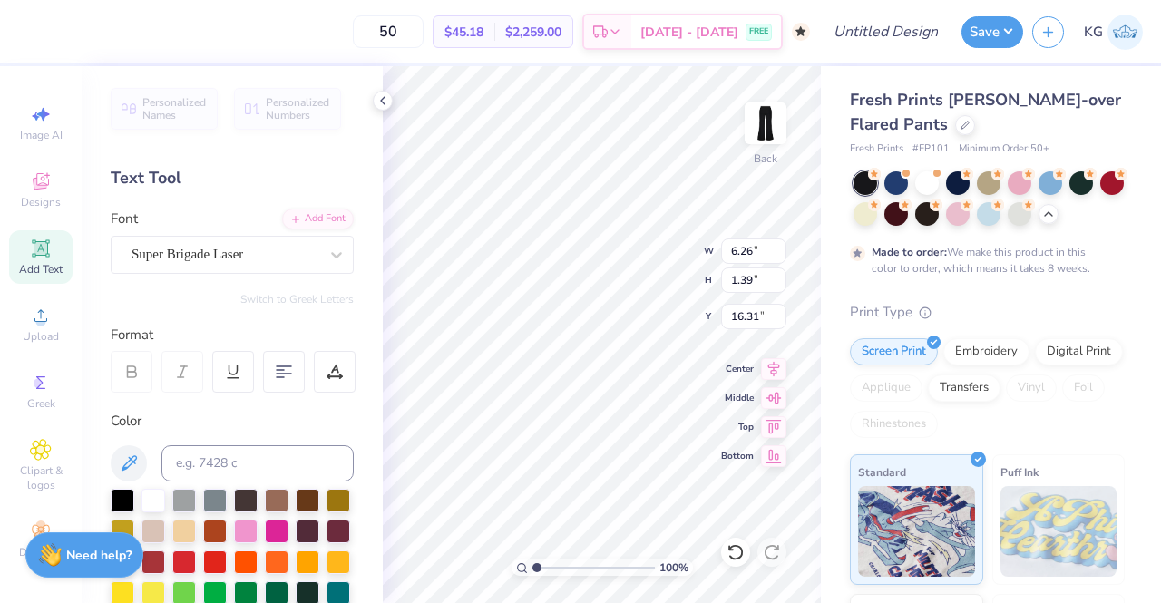
scroll to position [15, 4]
type input "6.00"
type input "0.63"
type input "16.70"
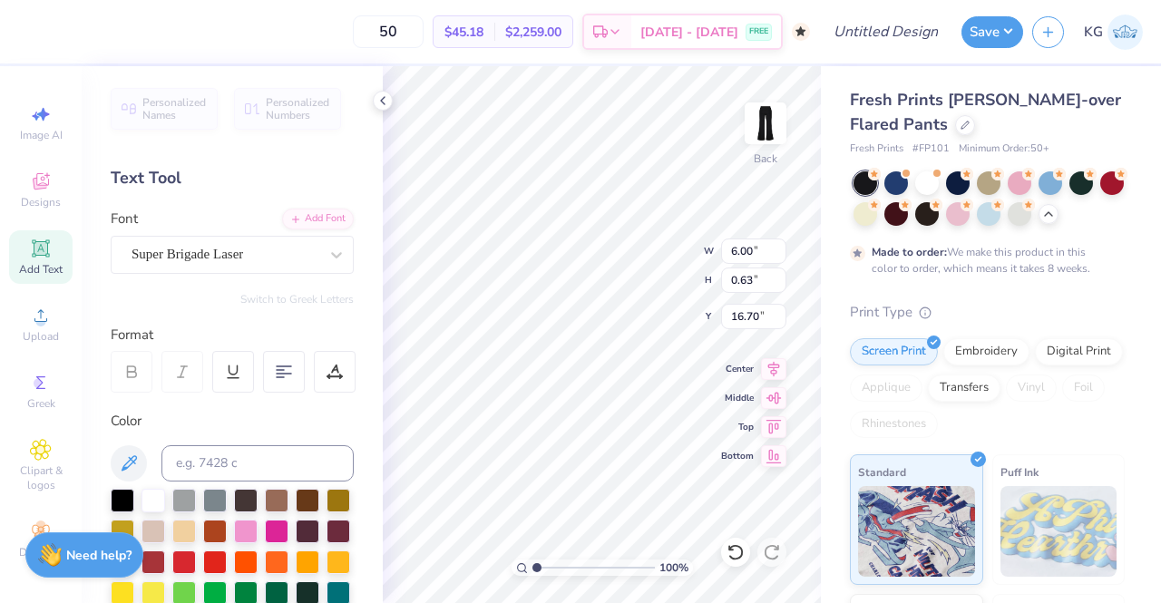
type textarea "Babson beaver"
type input "2.70"
type input "6.28"
type input "13.76"
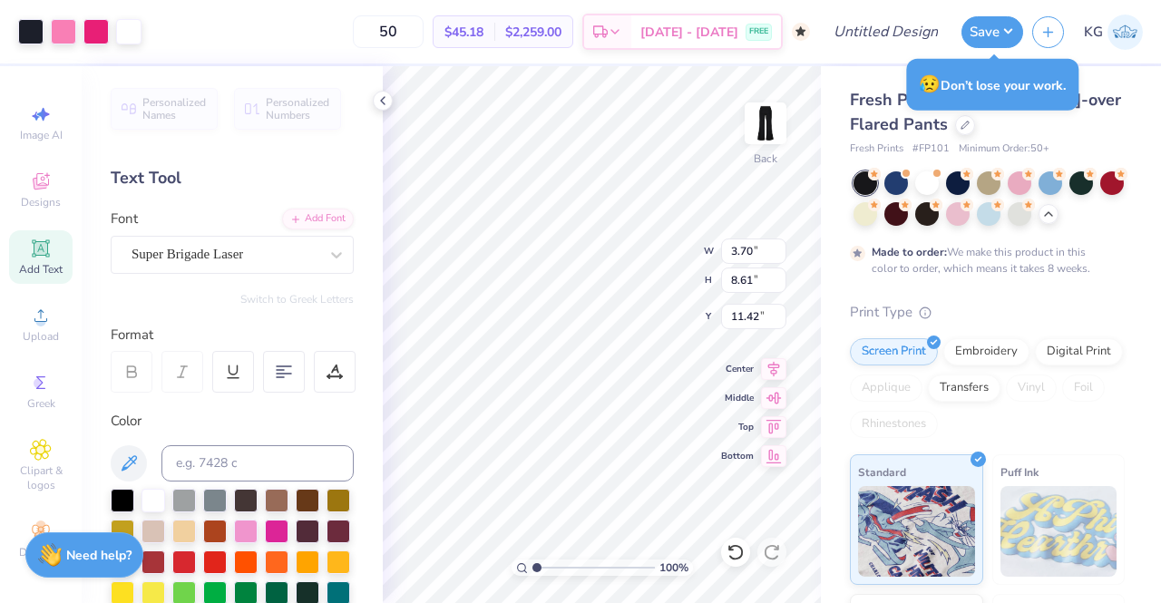
type input "3.70"
type input "8.61"
type input "11.42"
type input "4.12"
type input "9.59"
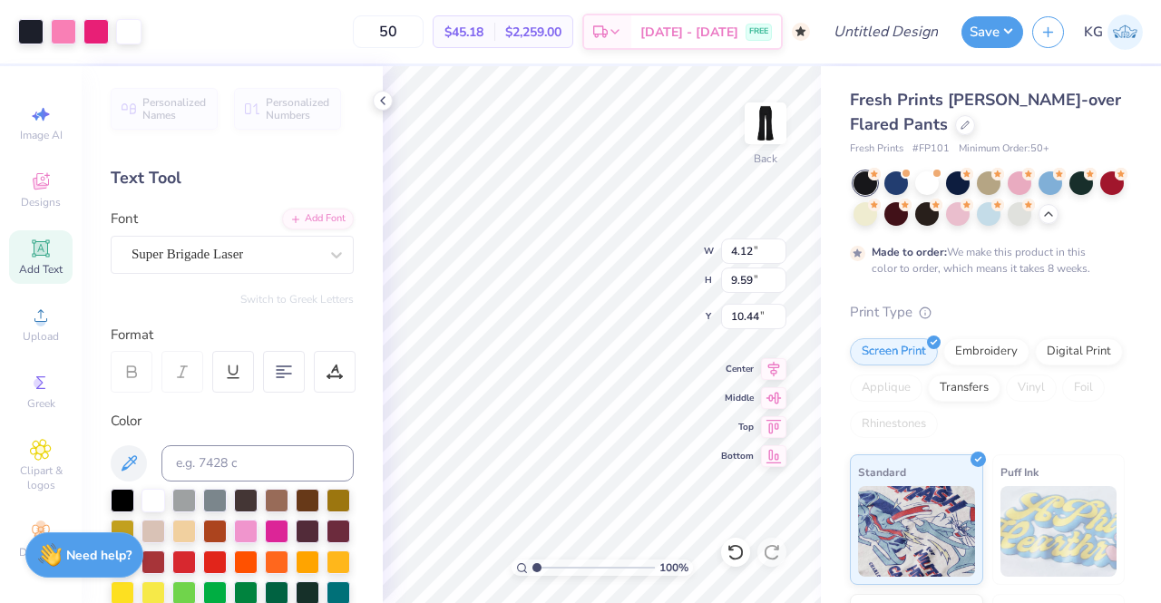
type input "17.00"
type input "5.11"
type textarea "beaver"
type input "4.90"
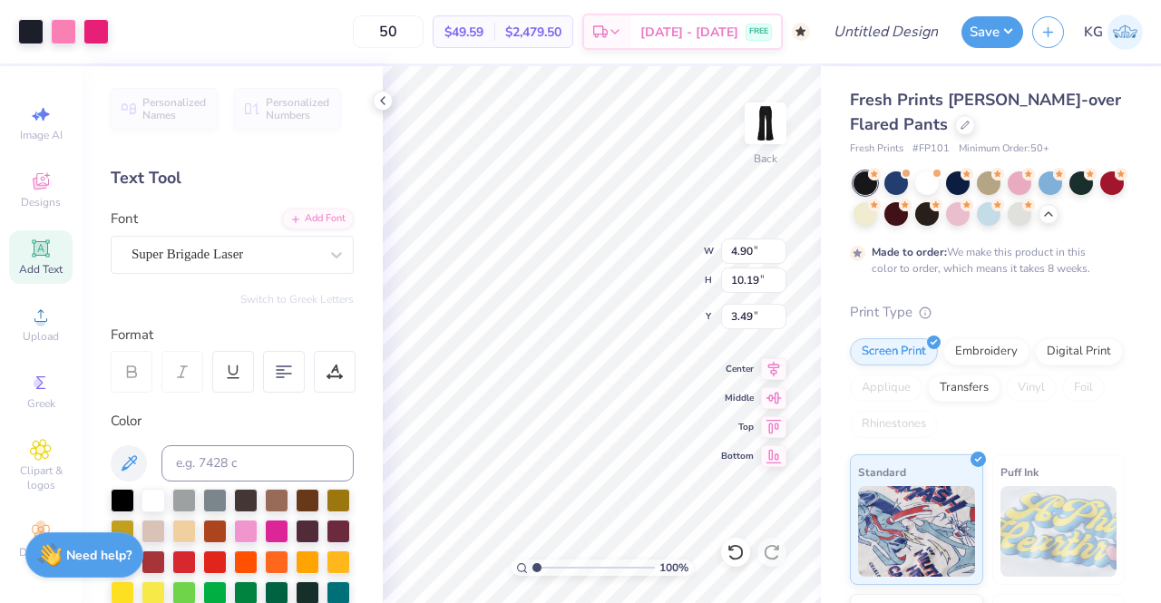
type input "10.19"
type input "3.49"
click at [616, 44] on div "Est. Delivery" at bounding box center [607, 31] width 47 height 33
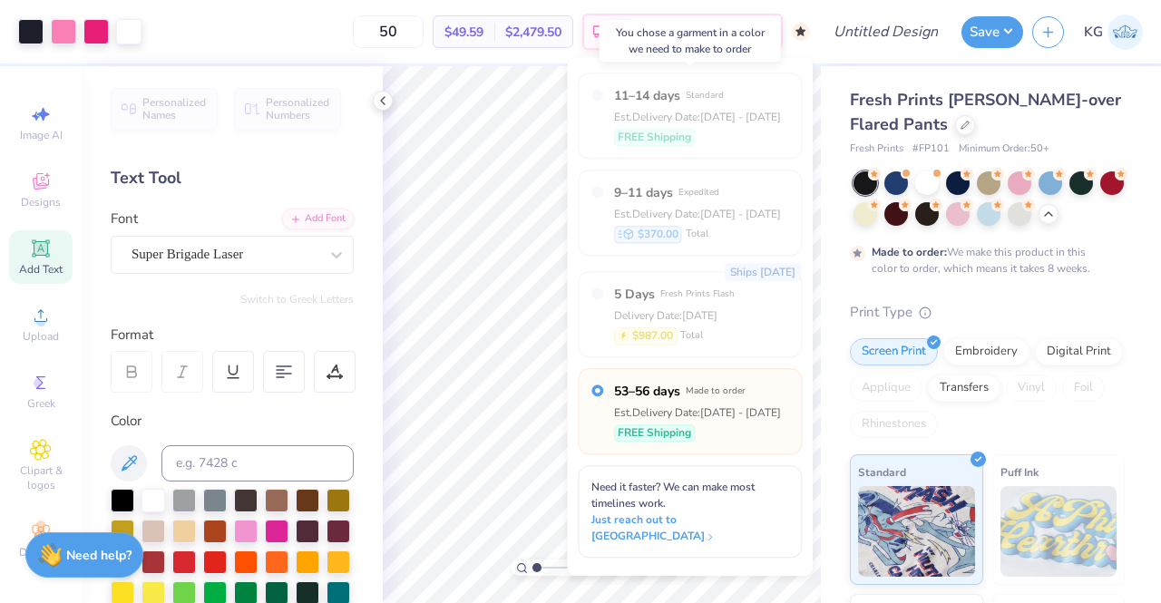
click at [724, 134] on div "FREE Shipping" at bounding box center [697, 137] width 167 height 17
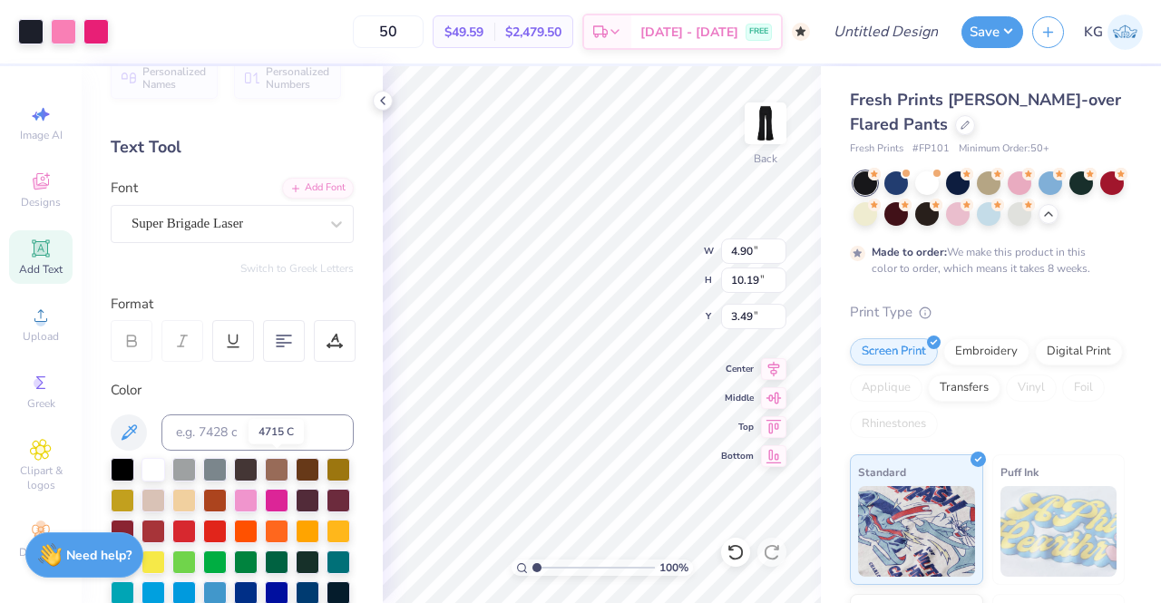
scroll to position [32, 0]
click at [288, 493] on div at bounding box center [277, 500] width 24 height 24
click at [288, 489] on div at bounding box center [277, 500] width 24 height 24
click at [258, 493] on div at bounding box center [246, 500] width 24 height 24
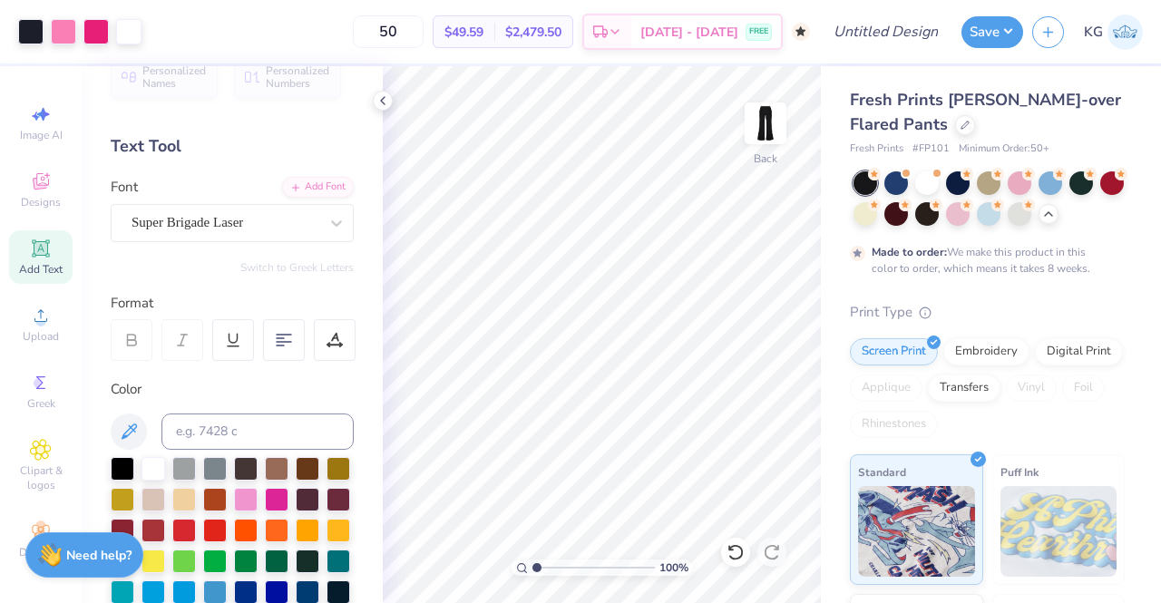
click at [744, 39] on div "Oct 30 - Nov 2 FREE" at bounding box center [706, 31] width 150 height 33
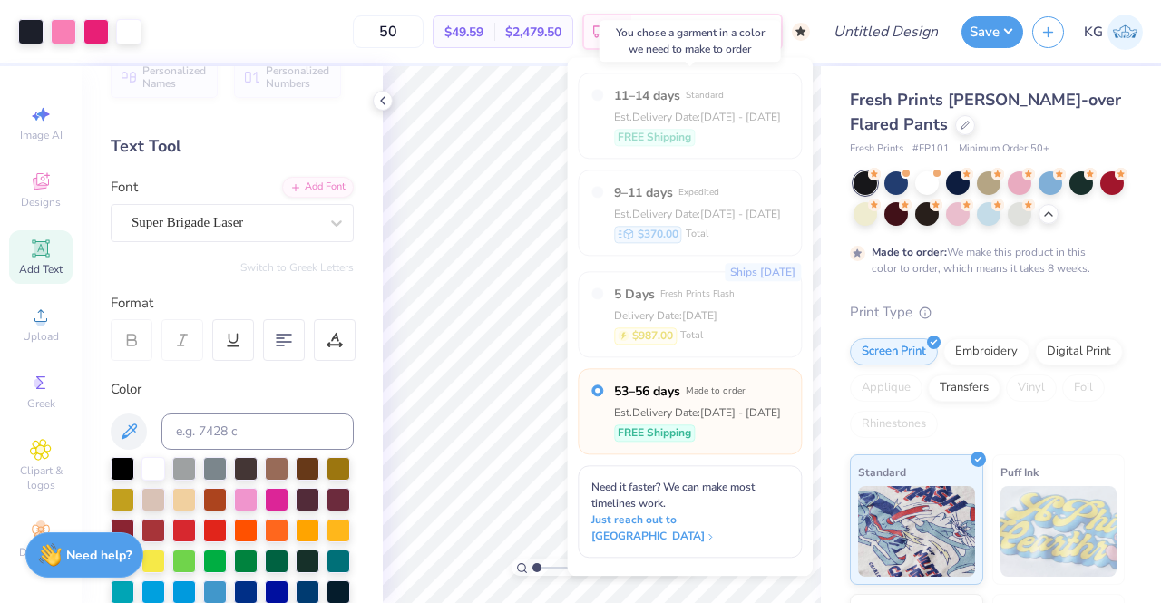
click at [693, 109] on div "Est. Delivery Date: Sep 18 - 21" at bounding box center [697, 117] width 167 height 16
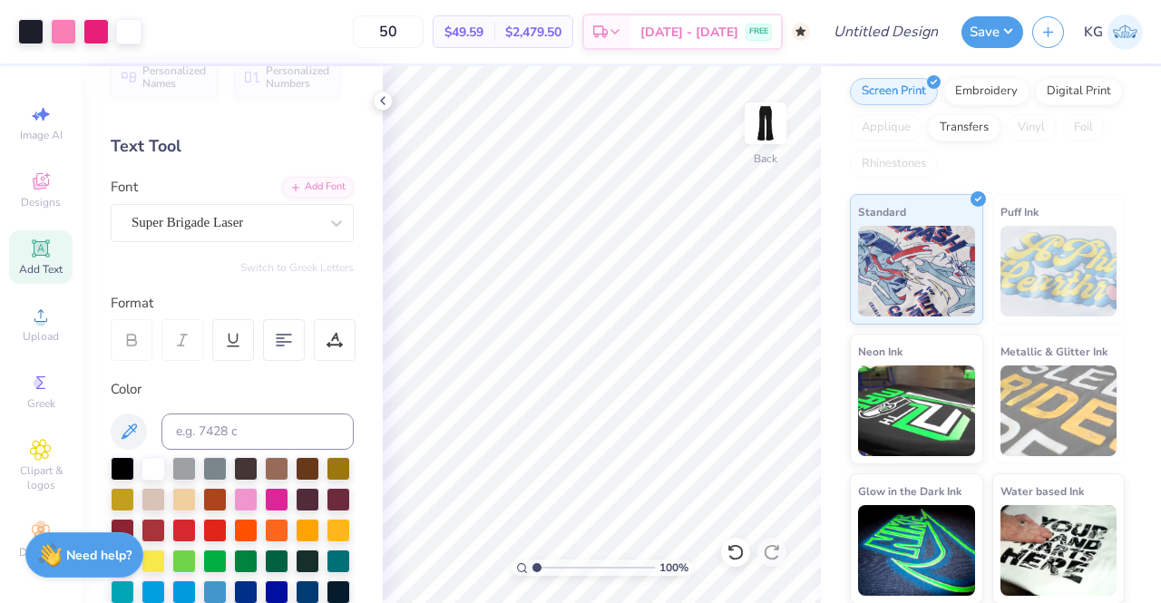
scroll to position [0, 0]
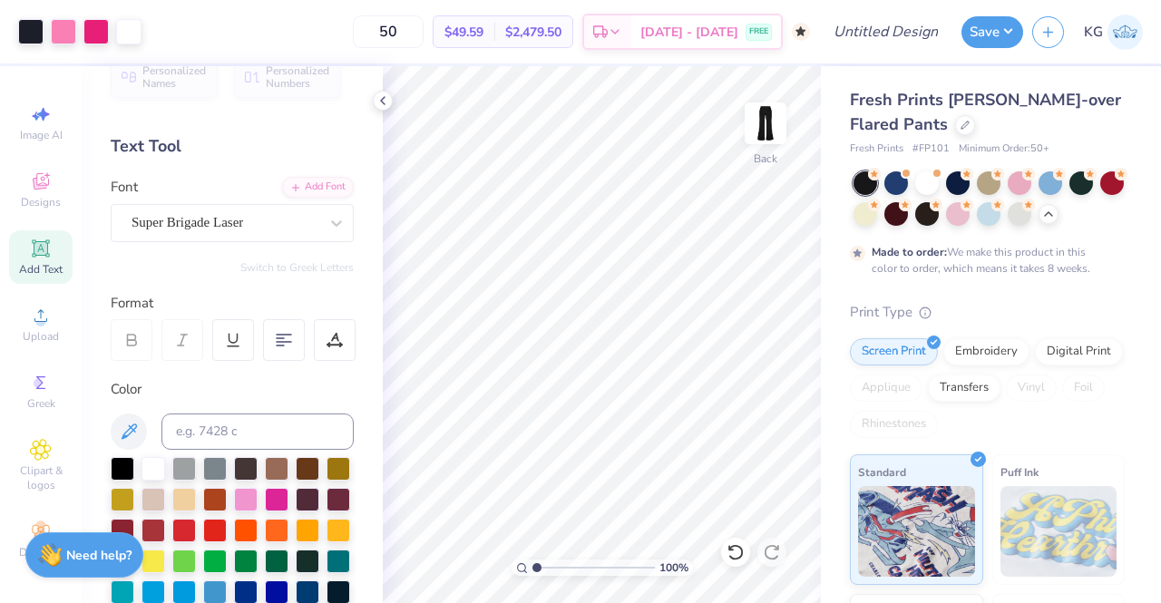
click at [410, 33] on input "50" at bounding box center [388, 31] width 71 height 33
type input "5"
click at [414, 32] on input "50" at bounding box center [388, 31] width 71 height 33
type input "5"
type input "50"
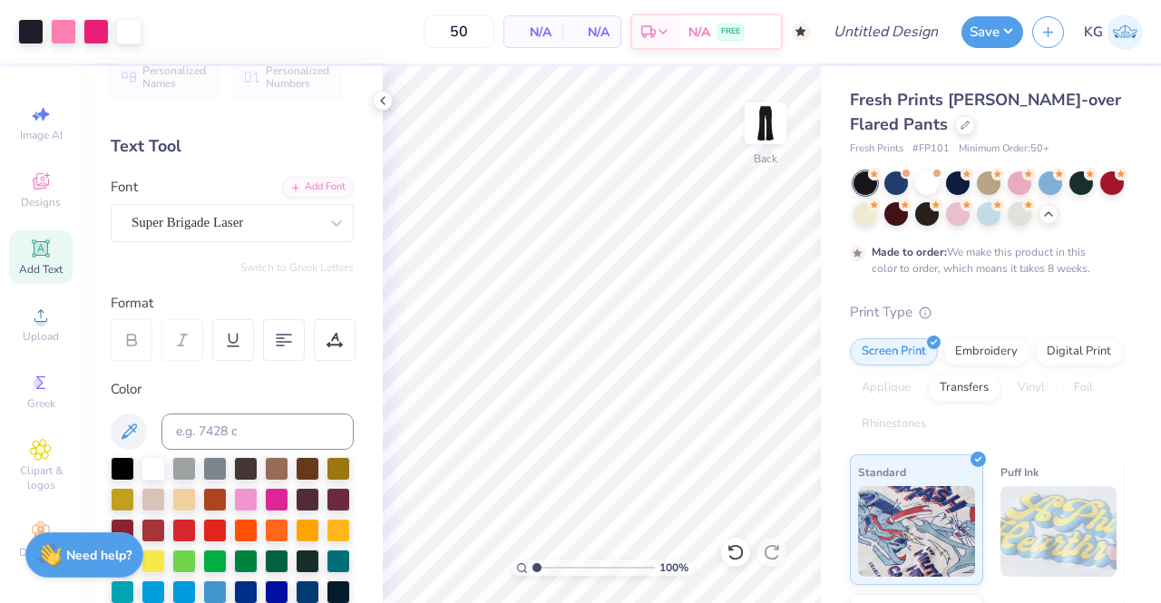
click at [537, 44] on div "N/A Per Item" at bounding box center [533, 31] width 58 height 31
click at [94, 32] on div at bounding box center [95, 31] width 25 height 25
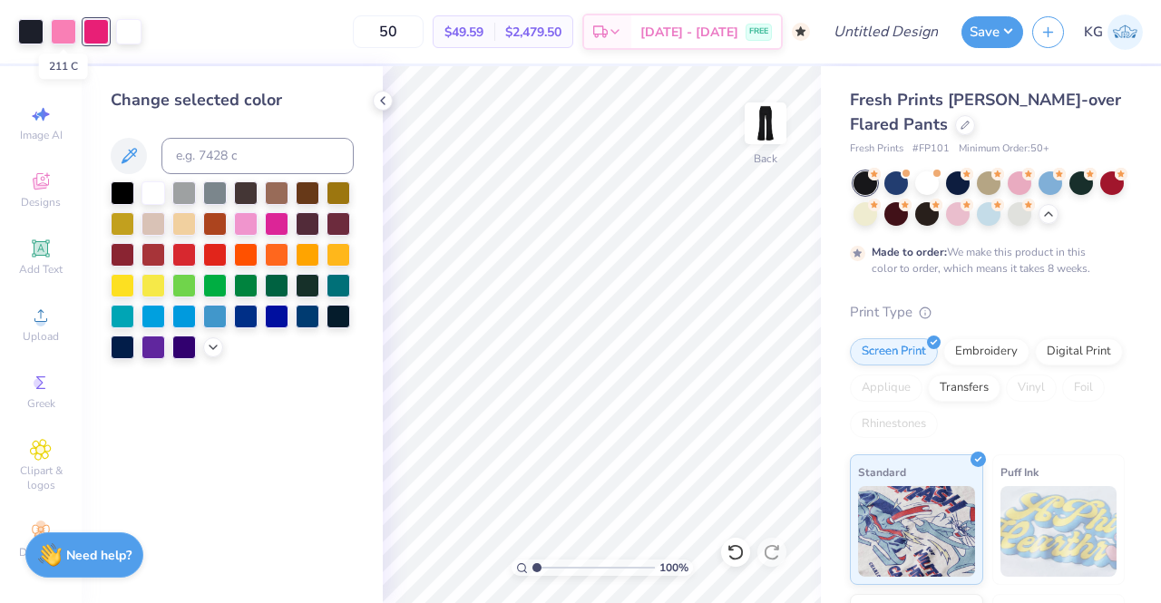
click at [62, 26] on div at bounding box center [63, 31] width 25 height 25
click at [995, 12] on div "Save KG" at bounding box center [1062, 31] width 200 height 63
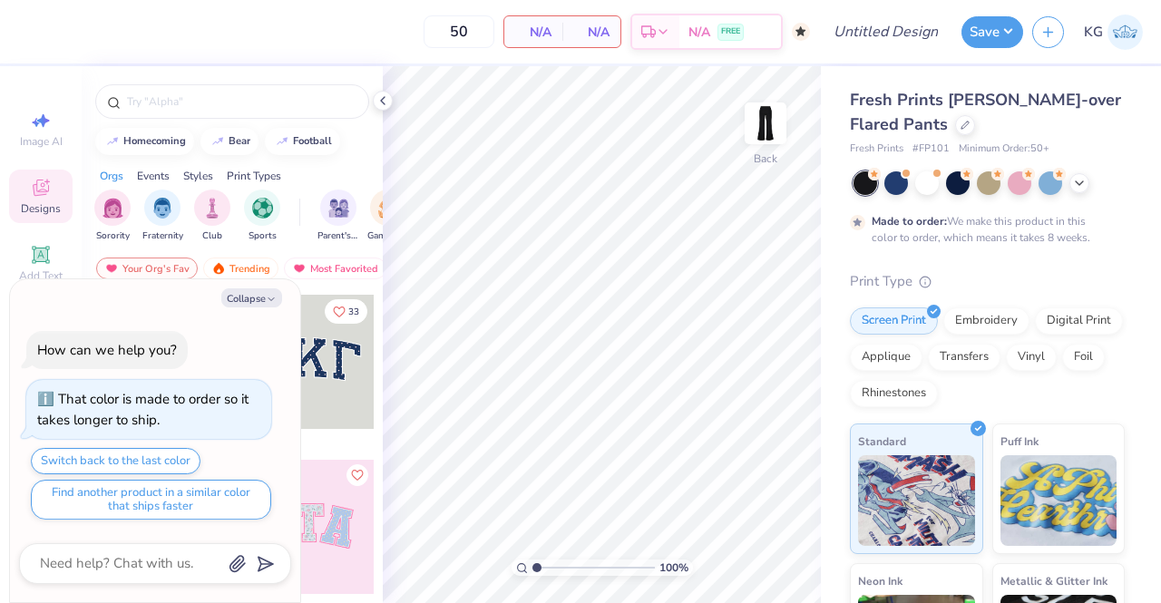
click at [482, 43] on input "50" at bounding box center [459, 31] width 71 height 33
type input "5"
type input "50"
click at [1048, 39] on button "button" at bounding box center [1048, 32] width 32 height 32
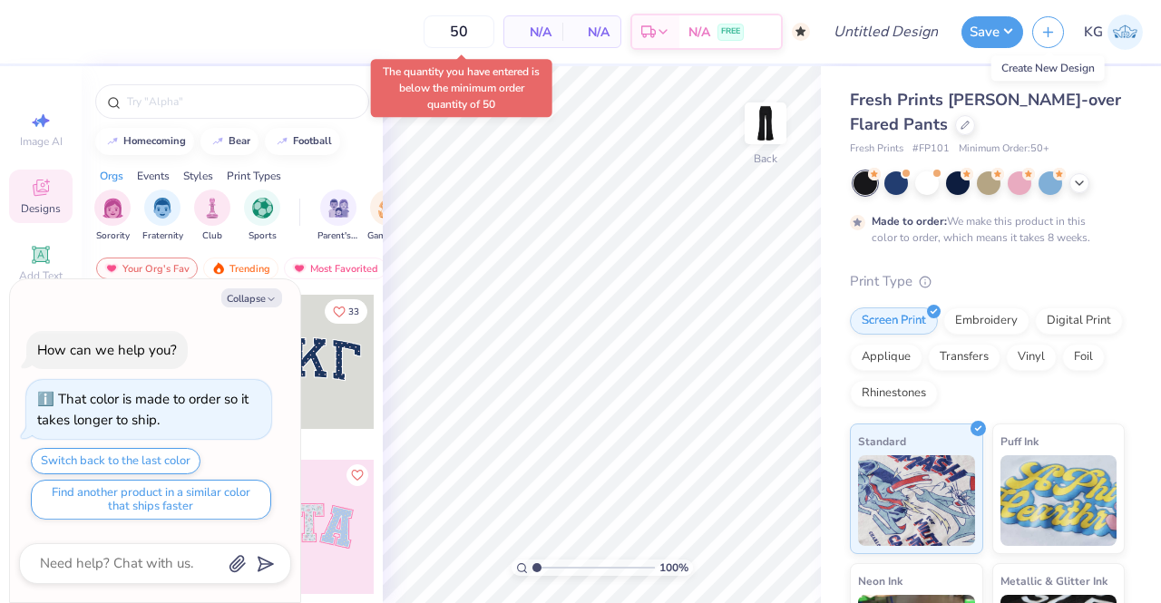
type textarea "x"
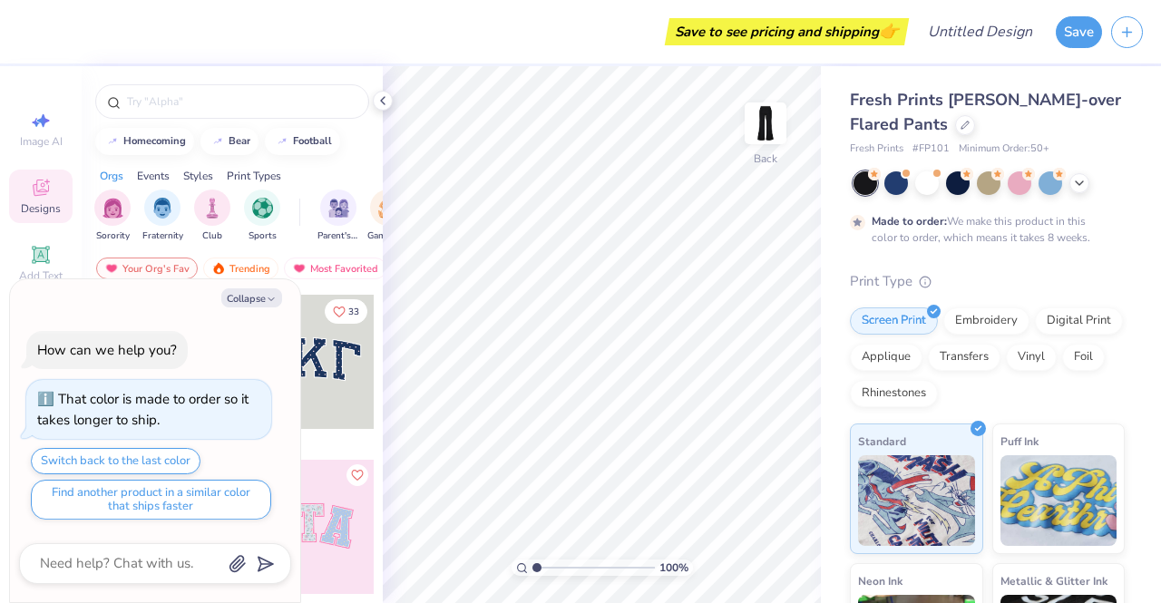
click at [240, 304] on button "Collapse" at bounding box center [251, 297] width 61 height 19
type textarea "x"
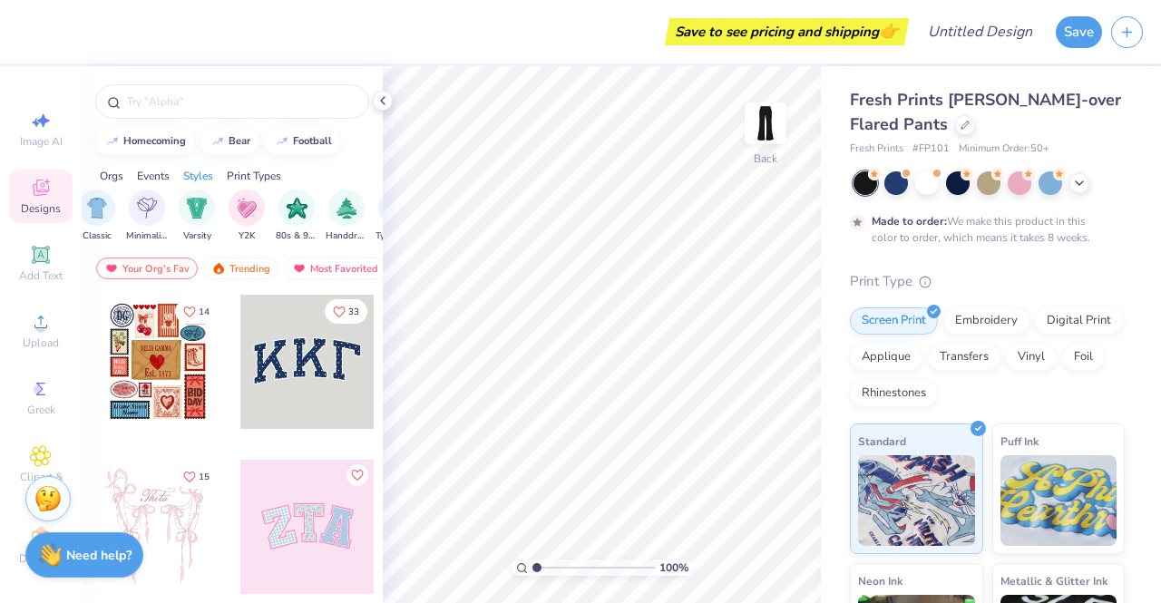
scroll to position [0, 970]
click at [230, 219] on div "Y2K" at bounding box center [243, 217] width 36 height 54
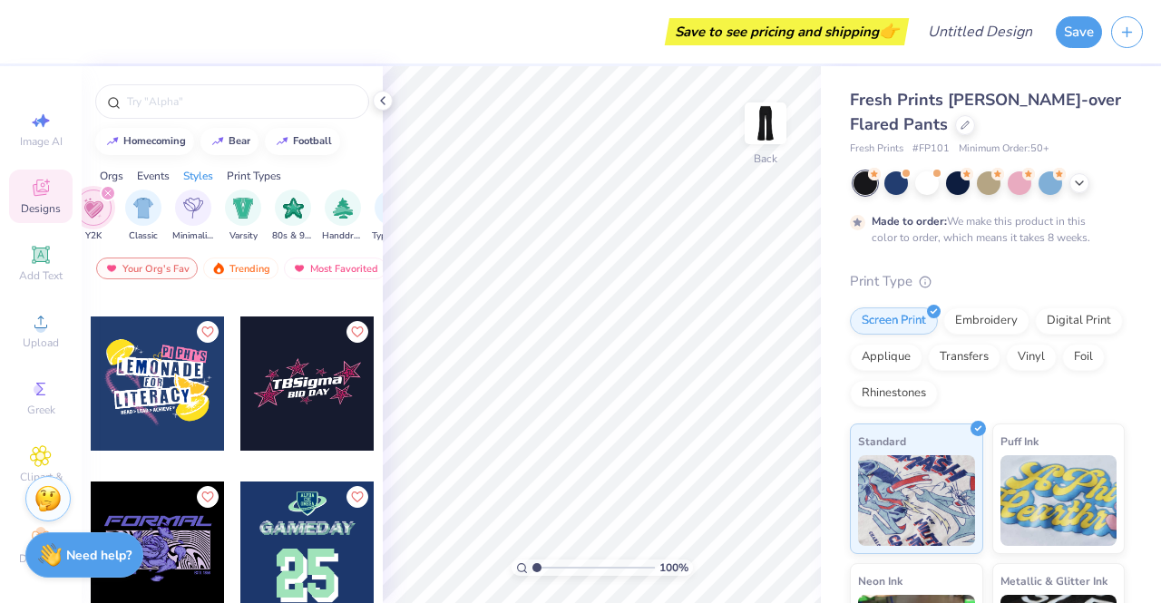
scroll to position [5919, 0]
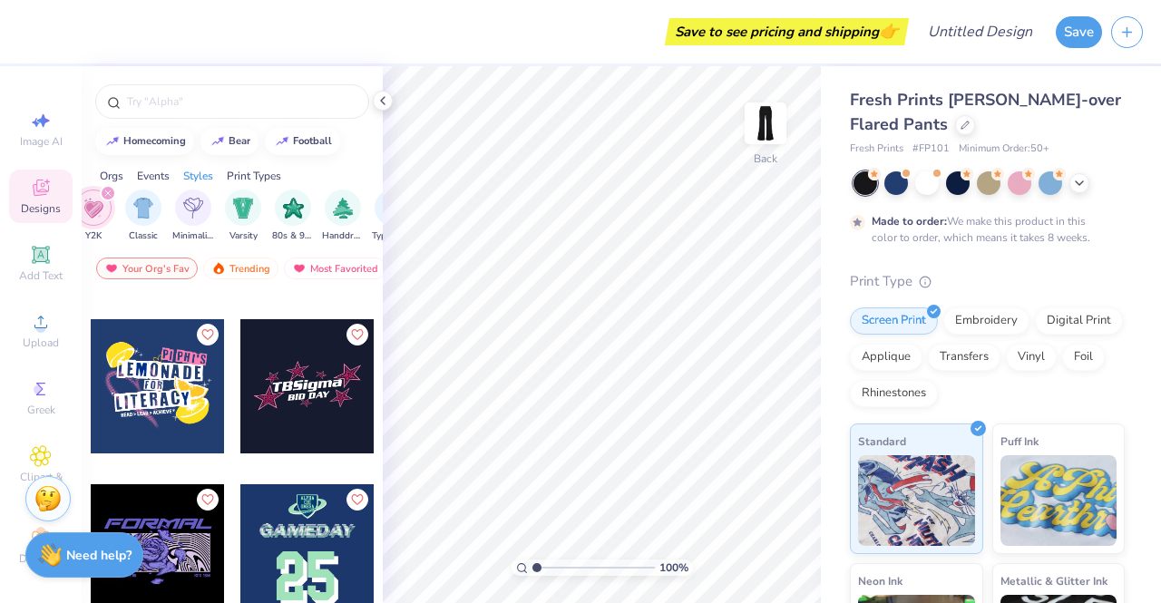
click at [286, 393] on div at bounding box center [307, 386] width 134 height 134
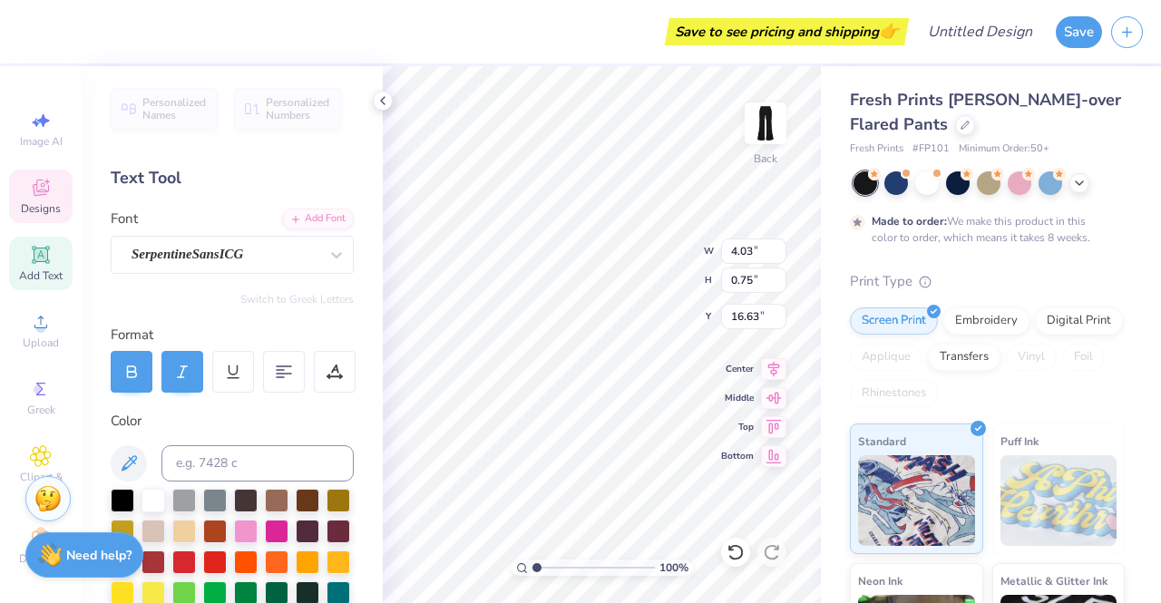
scroll to position [15, 2]
type input "2.86"
type input "6.28"
type input "13.86"
type input "3.91"
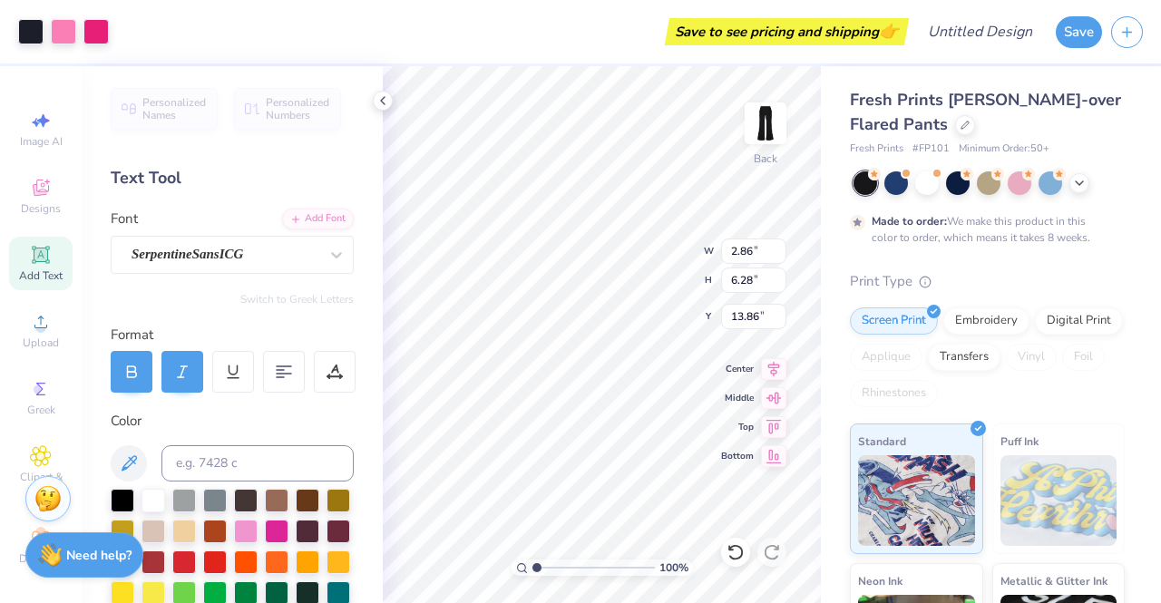
type input "8.58"
type input "11.56"
type input "4.64"
type input "10.18"
type input "4.03"
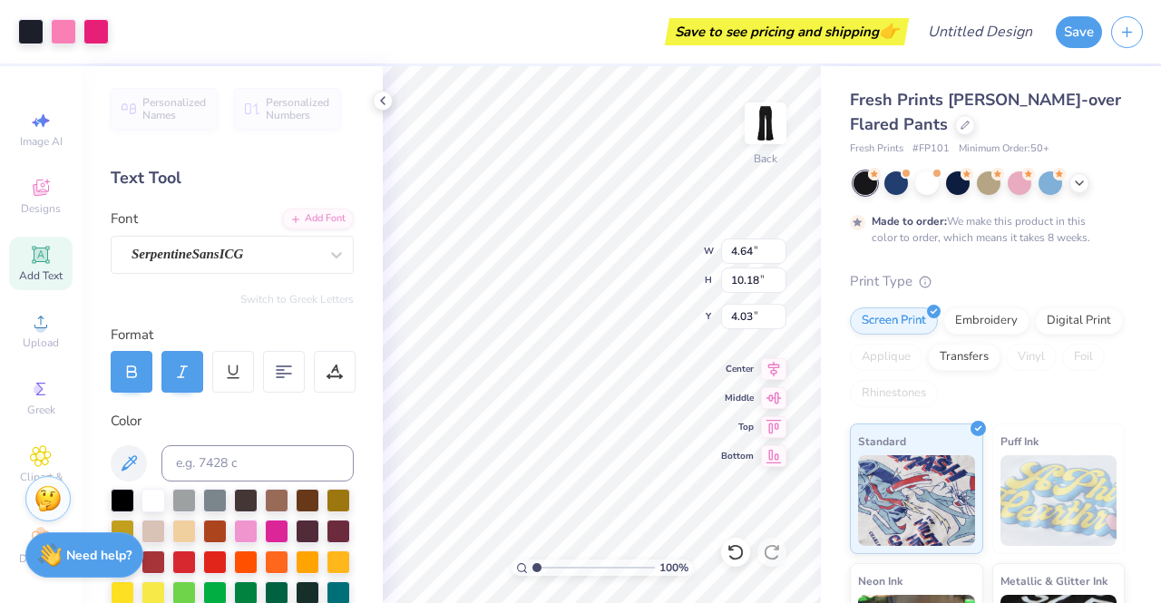
type input "5.06"
type input "11.10"
type input "3.11"
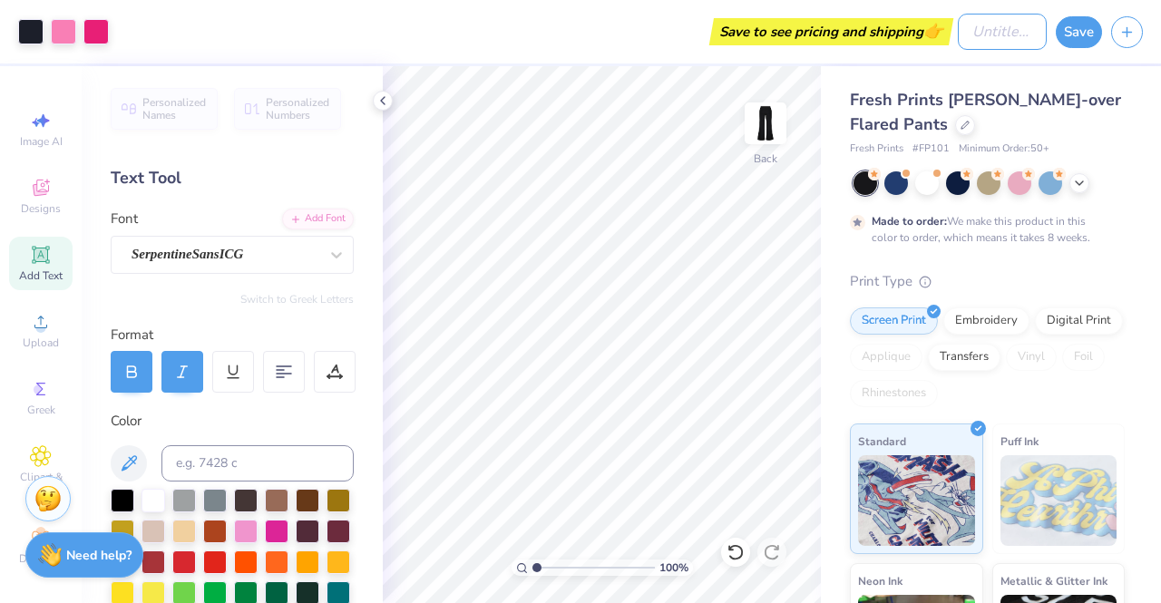
click at [987, 31] on input "Design Title" at bounding box center [1002, 32] width 89 height 36
type input "cool"
click at [1078, 34] on button "Save" at bounding box center [1079, 32] width 46 height 32
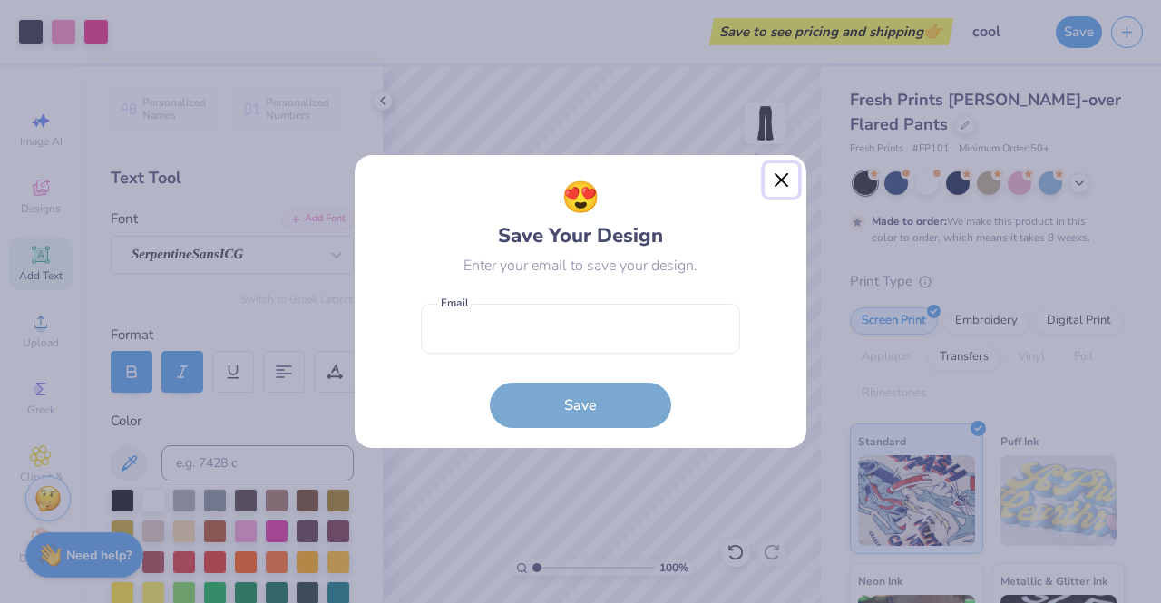
click at [786, 180] on button "Close" at bounding box center [782, 180] width 34 height 34
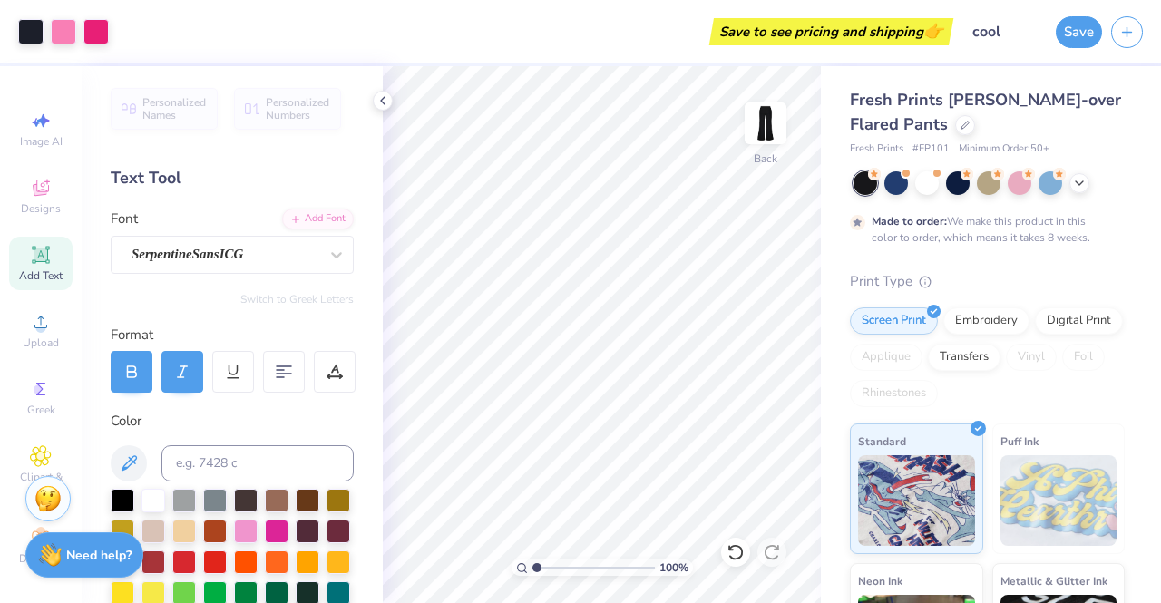
click at [897, 30] on div "Save to see pricing and shipping 👉" at bounding box center [831, 31] width 235 height 27
click at [1079, 32] on button "Save" at bounding box center [1079, 32] width 46 height 32
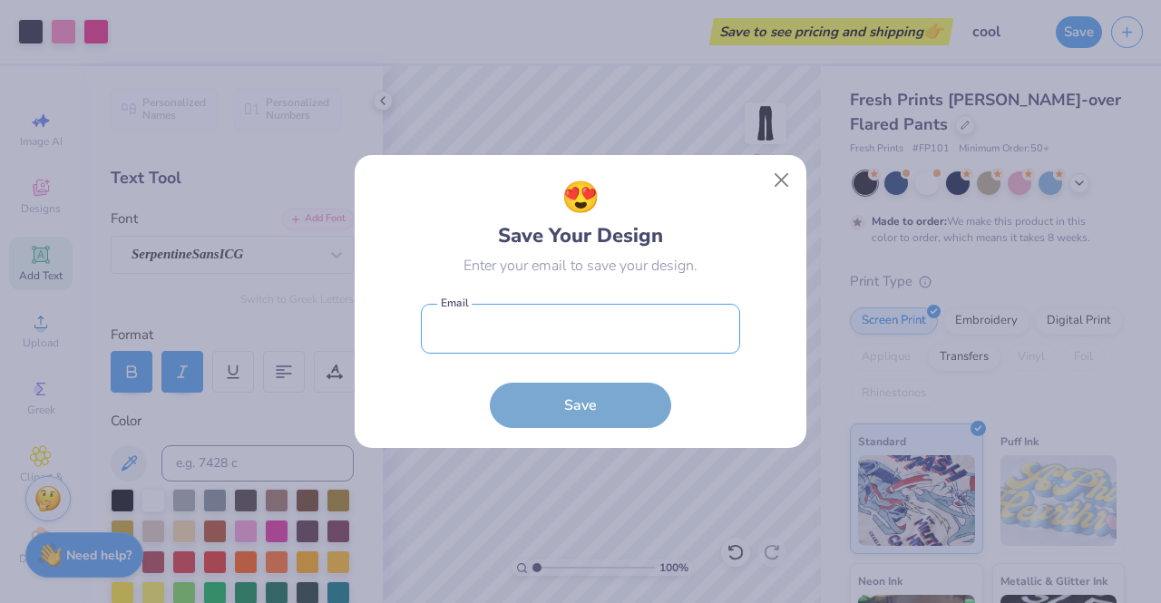
click at [524, 317] on input "email" at bounding box center [580, 329] width 319 height 50
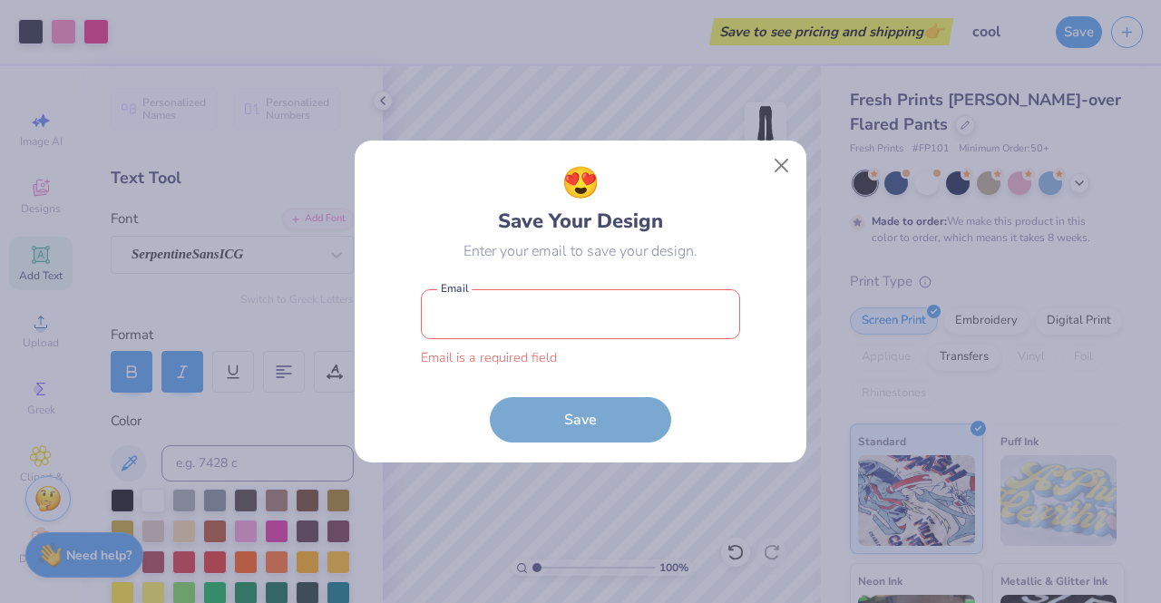
type input "katherinegarcia@freshprints.com"
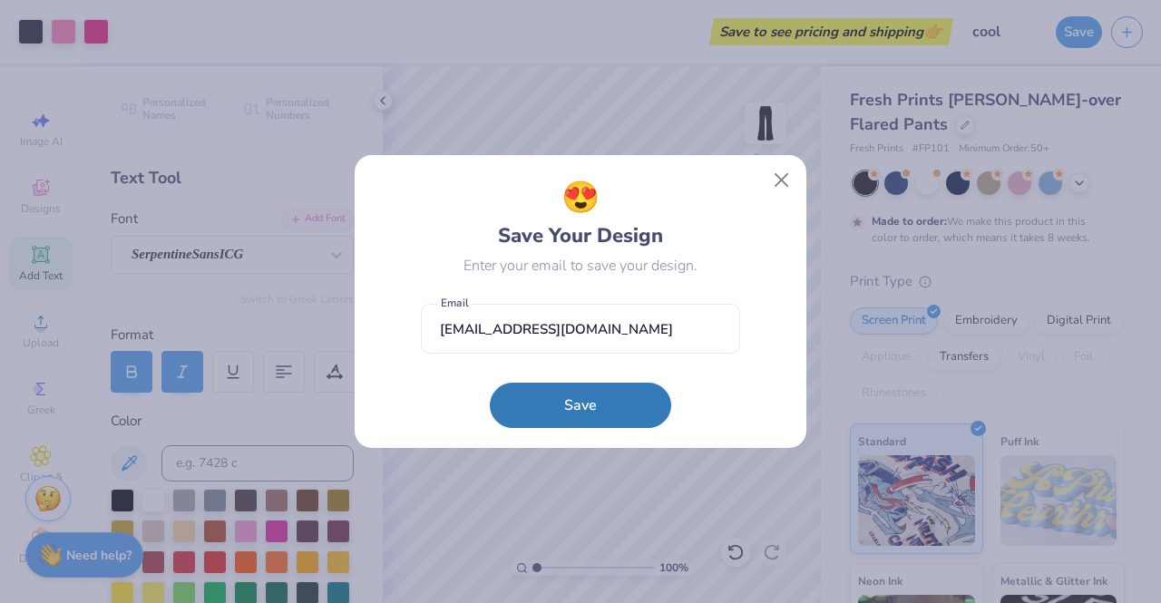
click at [577, 404] on button "Save" at bounding box center [580, 405] width 181 height 45
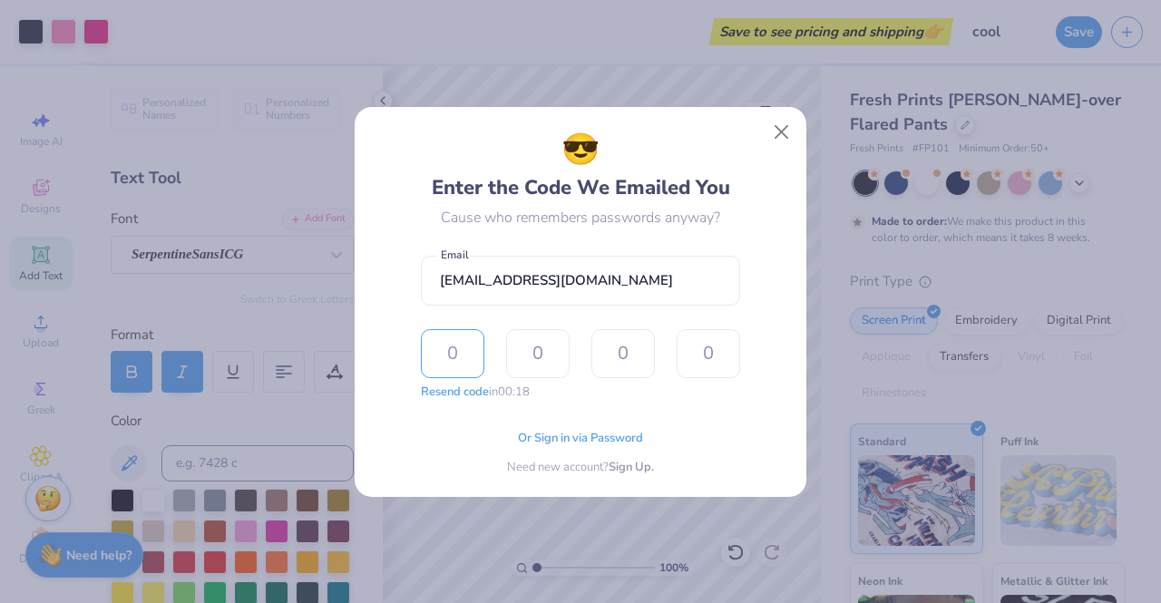
type input "9"
type input "5"
type input "6"
type input "3"
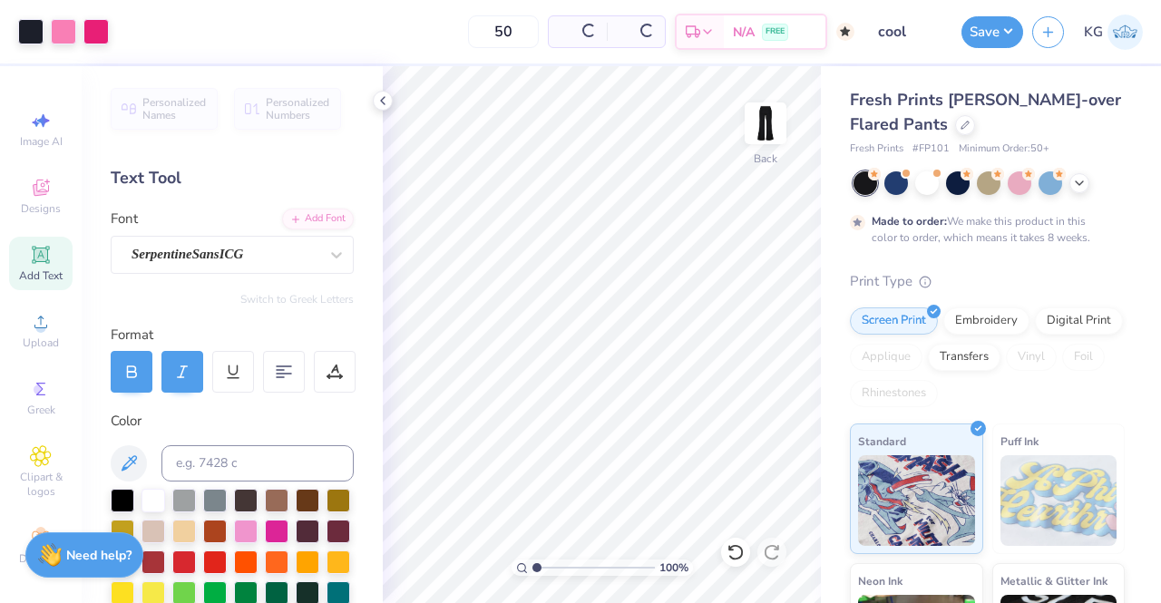
type input "$39.82"
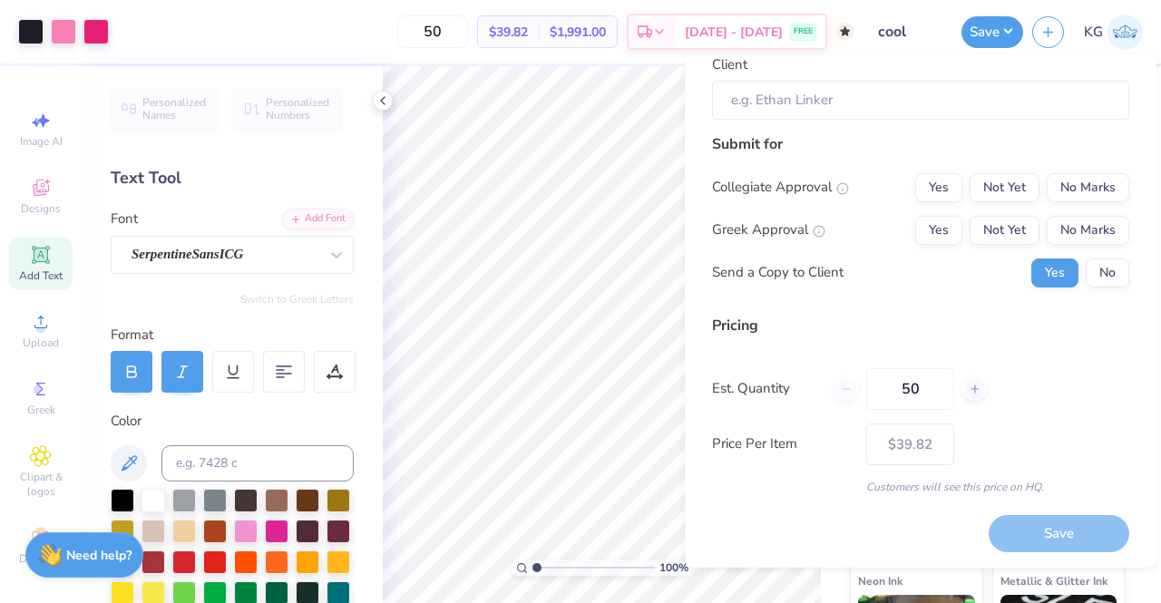
scroll to position [0, 0]
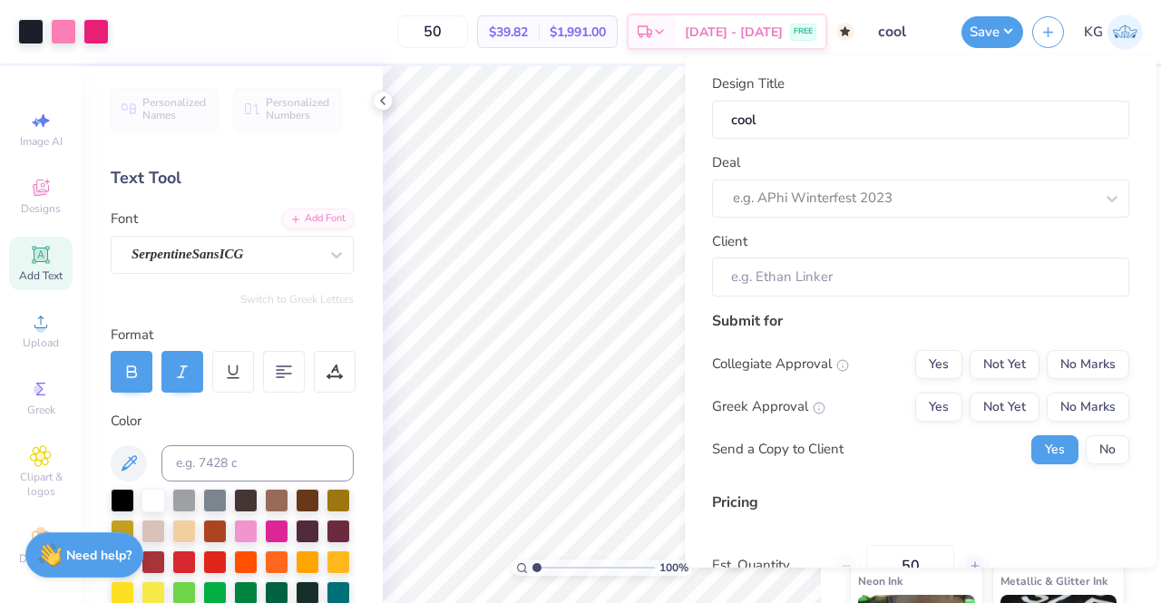
click at [757, 26] on span "Oct 30 - Nov 2" at bounding box center [734, 32] width 98 height 19
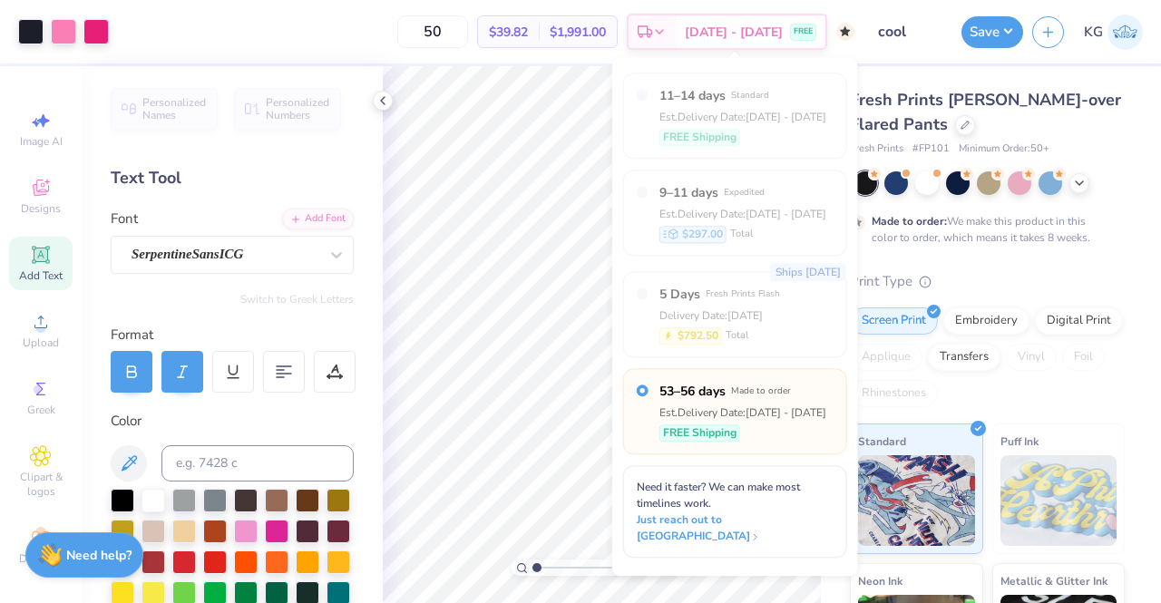
click at [757, 26] on span "Oct 30 - Nov 2" at bounding box center [734, 32] width 98 height 19
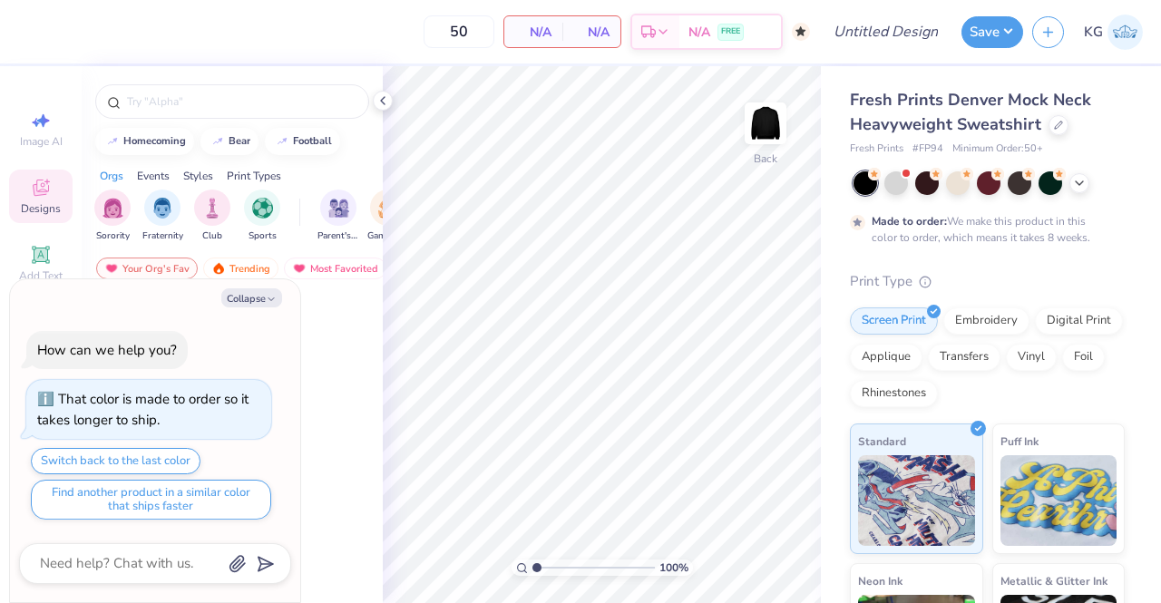
type textarea "x"
